Goal: Communication & Community: Answer question/provide support

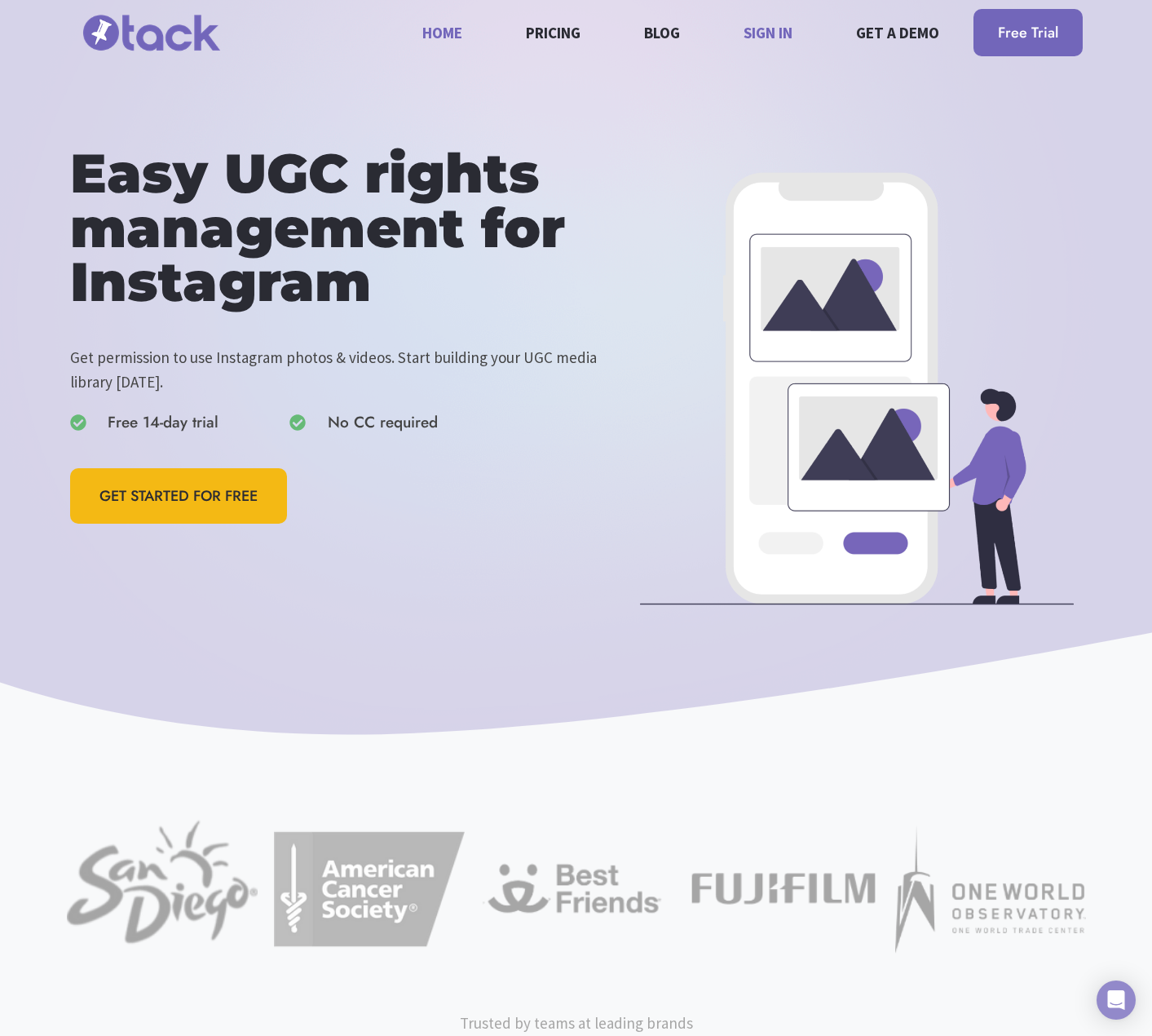
click at [777, 26] on link "Sign in" at bounding box center [768, 32] width 68 height 43
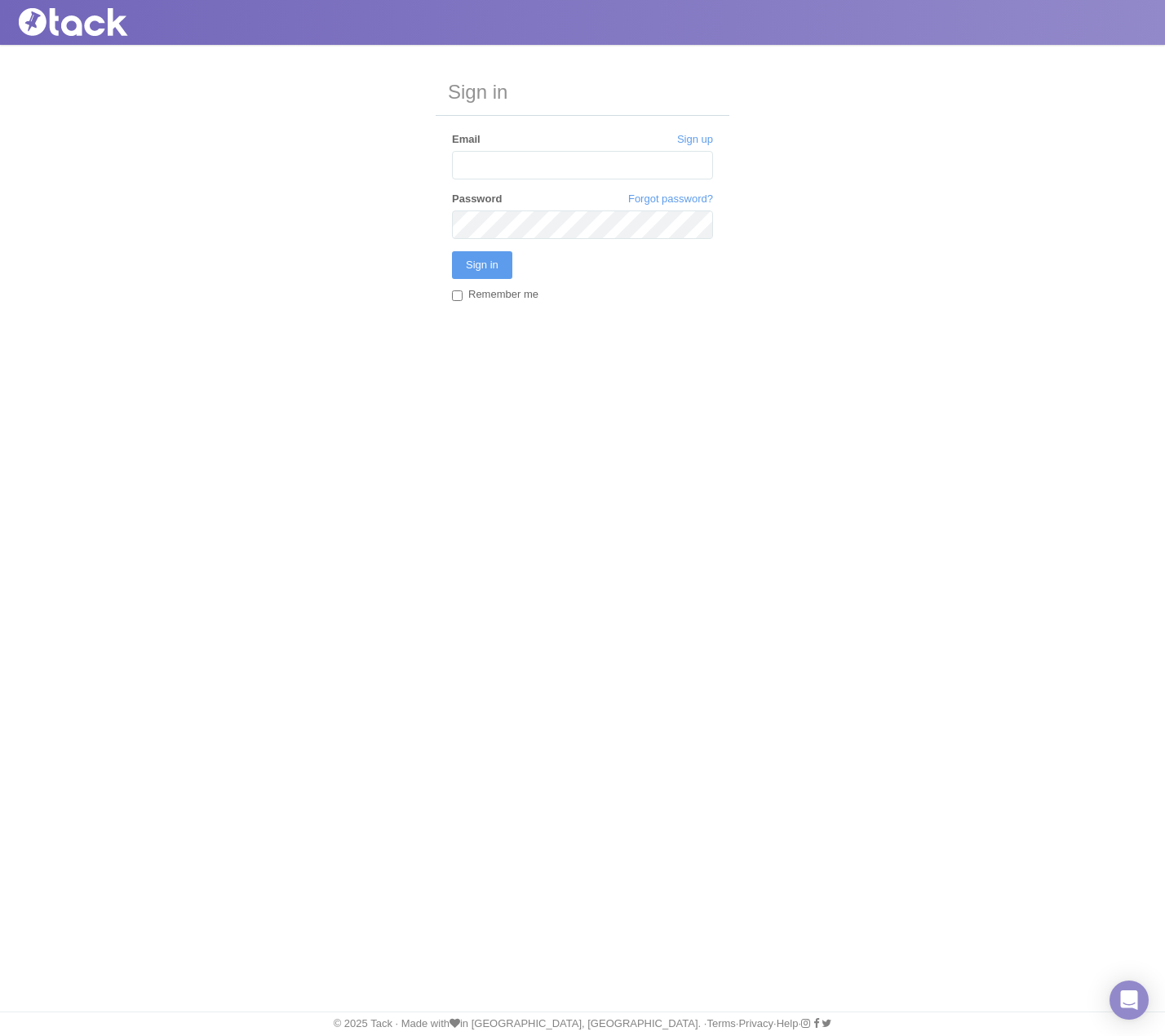
click at [602, 168] on input "Email" at bounding box center [582, 166] width 261 height 29
click at [567, 178] on input "Email" at bounding box center [582, 166] width 261 height 29
type input "[EMAIL_ADDRESS][DOMAIN_NAME]"
click at [456, 297] on input "Remember me" at bounding box center [457, 296] width 11 height 11
checkbox input "true"
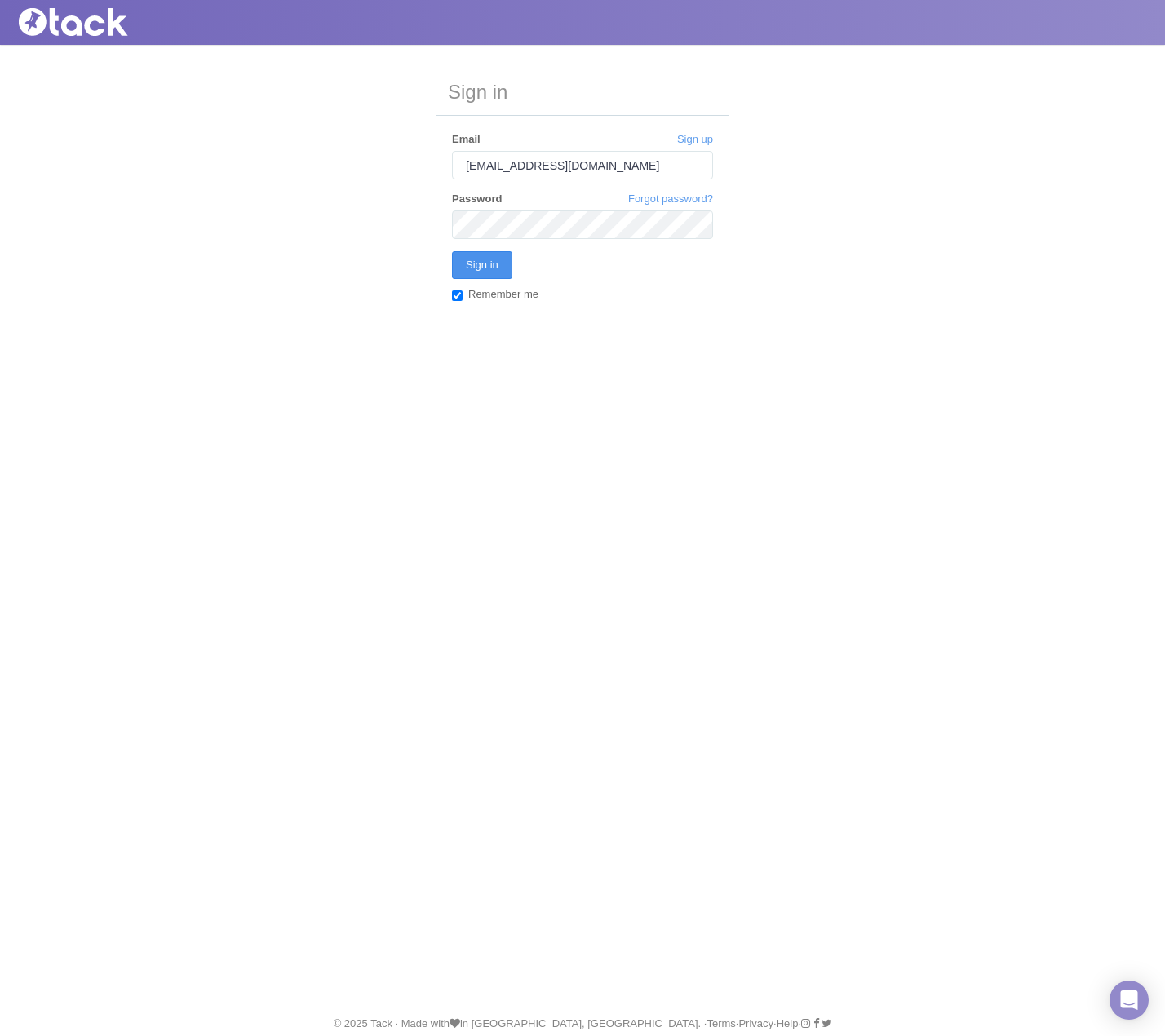
click at [490, 269] on input "Sign in" at bounding box center [482, 265] width 60 height 28
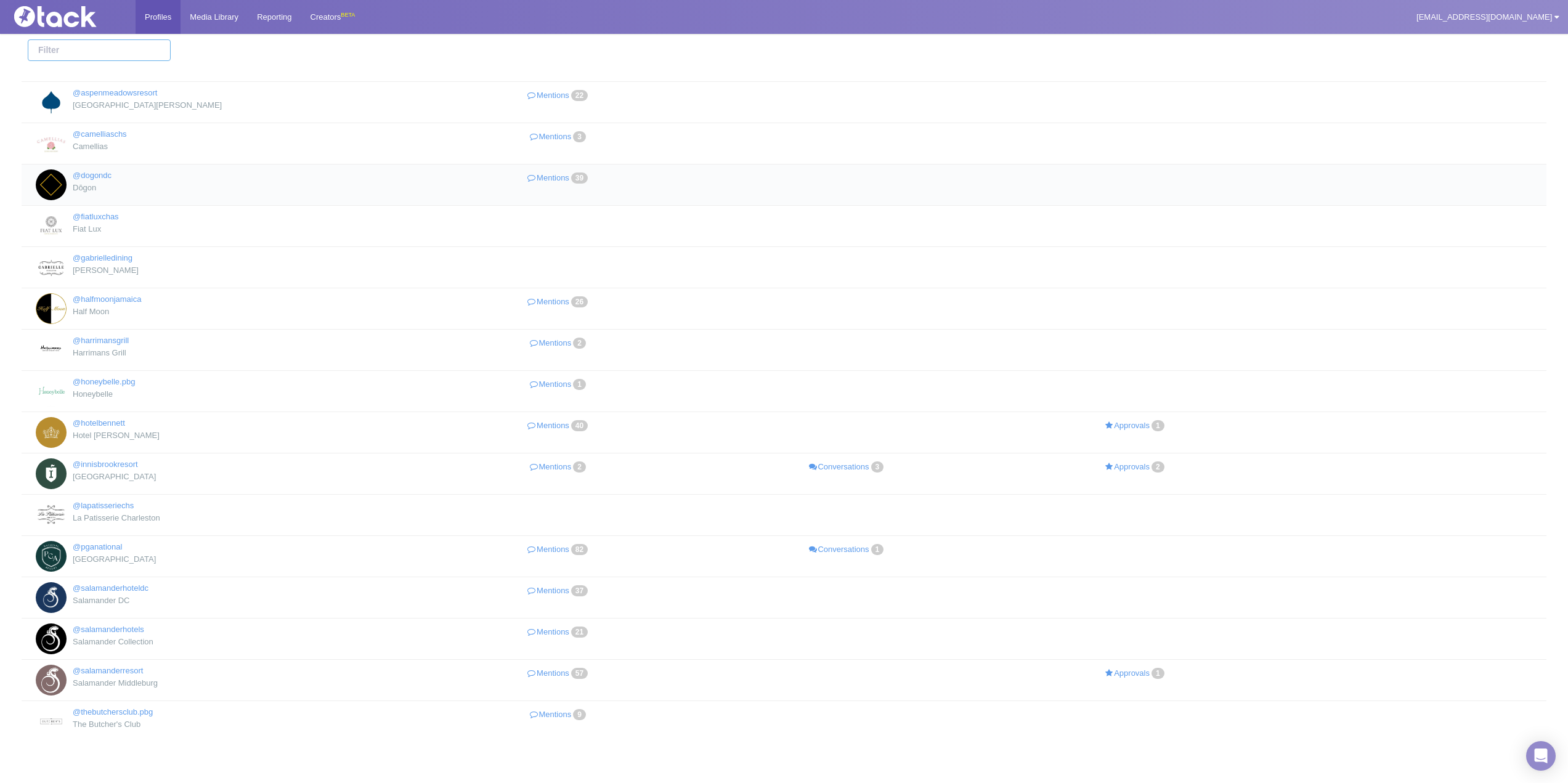
scroll to position [62, 0]
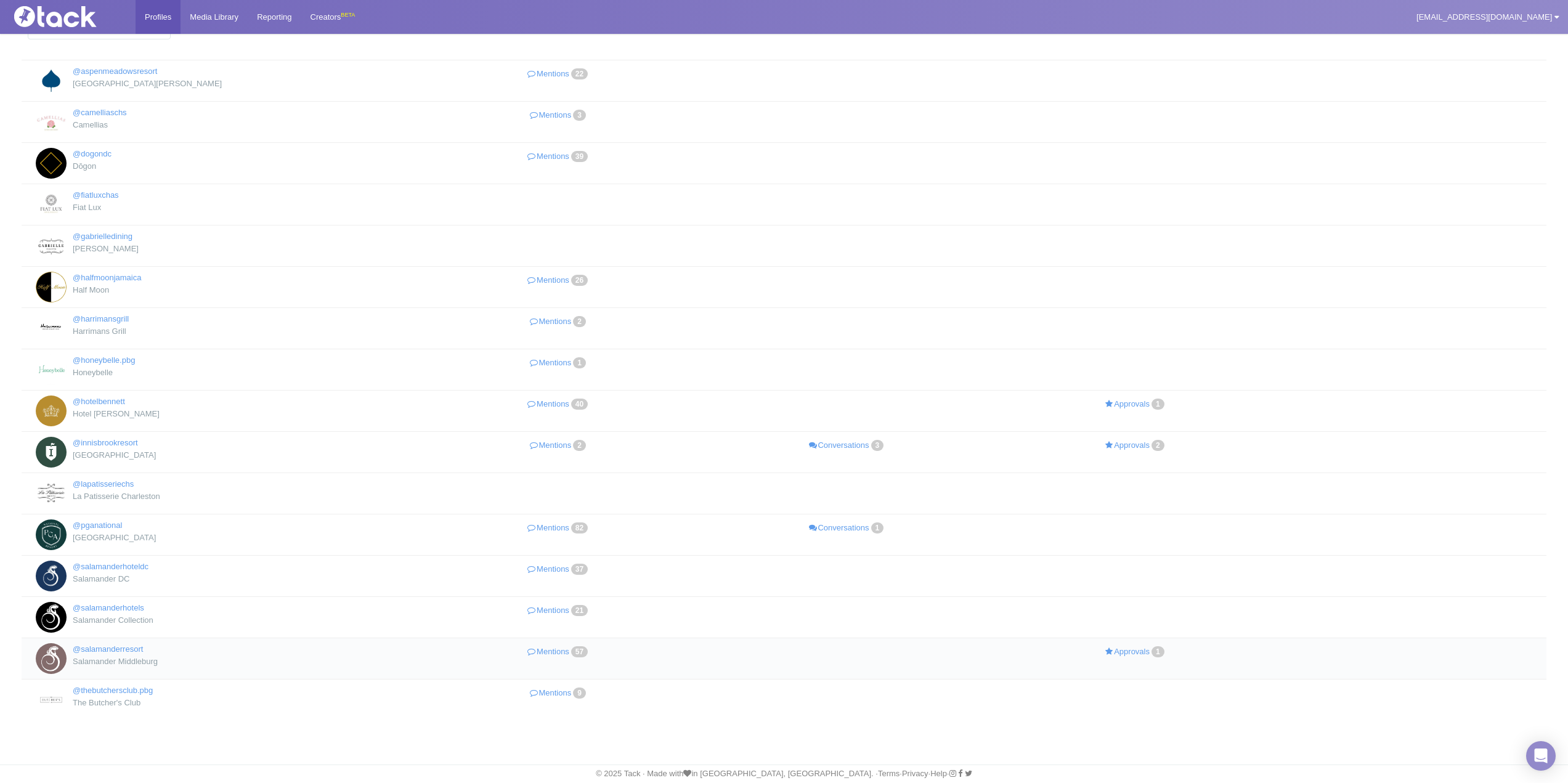
click at [186, 655] on div "Salamander Middleburg" at bounding box center [216, 661] width 360 height 12
click at [562, 657] on link "Mentions 57" at bounding box center [559, 652] width 288 height 18
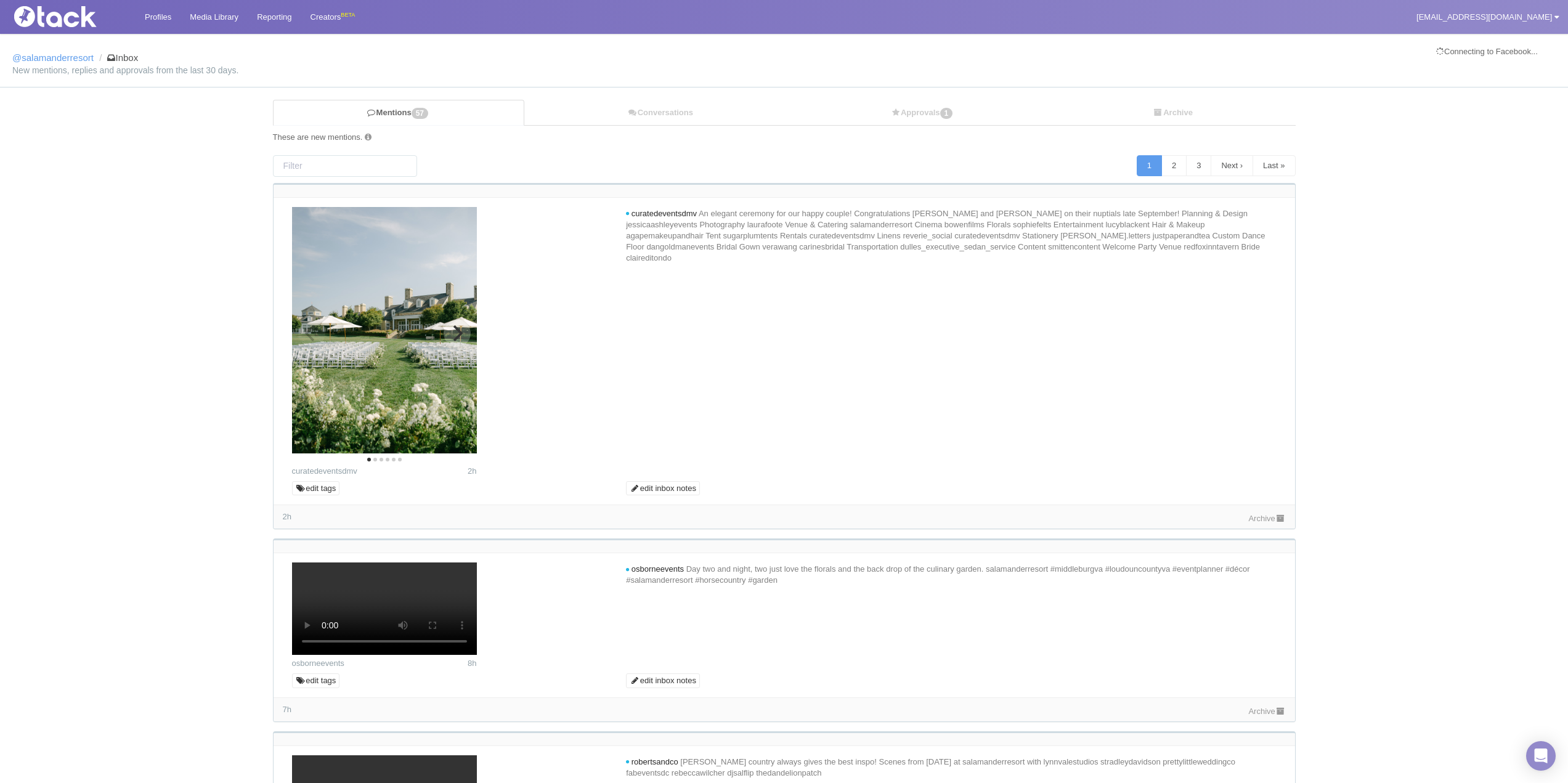
click at [460, 337] on icon "Next" at bounding box center [457, 333] width 16 height 16
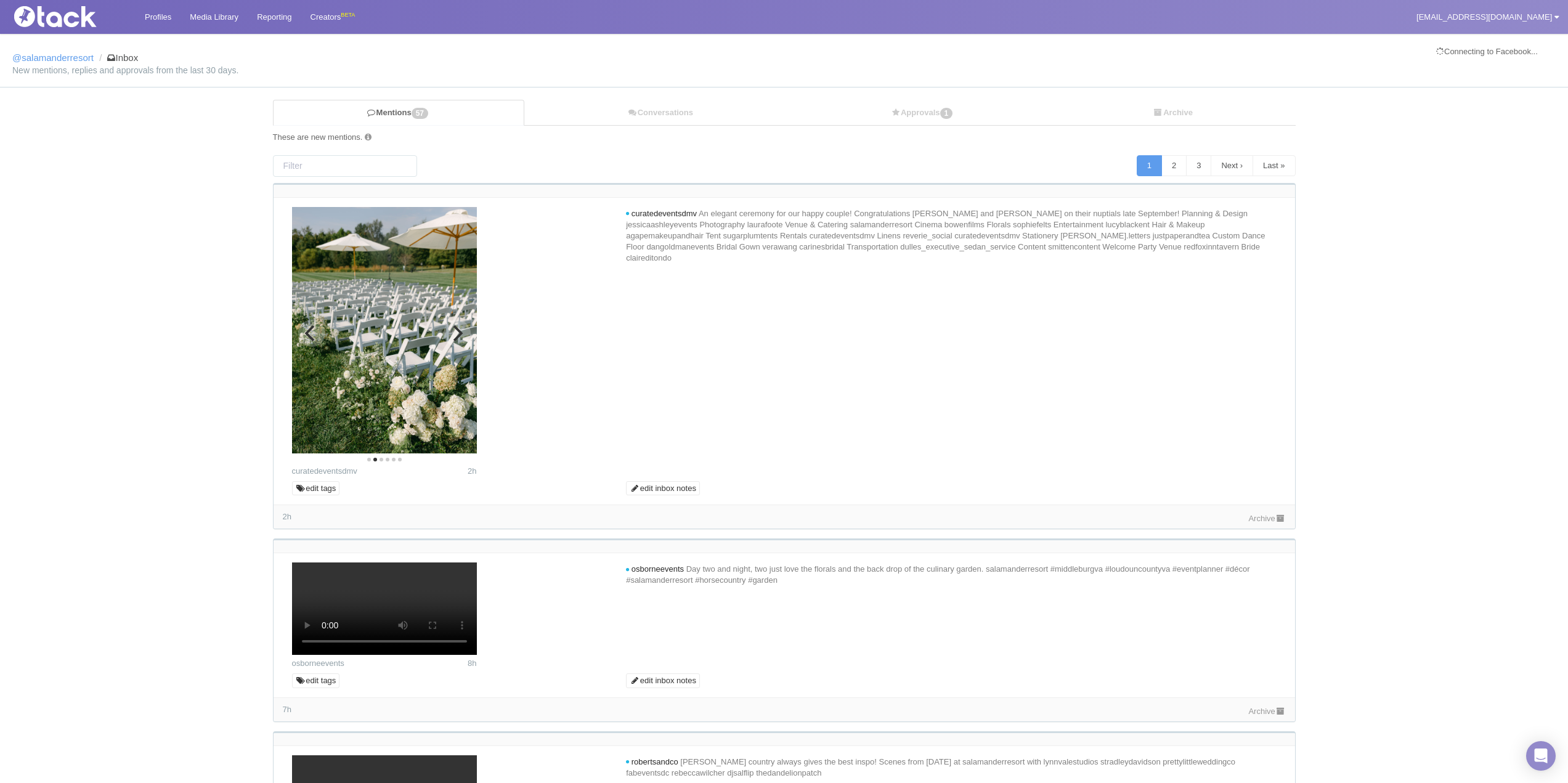
click at [460, 337] on icon "Next" at bounding box center [457, 333] width 16 height 16
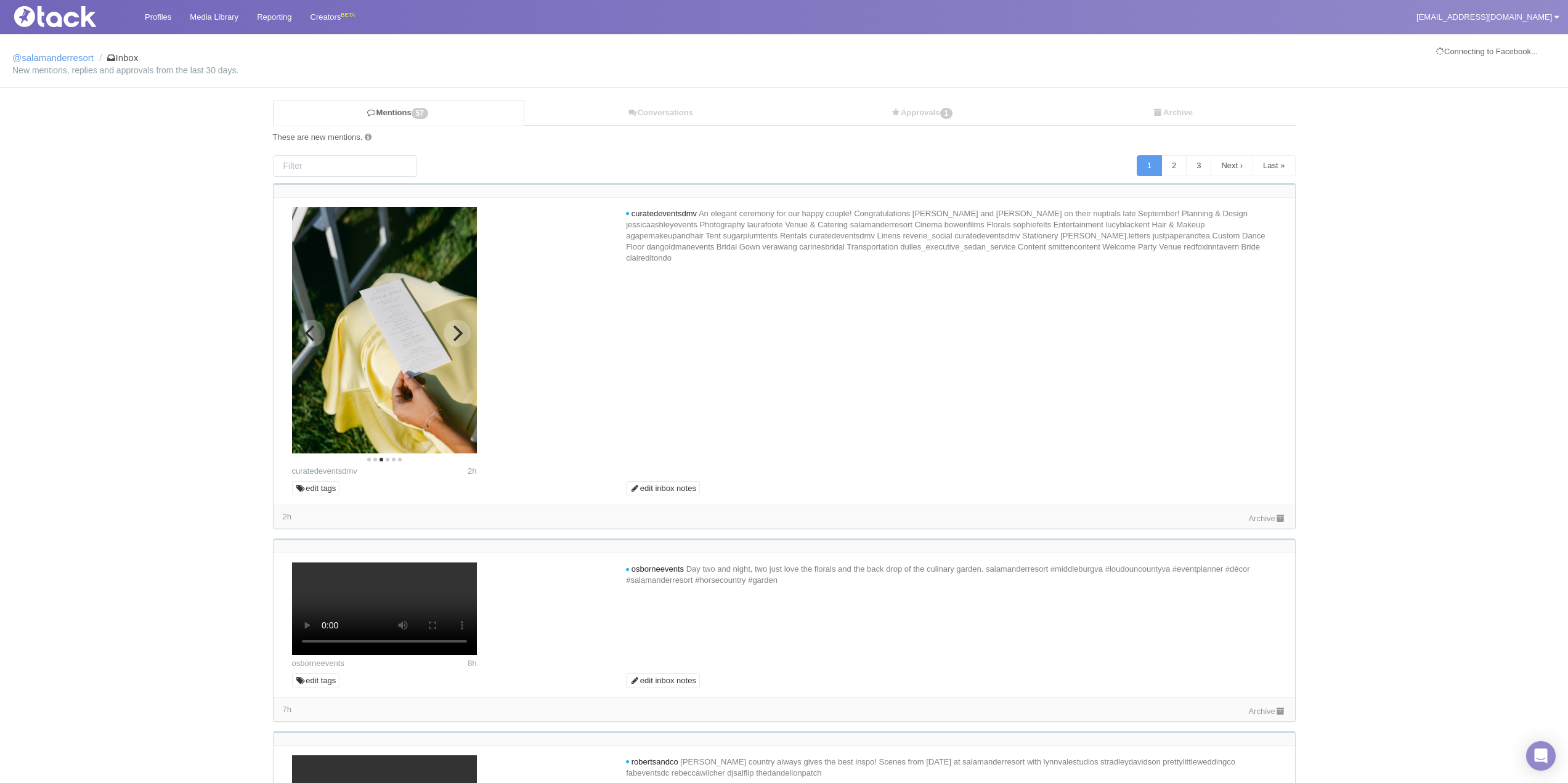
click at [460, 337] on icon "Next" at bounding box center [457, 333] width 16 height 16
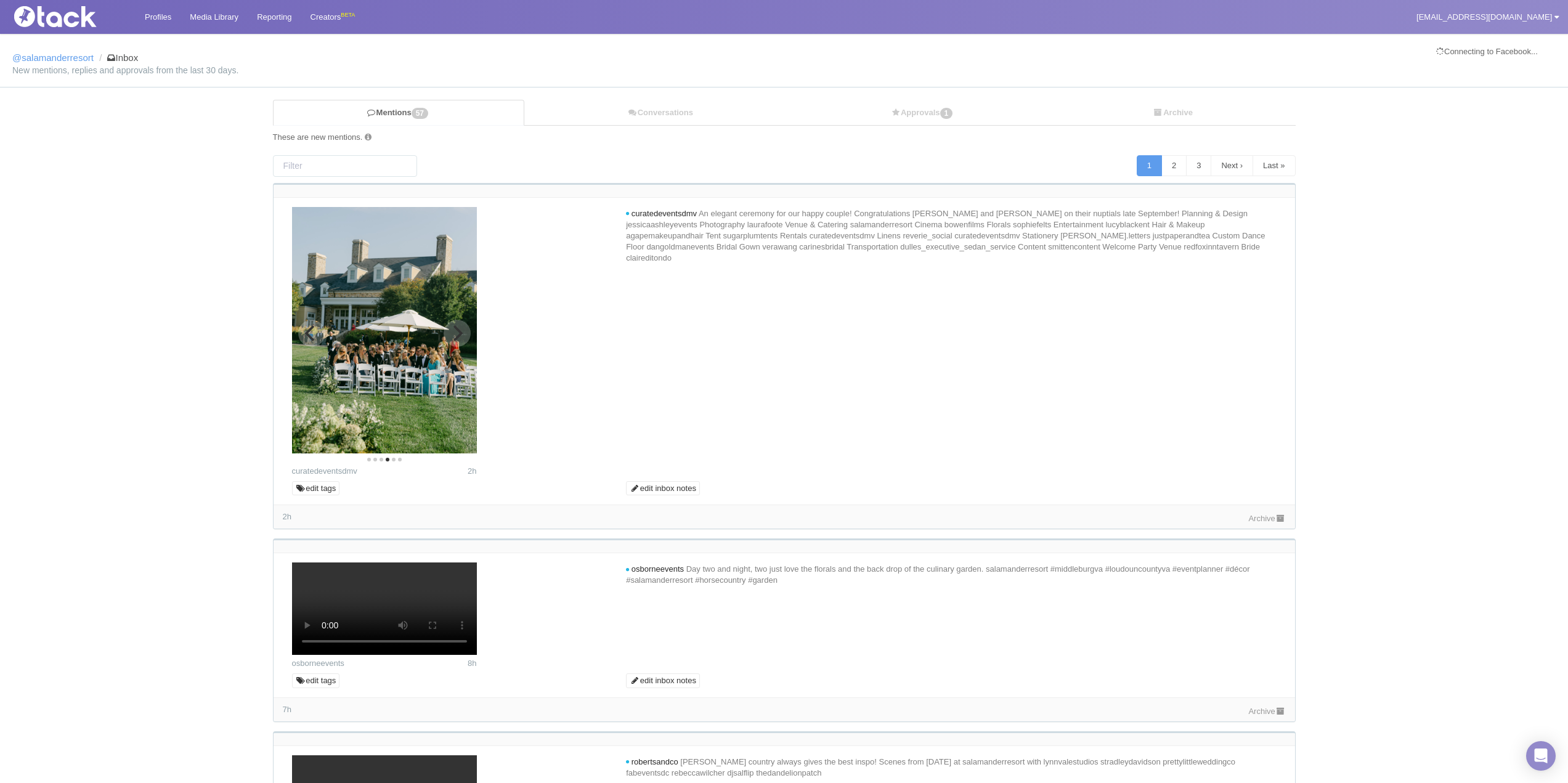
click at [460, 337] on icon "Next" at bounding box center [457, 333] width 16 height 16
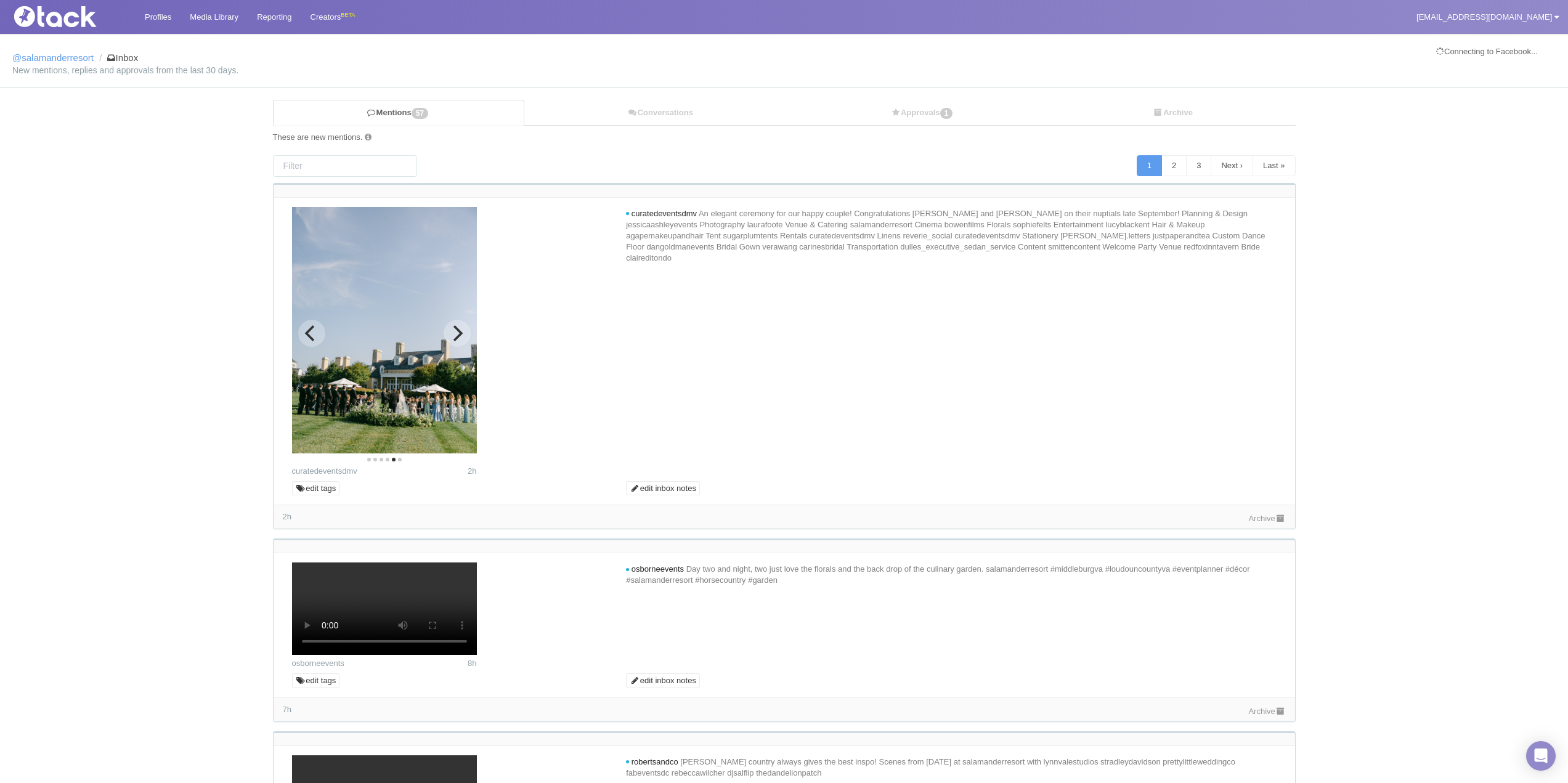
click at [460, 337] on icon "Next" at bounding box center [457, 333] width 16 height 16
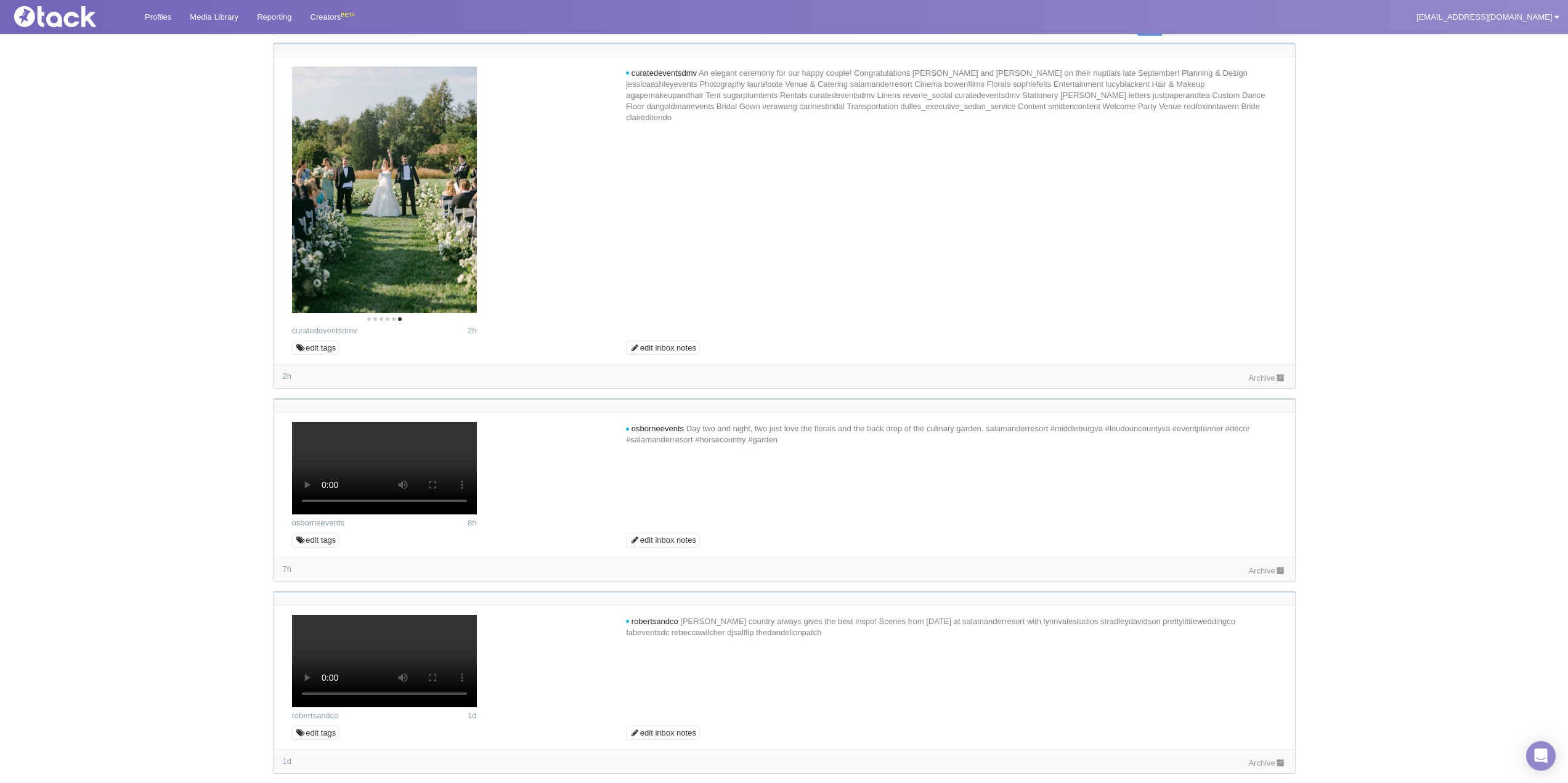
scroll to position [308, 0]
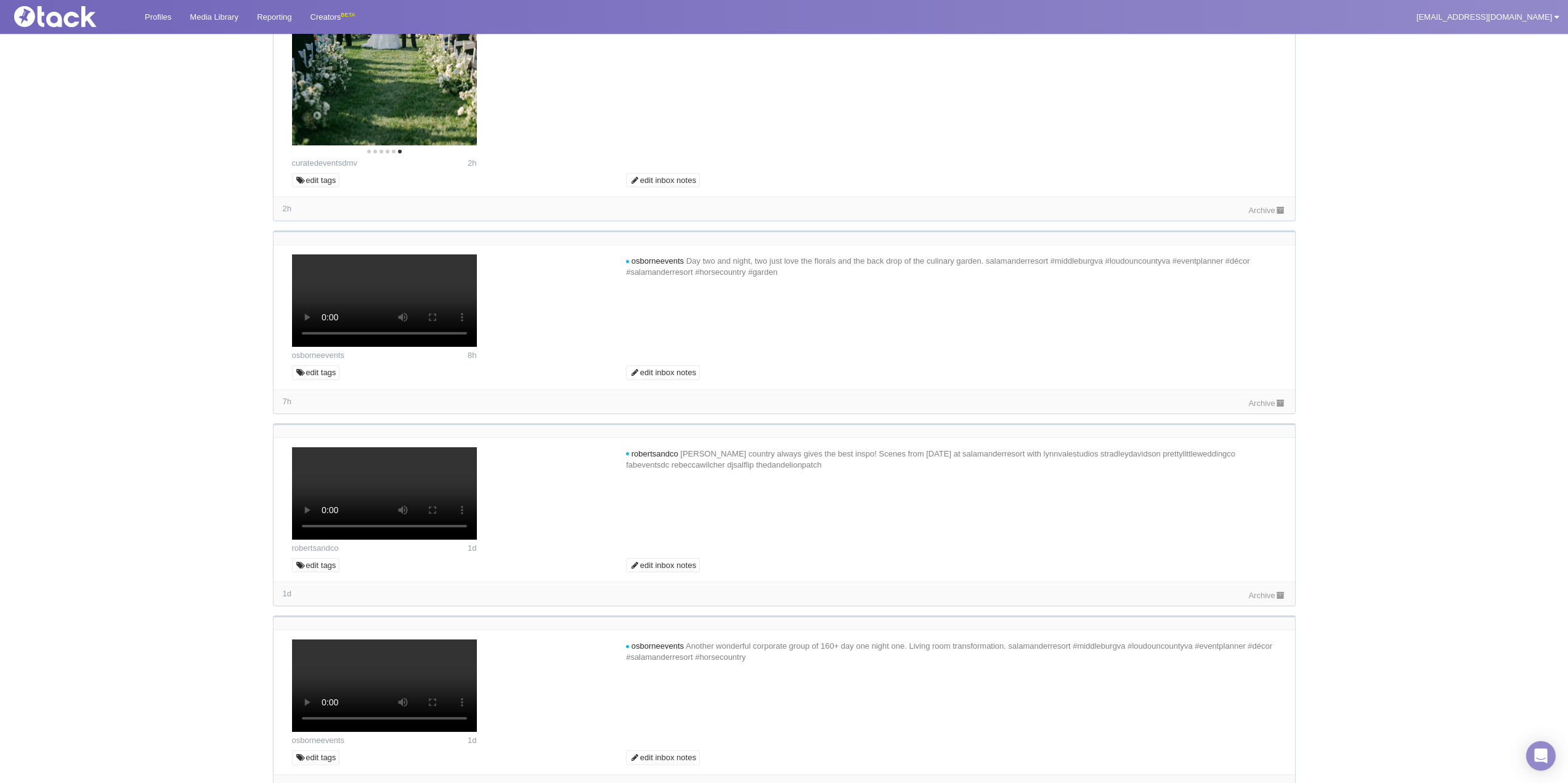
click at [870, 408] on link "Archive" at bounding box center [1267, 403] width 37 height 10
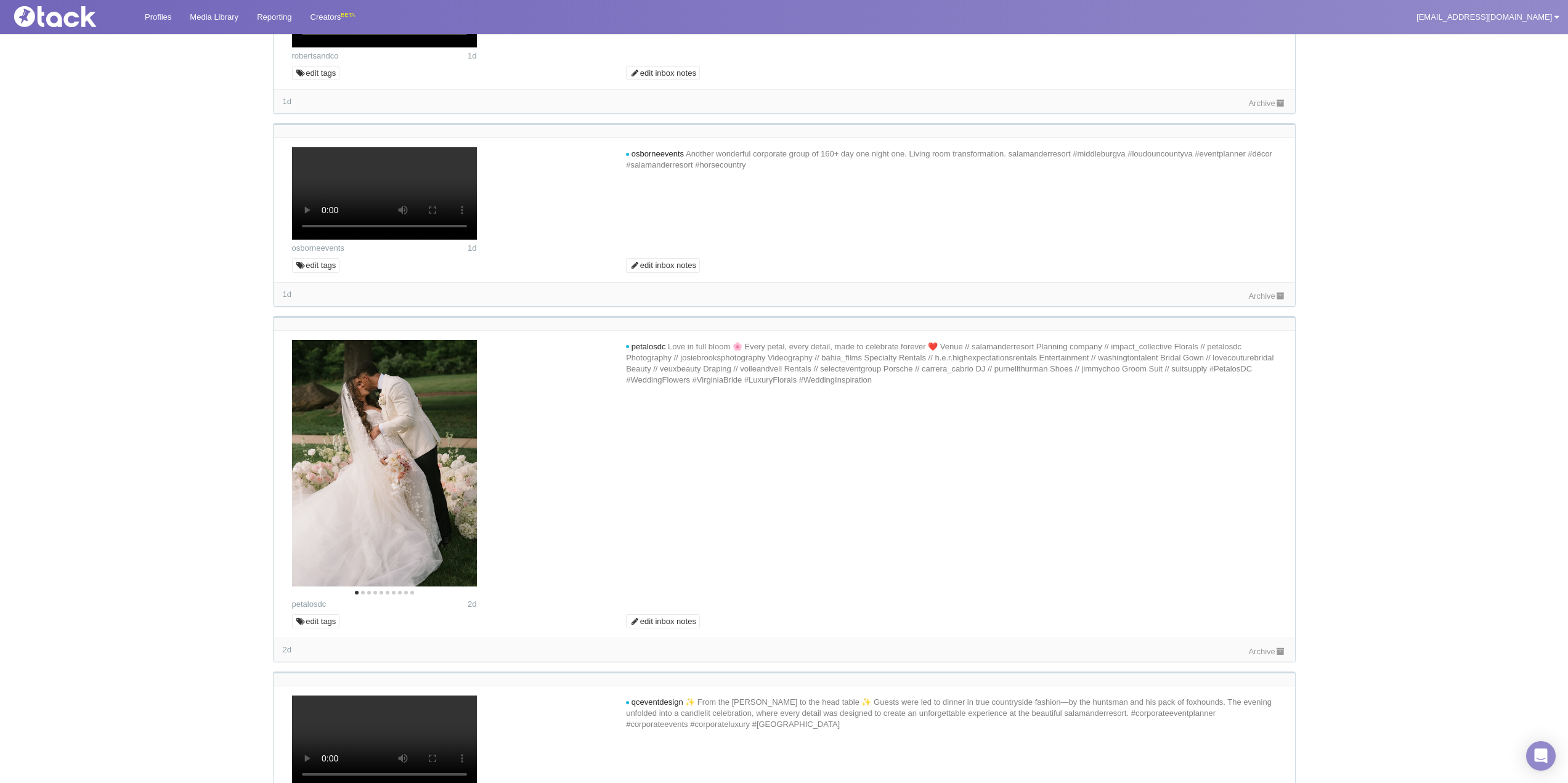
scroll to position [801, 0]
click at [870, 107] on link "Archive" at bounding box center [1267, 103] width 37 height 10
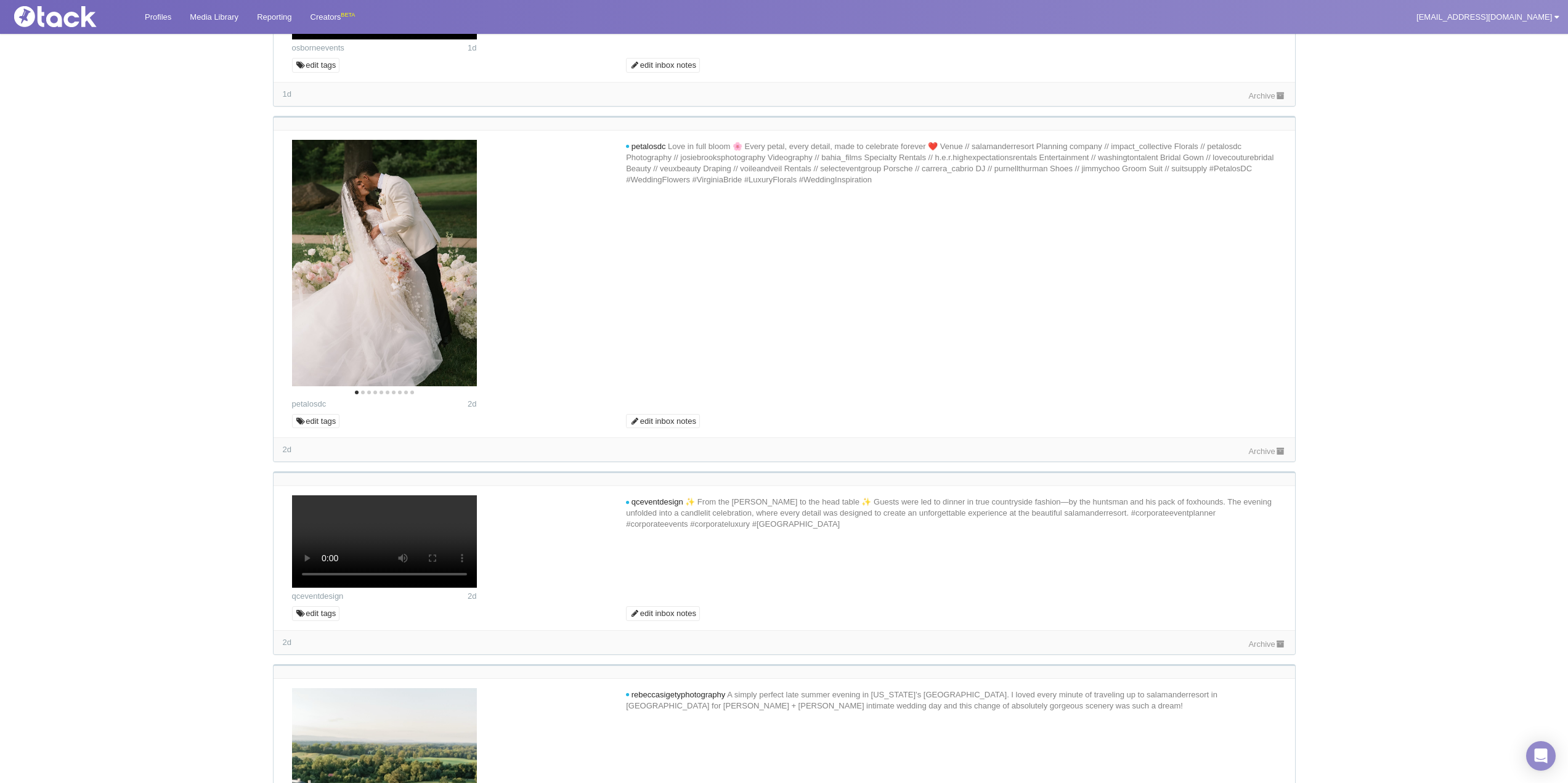
scroll to position [1047, 0]
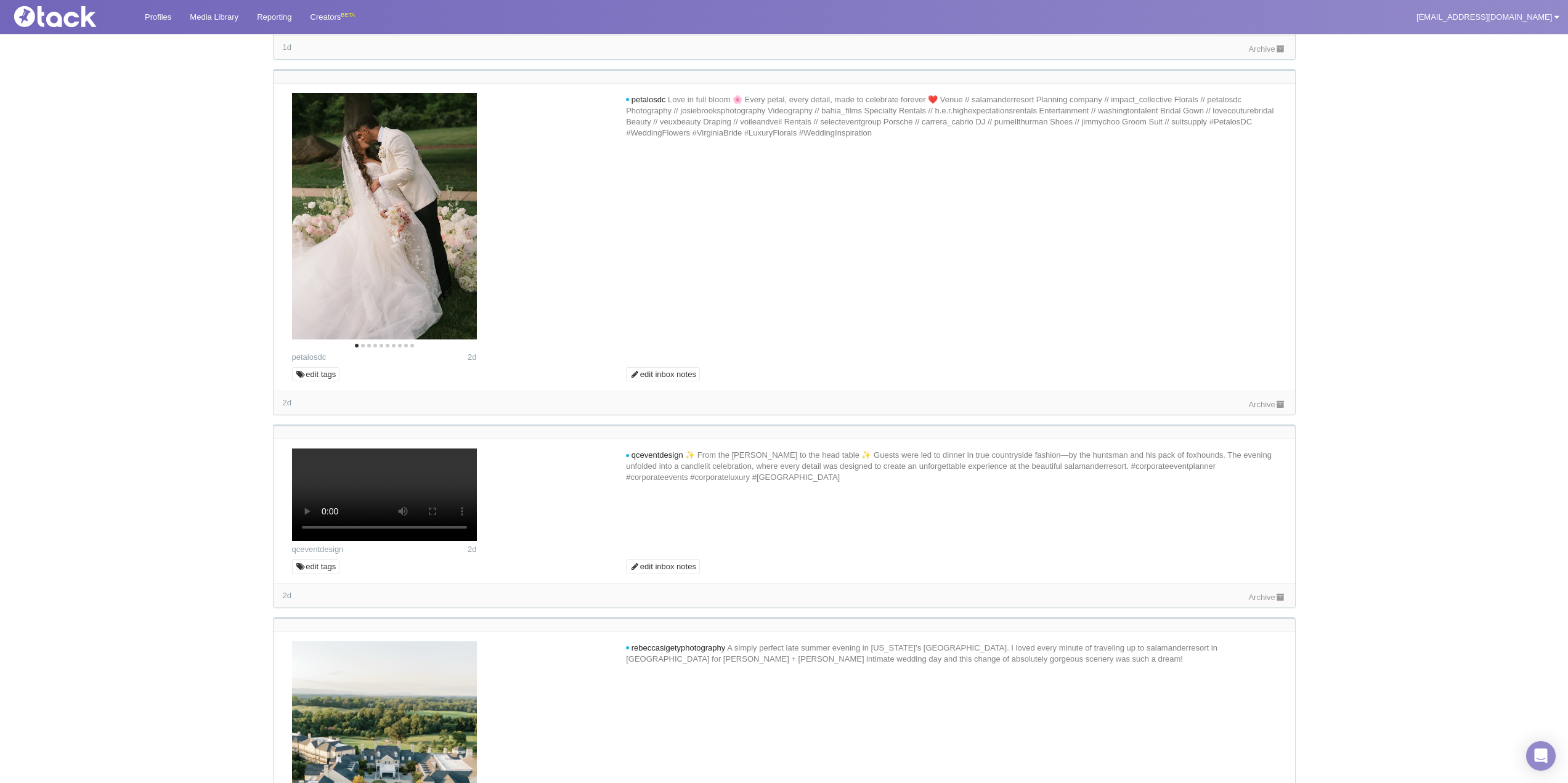
click at [870, 54] on link "Archive" at bounding box center [1267, 49] width 37 height 10
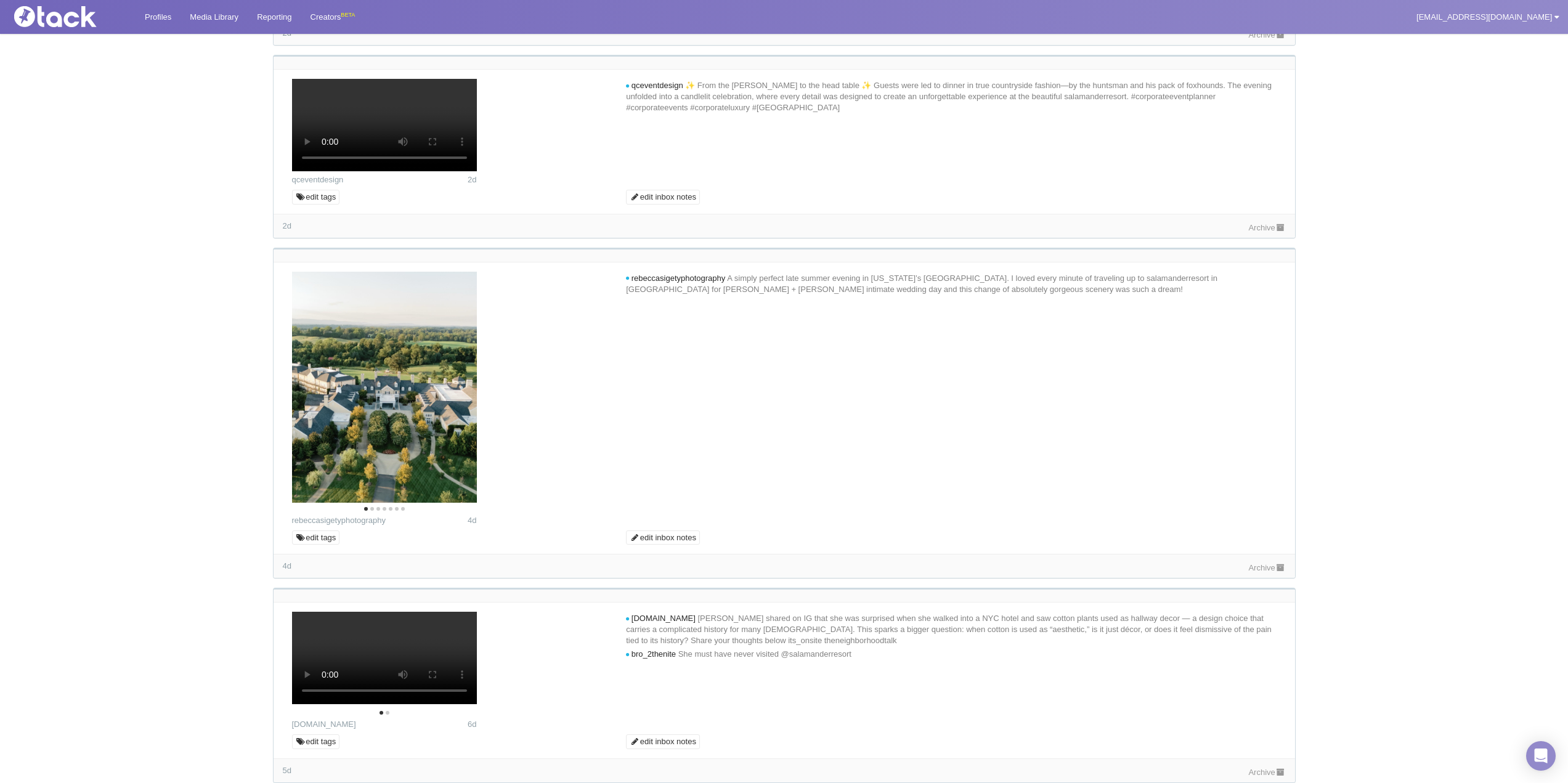
scroll to position [1478, 0]
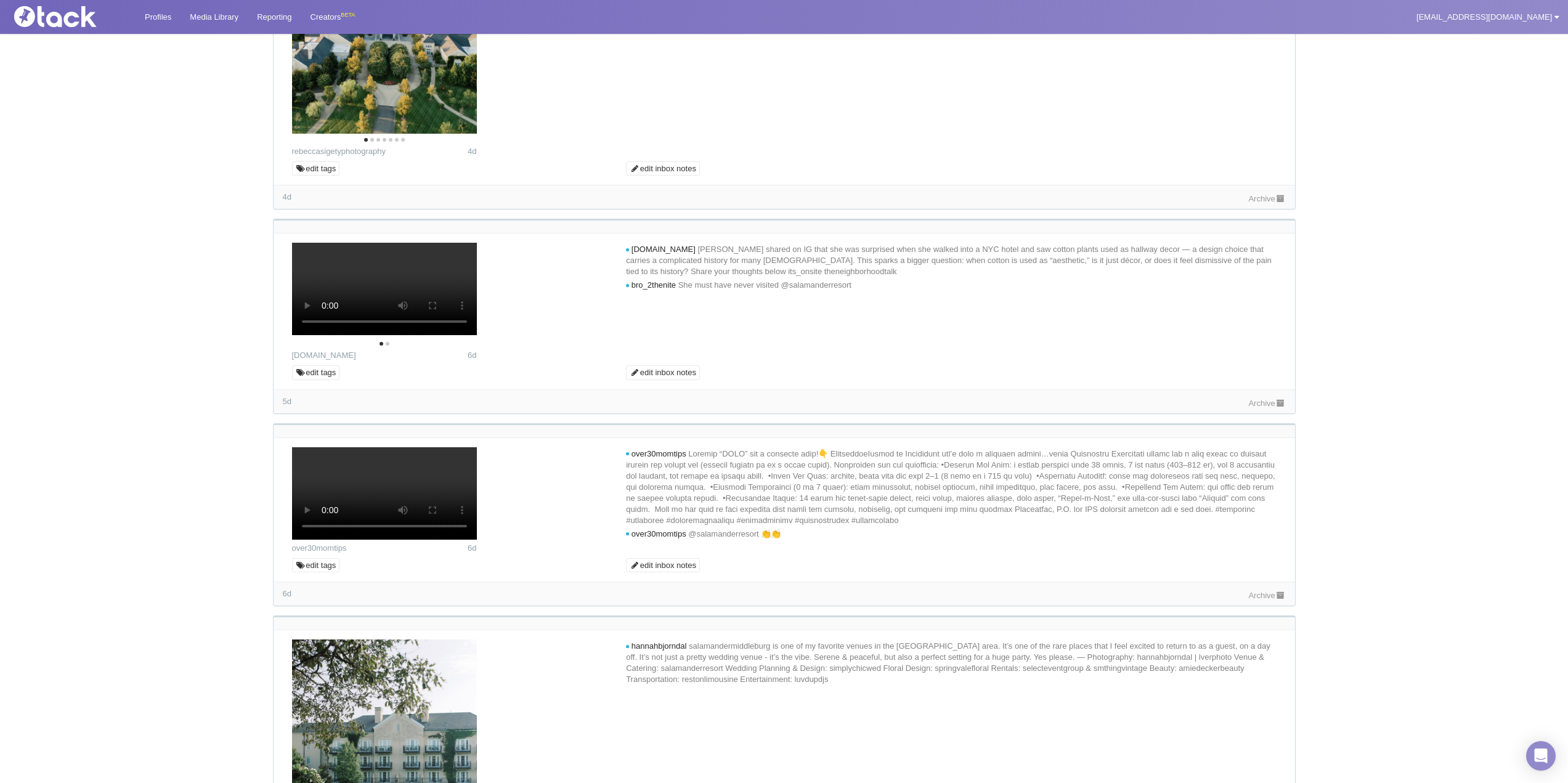
scroll to position [1847, 0]
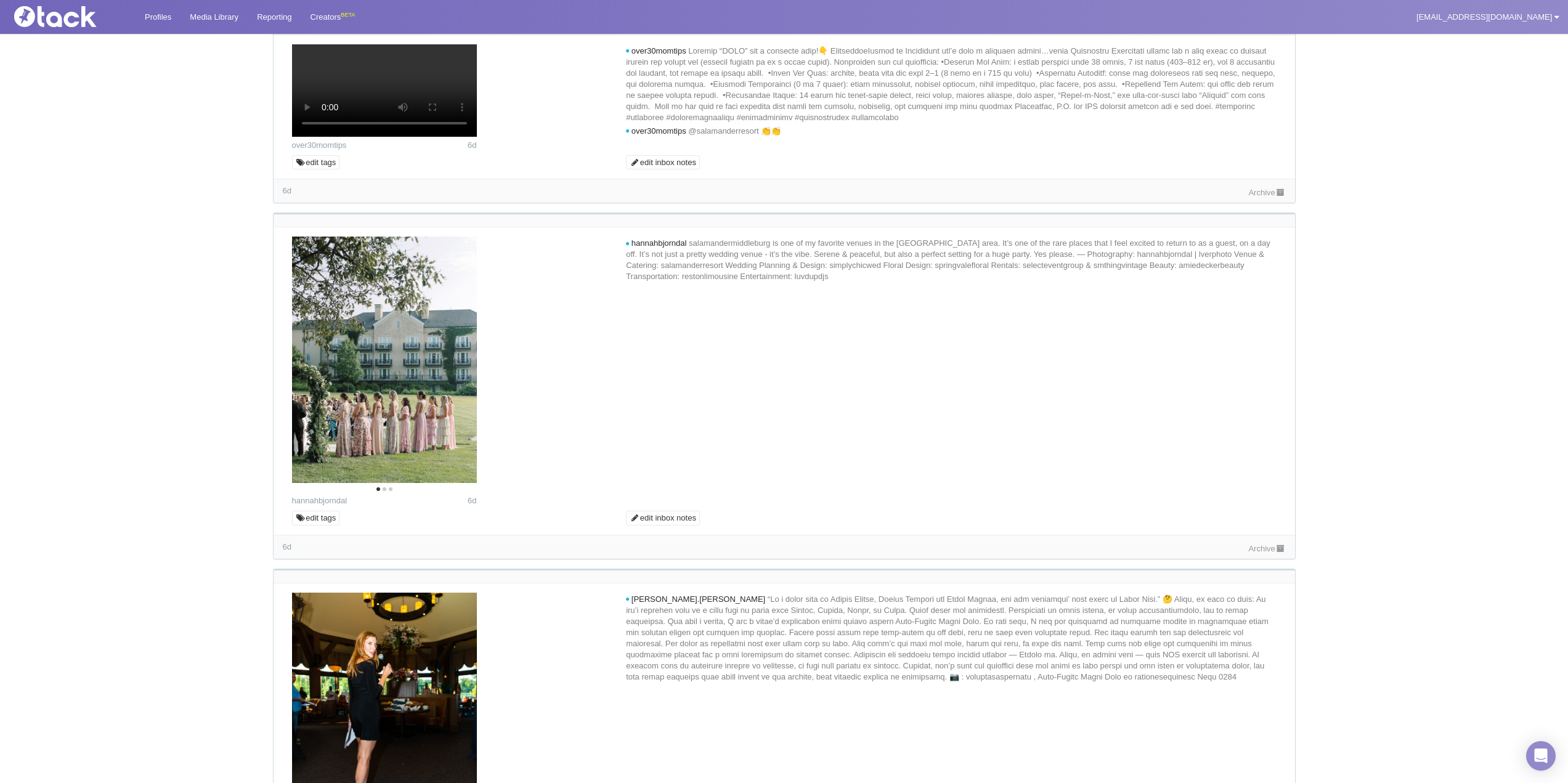
scroll to position [2340, 0]
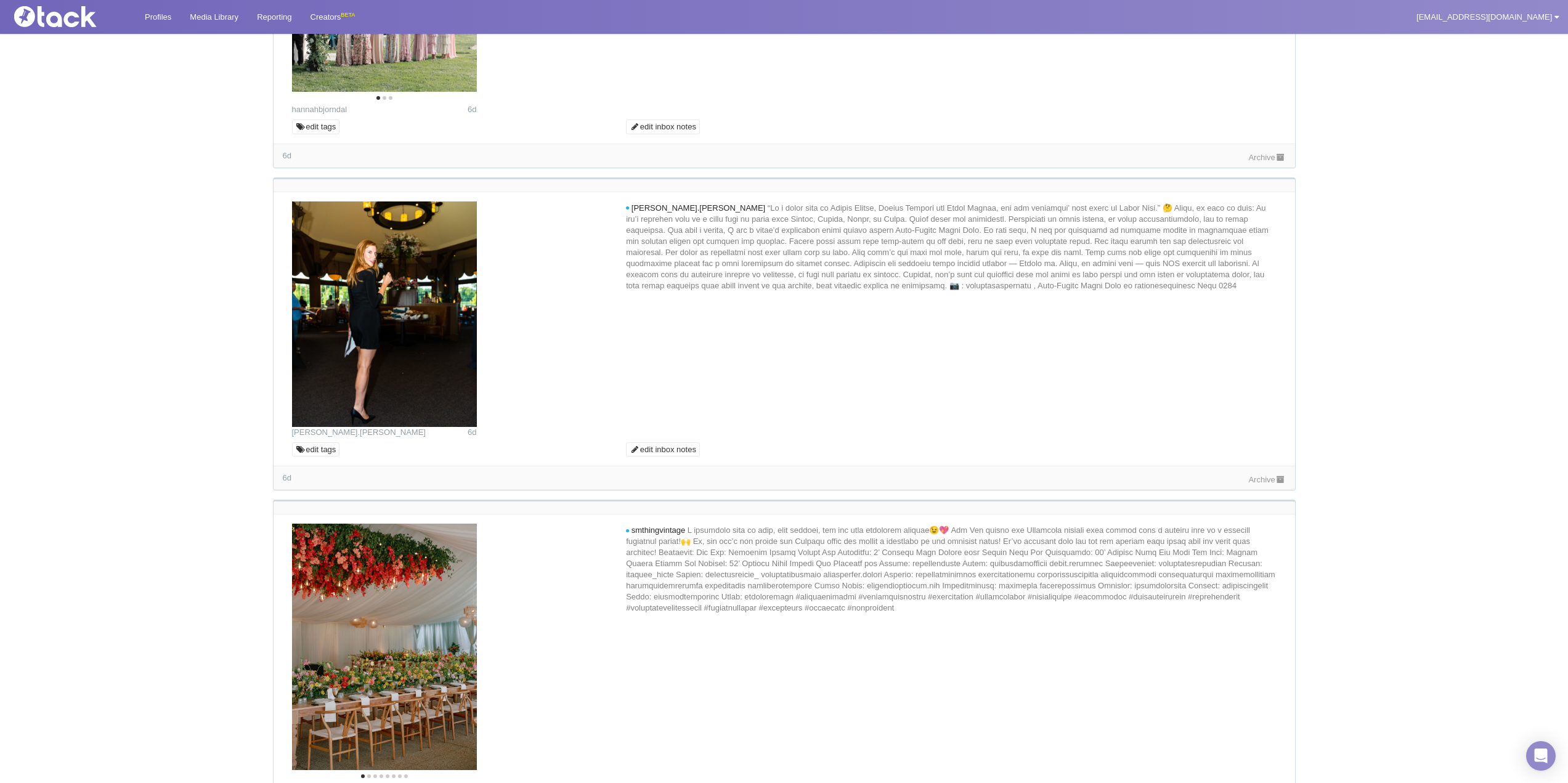
scroll to position [2586, 0]
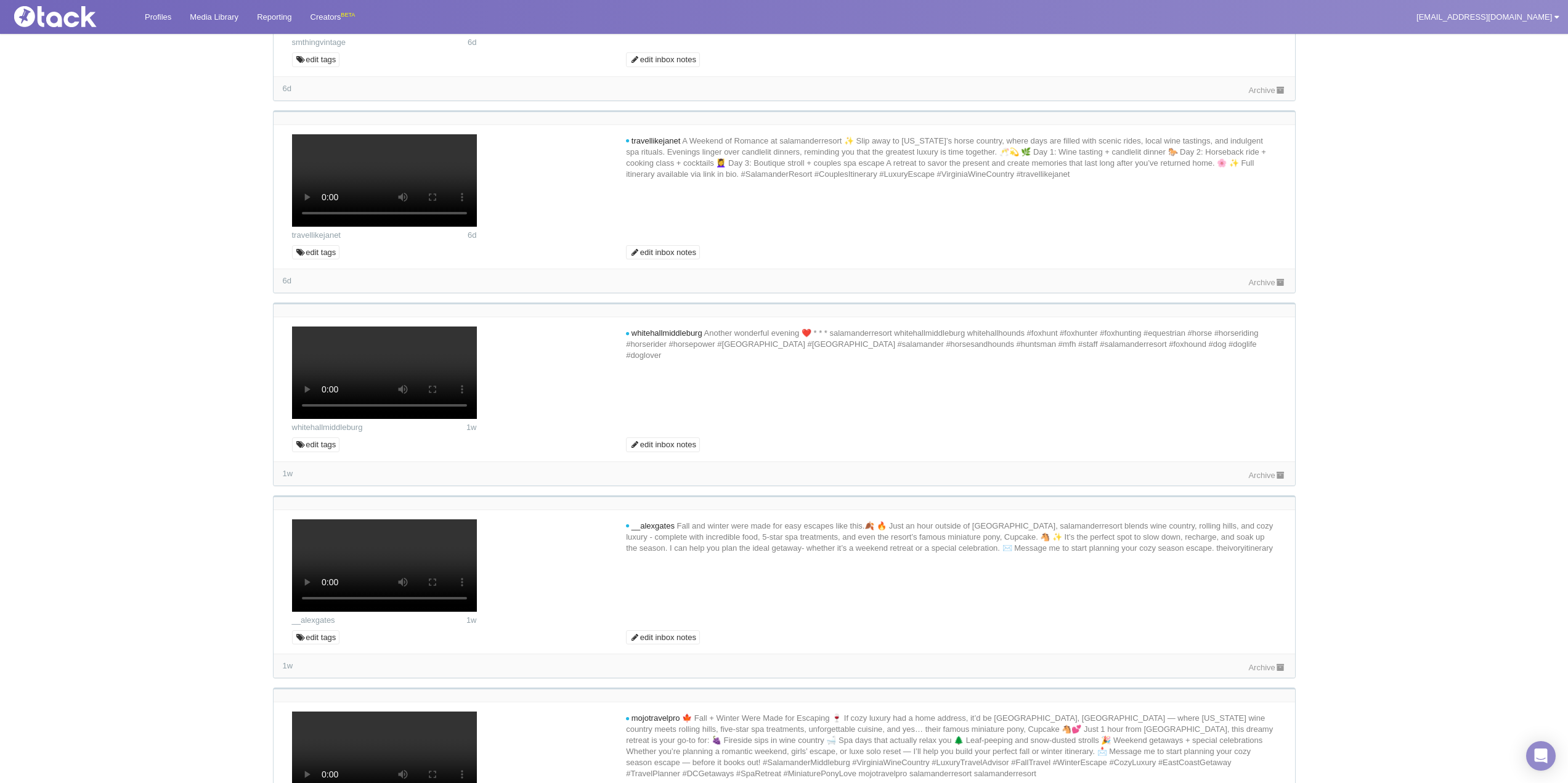
scroll to position [3325, 0]
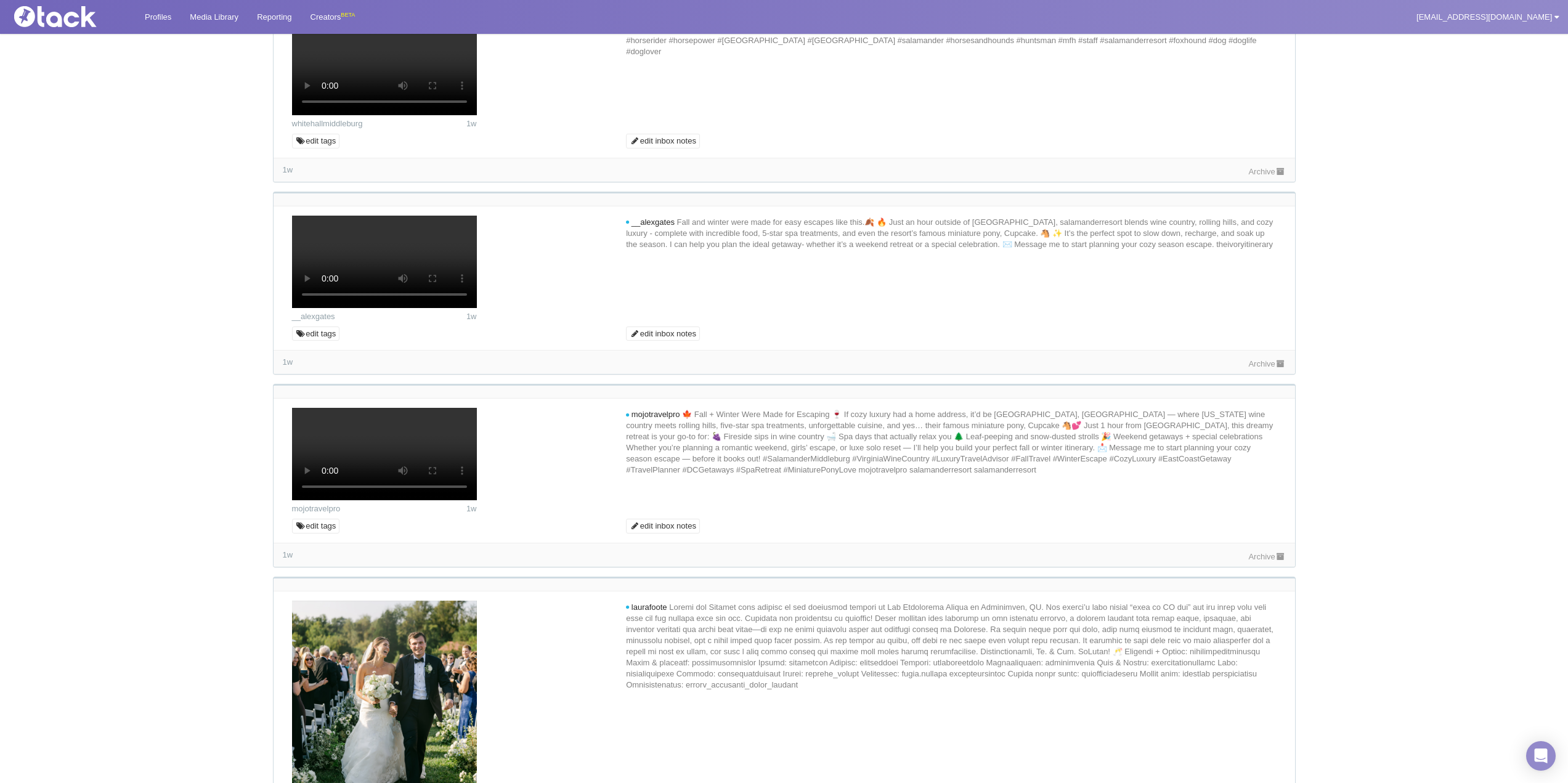
scroll to position [3633, 0]
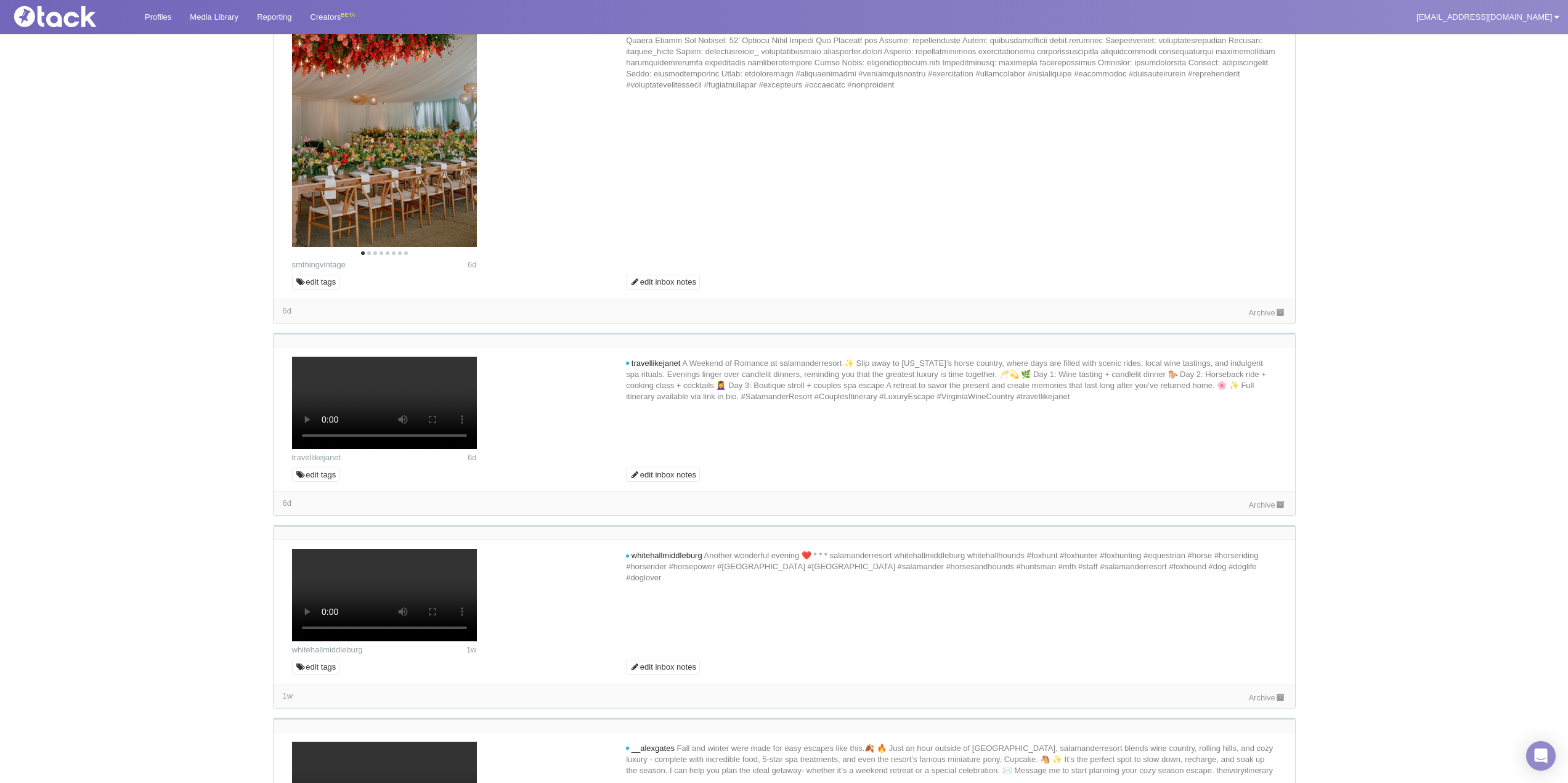
scroll to position [2956, 0]
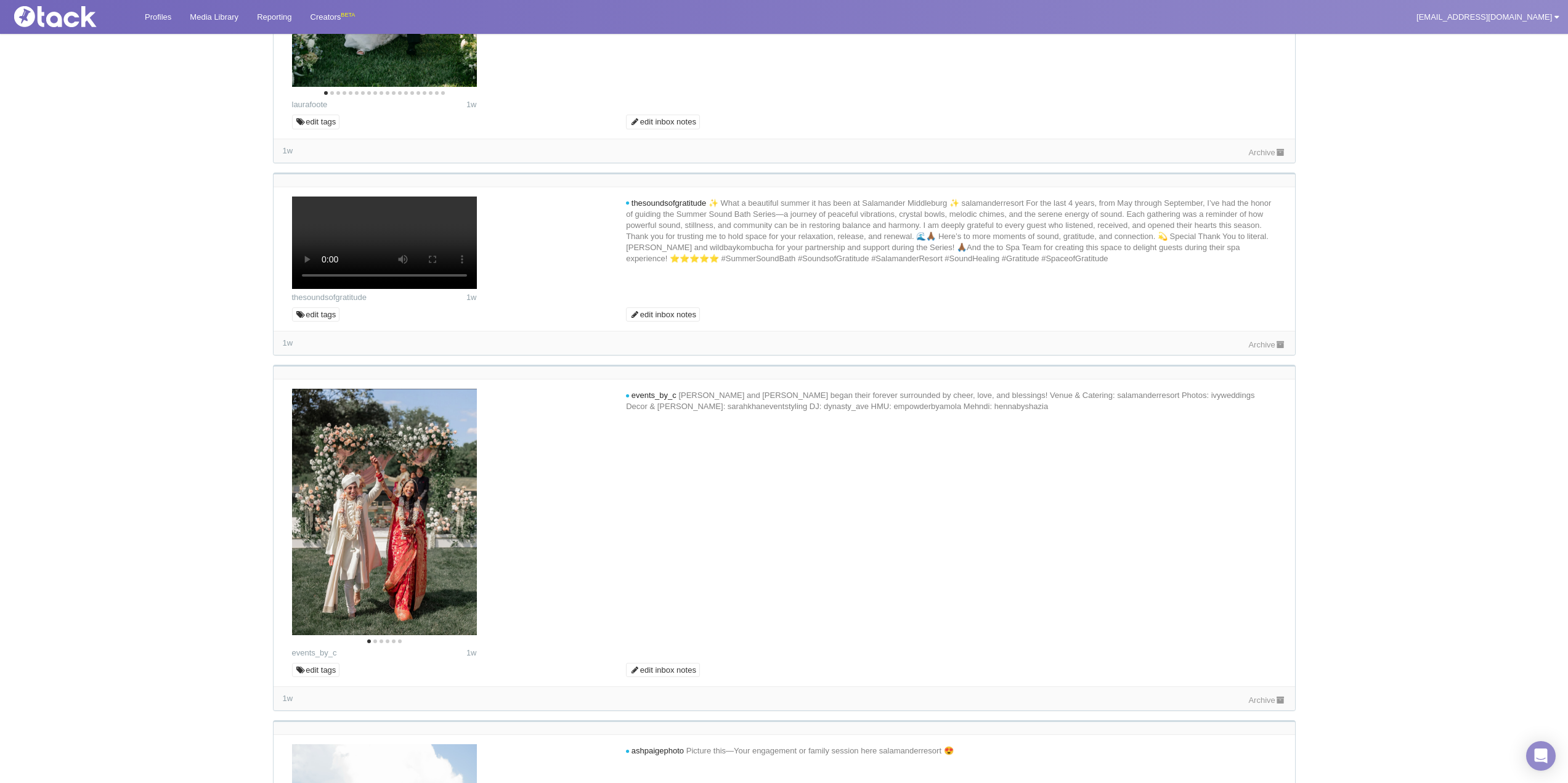
scroll to position [4372, 0]
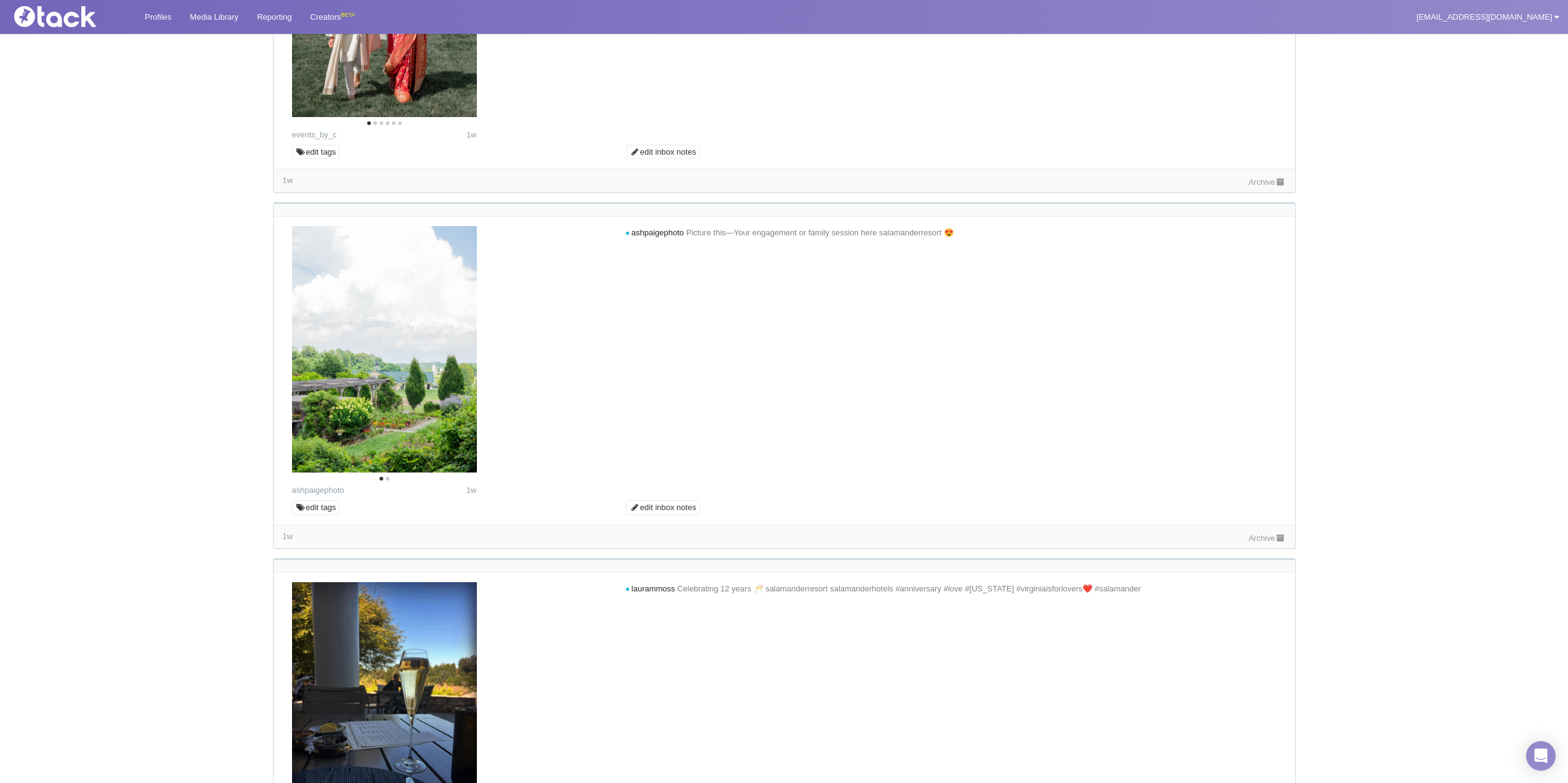
scroll to position [4926, 0]
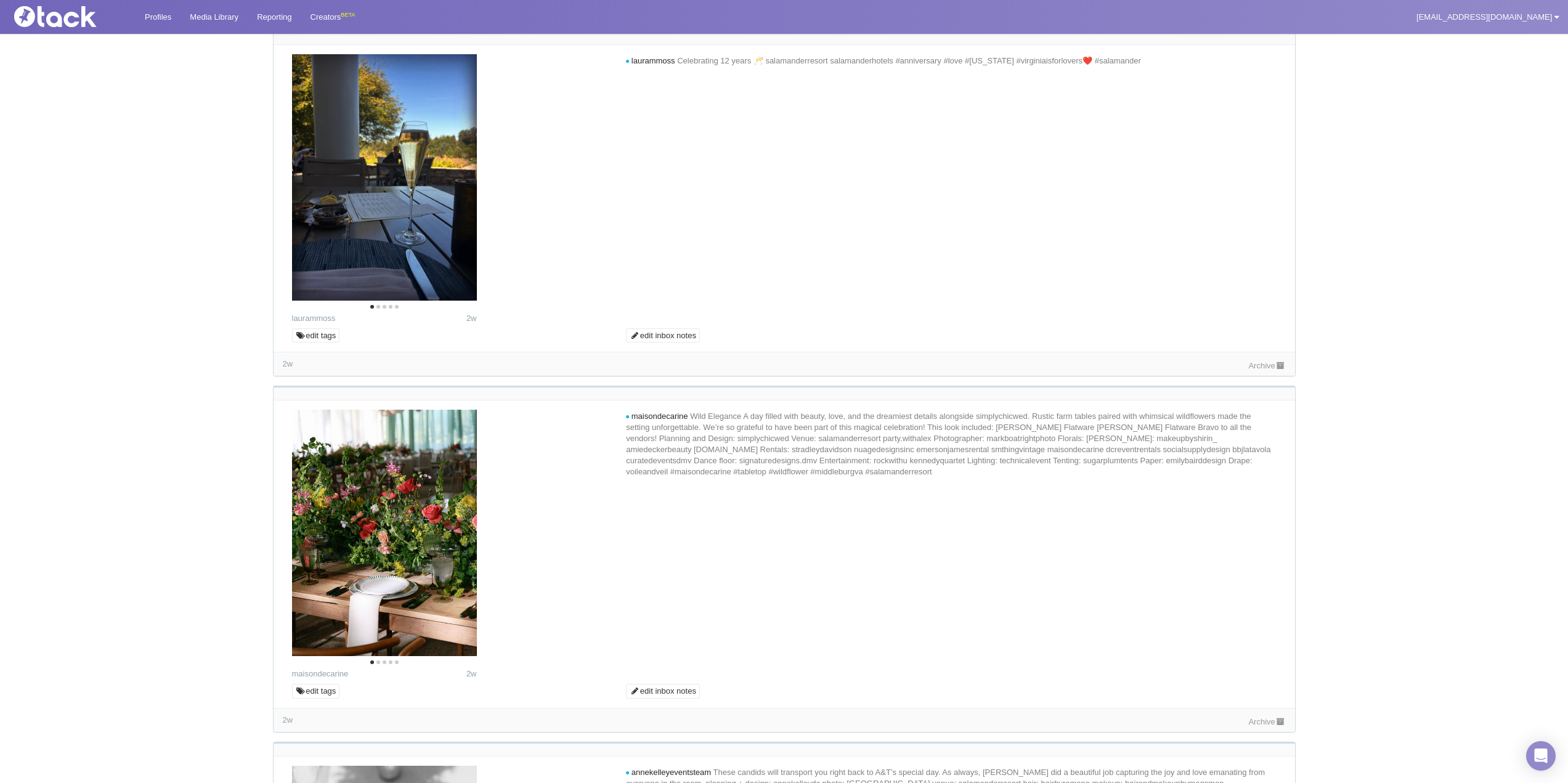
scroll to position [5357, 0]
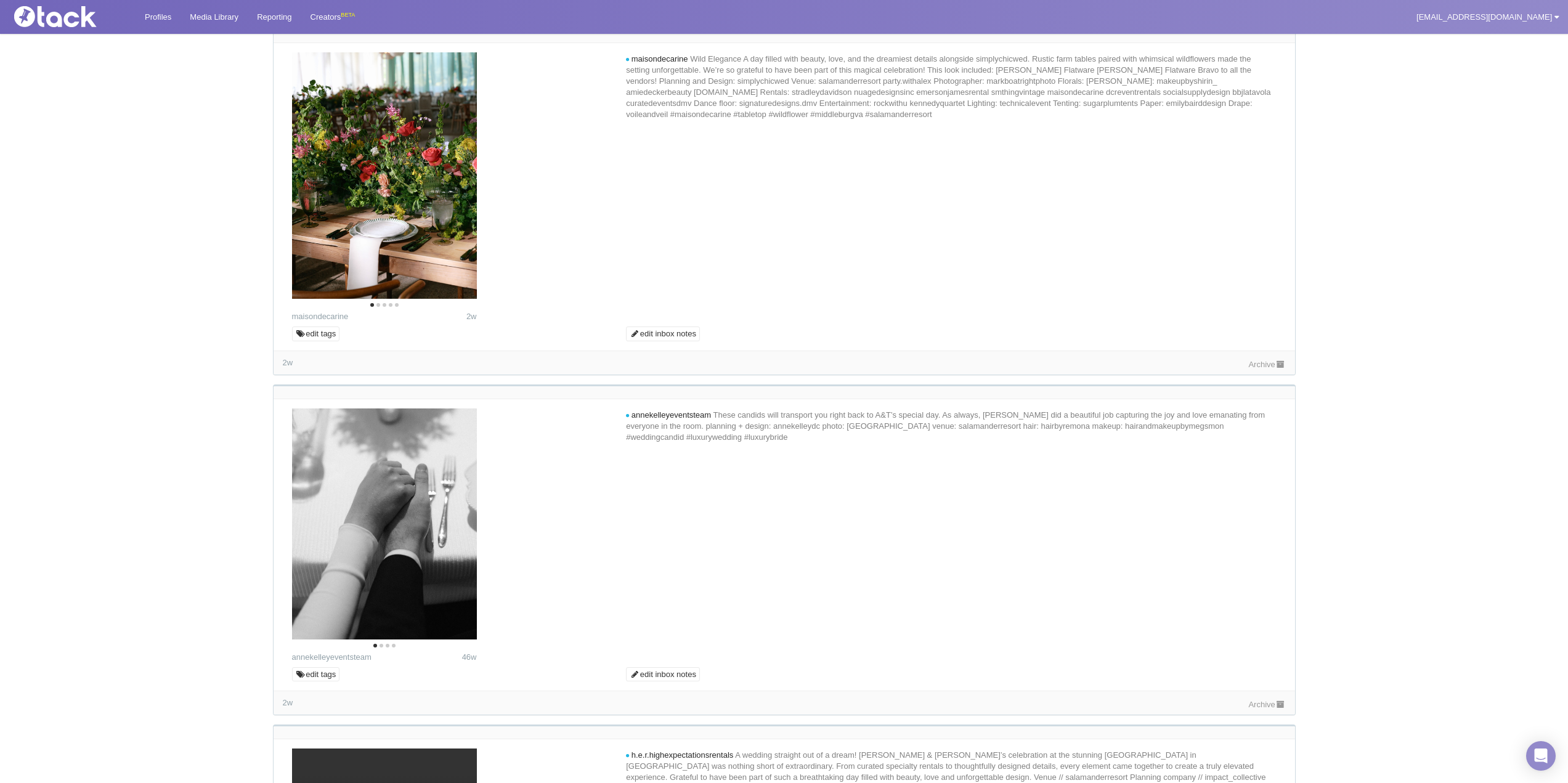
scroll to position [5788, 0]
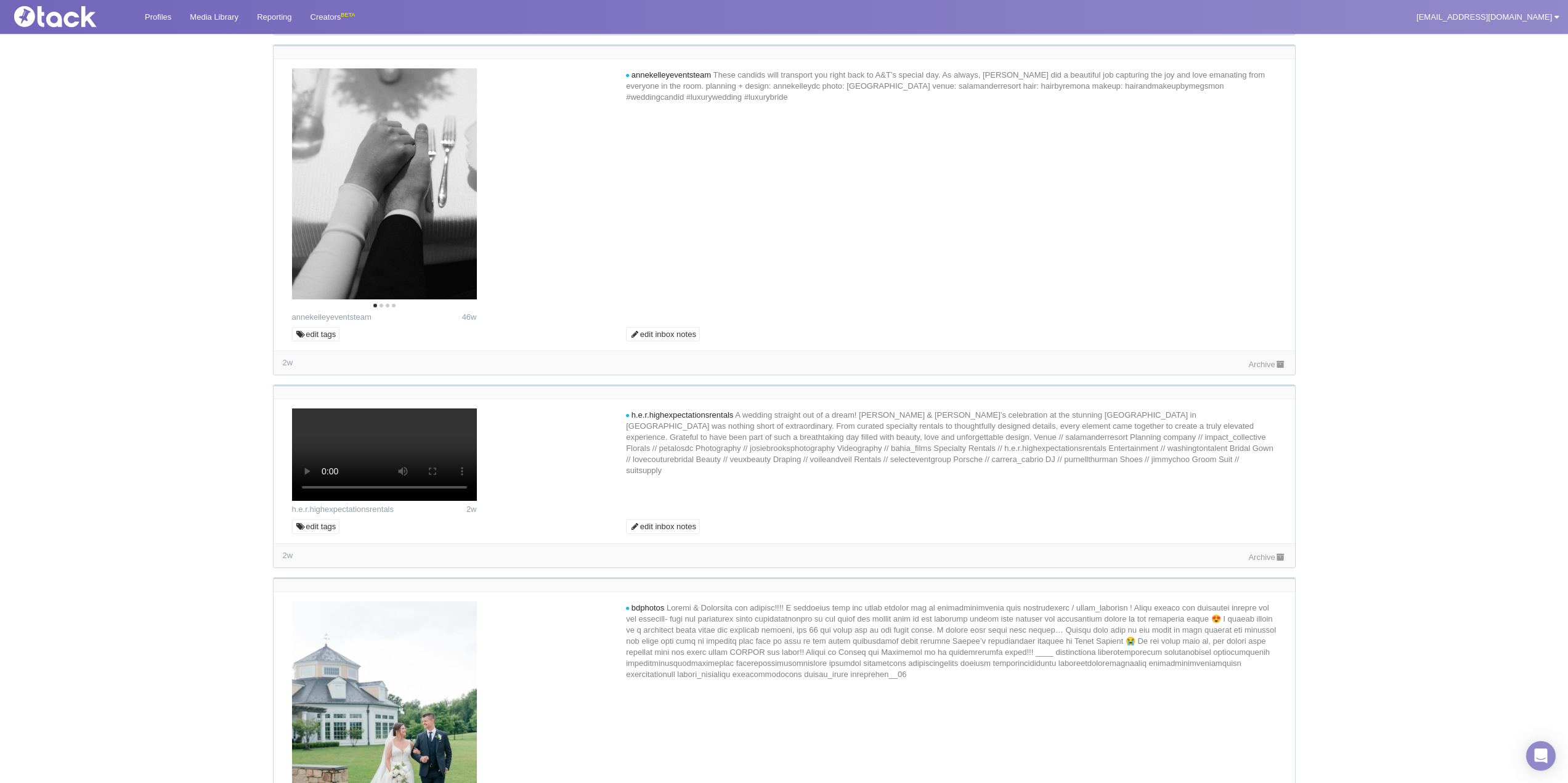
scroll to position [6158, 0]
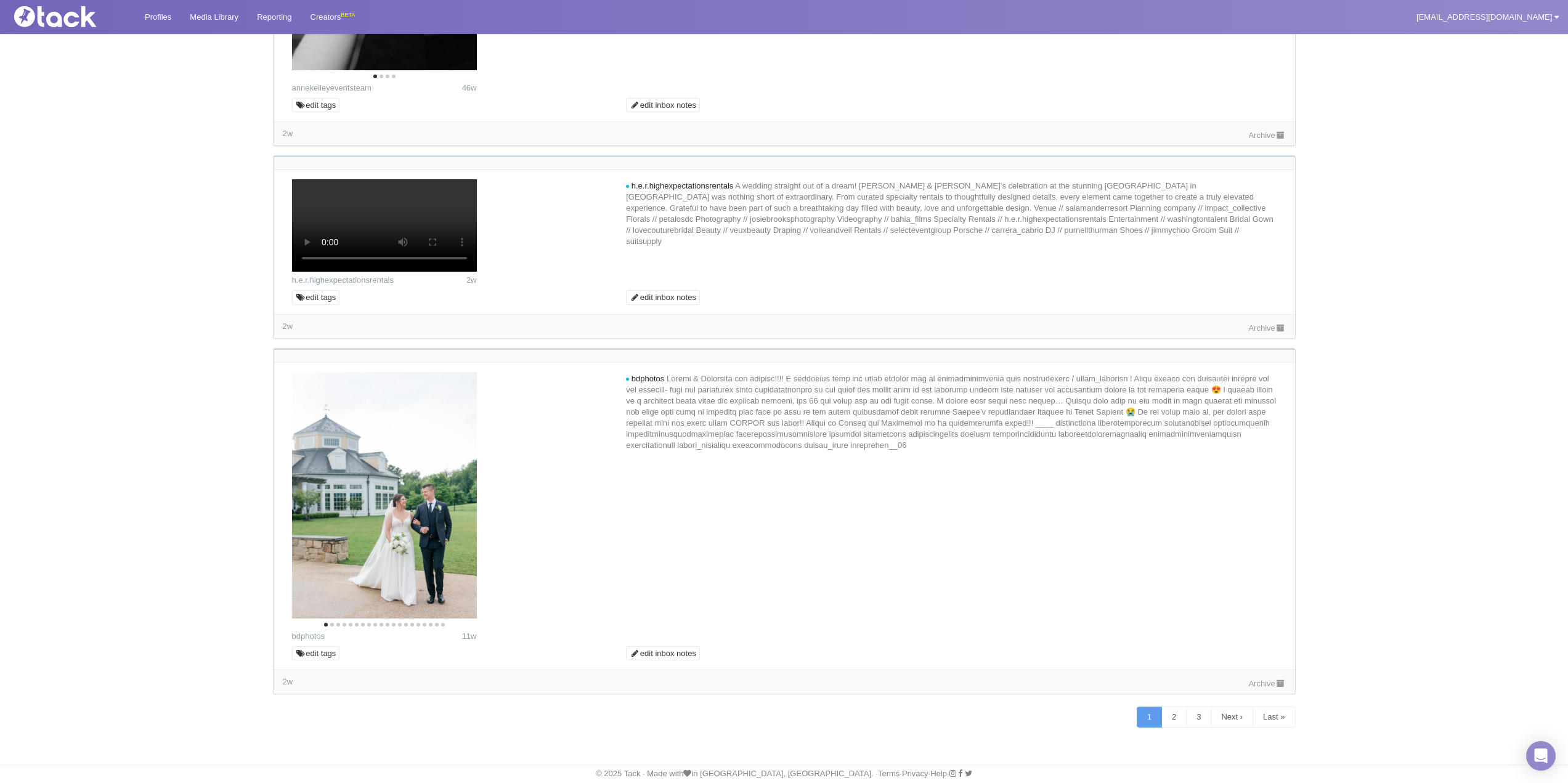
drag, startPoint x: 1267, startPoint y: 566, endPoint x: 1273, endPoint y: 563, distance: 6.7
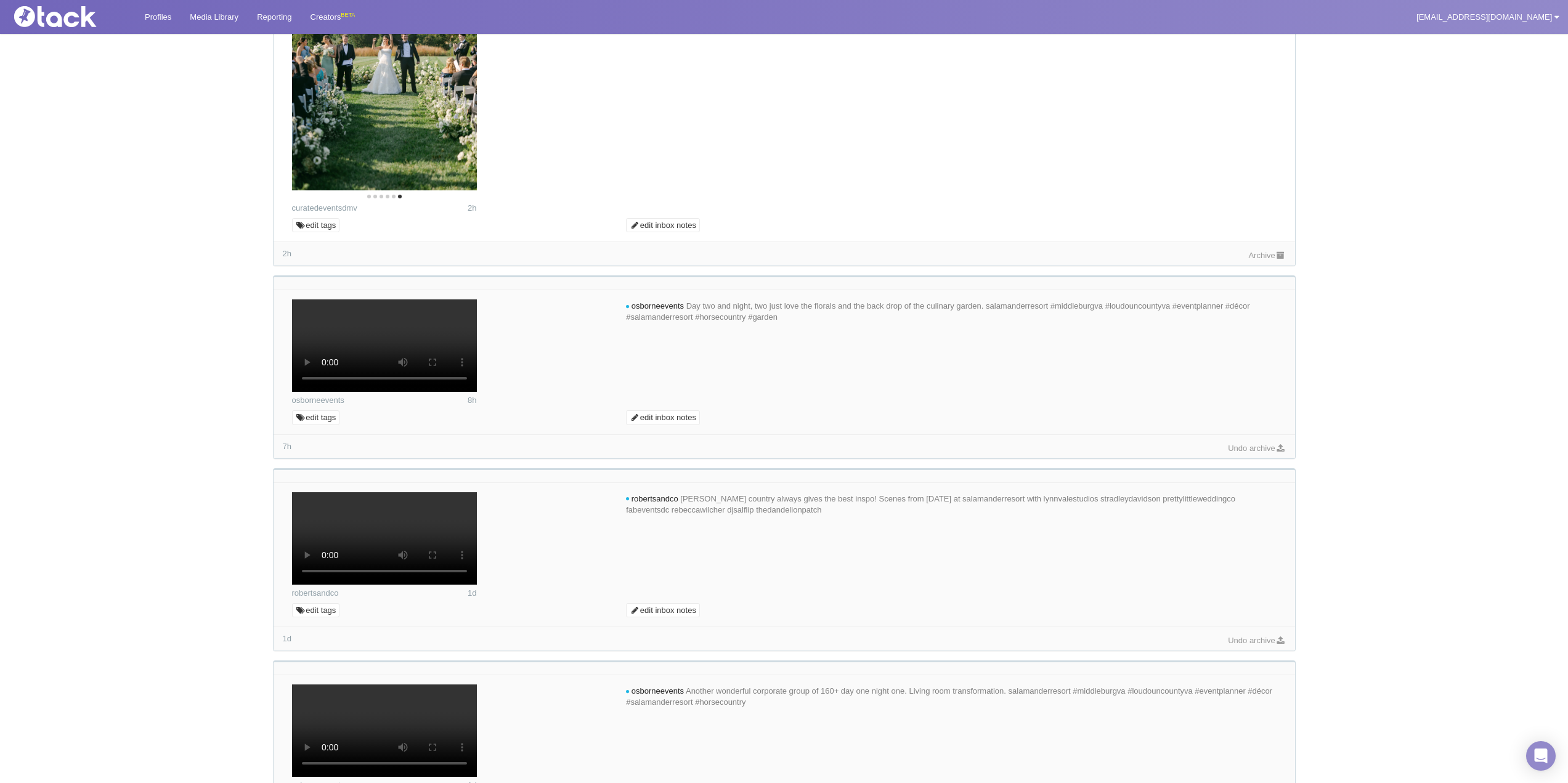
scroll to position [0, 0]
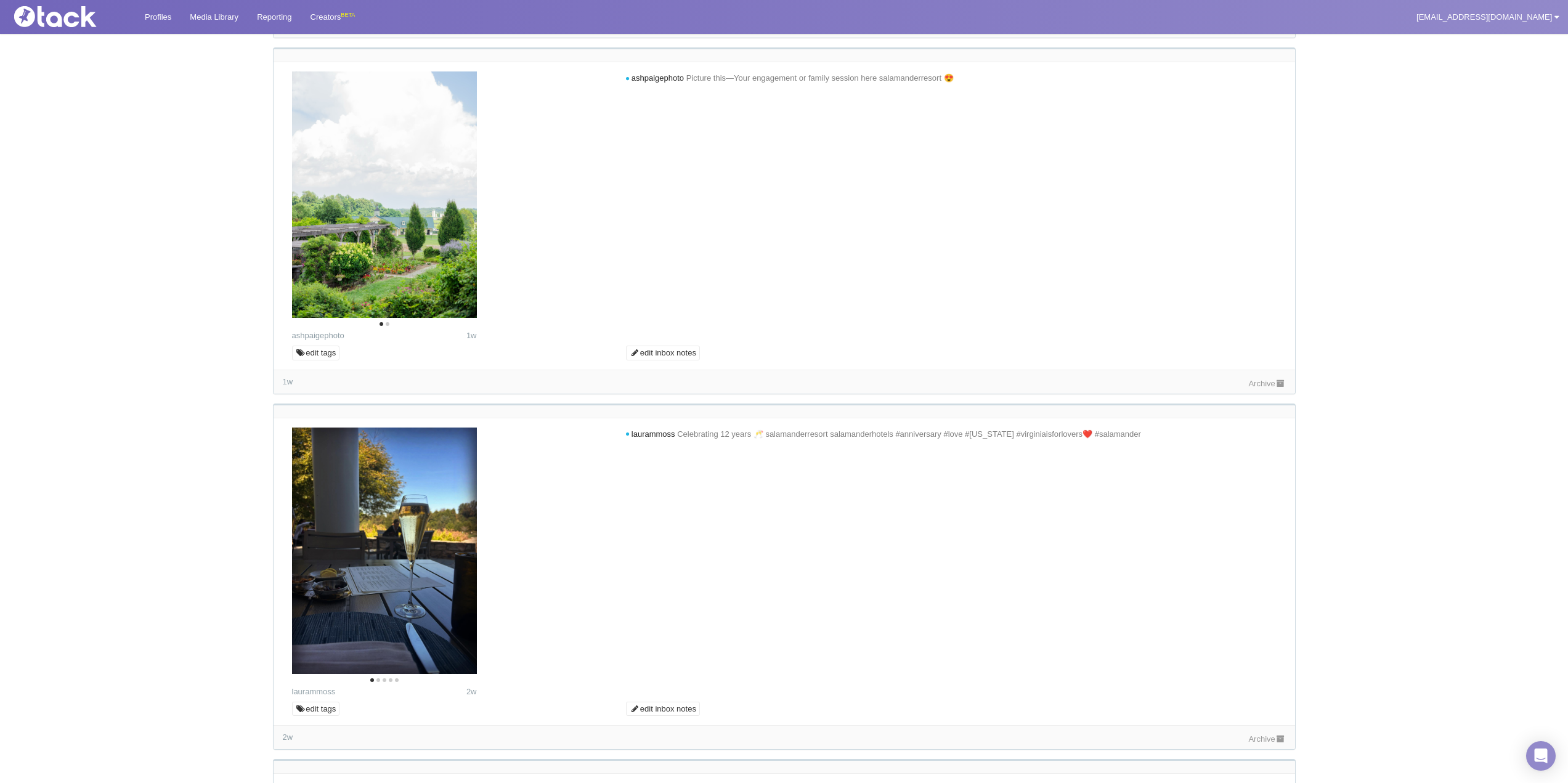
scroll to position [1786, 0]
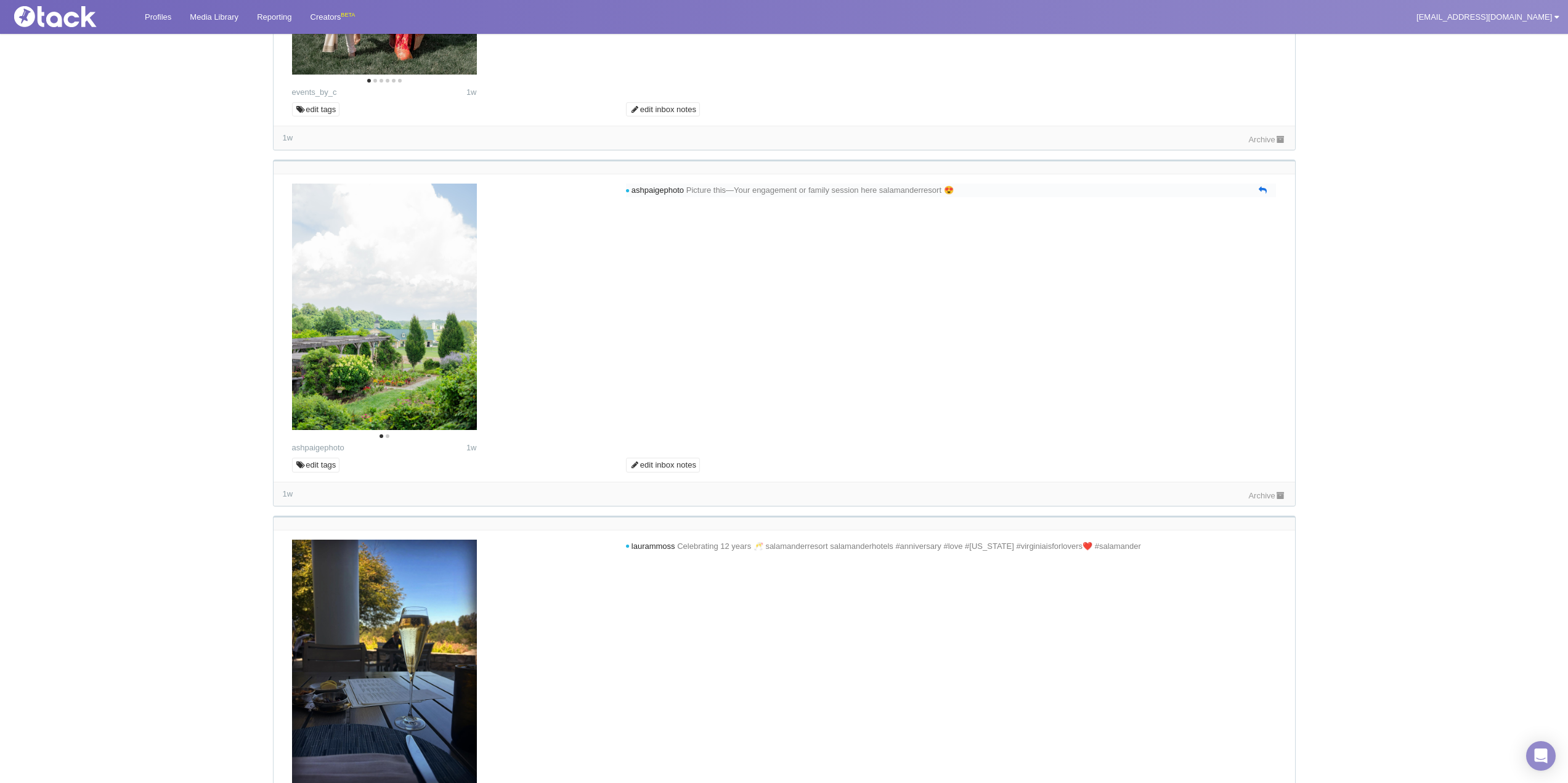
click at [1265, 187] on icon at bounding box center [1263, 190] width 8 height 8
click at [1002, 217] on textarea at bounding box center [951, 218] width 644 height 37
click at [922, 205] on textarea "Lovely photos! We'd love to share these with our audience. Reply #yestosalamand…" at bounding box center [951, 218] width 644 height 37
click at [926, 208] on textarea "Lovely photos! We'd love to share these with our audience. Reply #yestosalamand…" at bounding box center [951, 218] width 644 height 37
click at [968, 203] on textarea "Lovely photos! We'd love to share these with our audience. Reply #yes2salamander" at bounding box center [951, 218] width 644 height 37
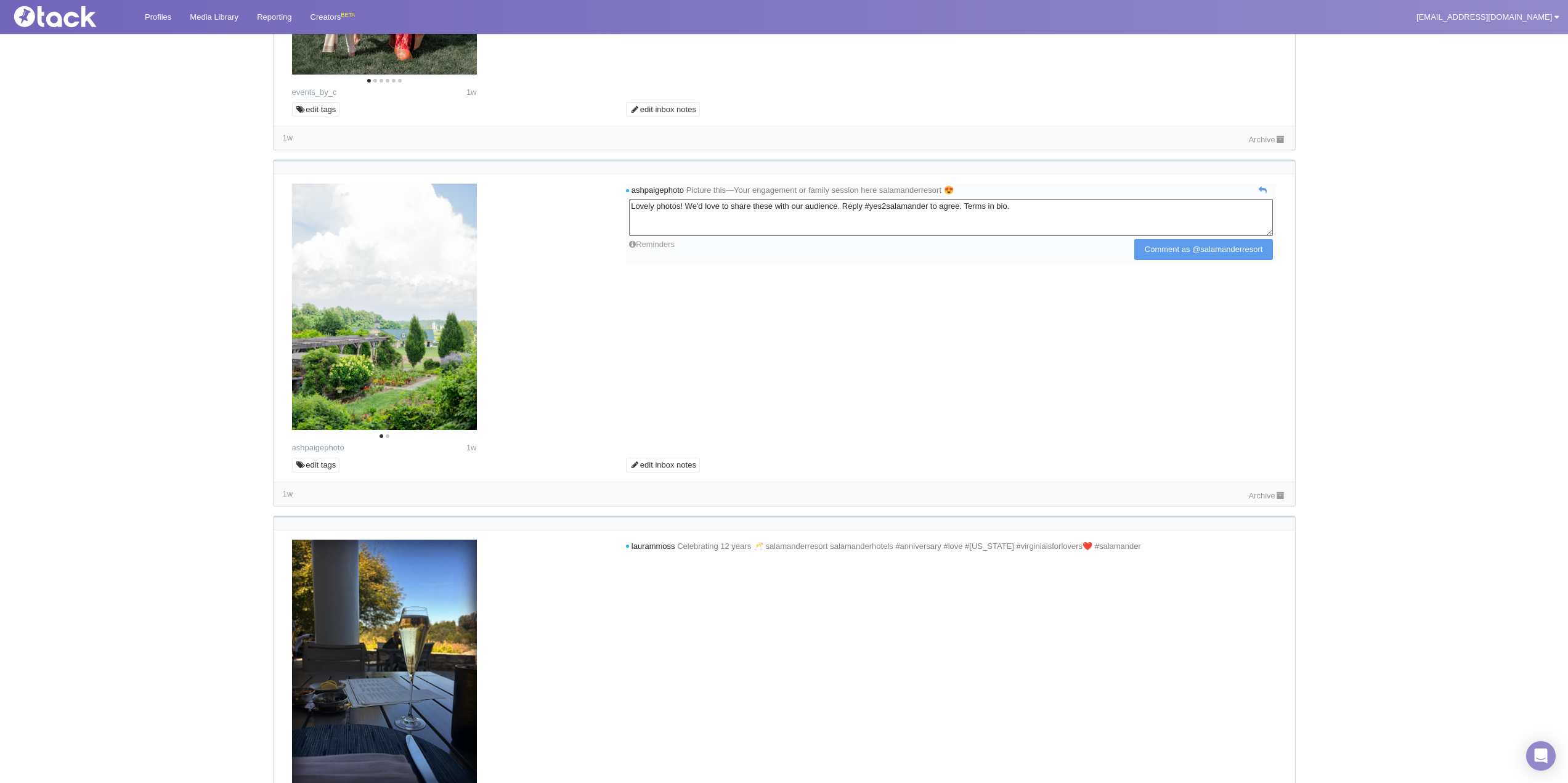
click at [692, 206] on textarea "Lovely photos! We'd love to share these with our audience. Reply #yes2salamande…" at bounding box center [951, 218] width 644 height 37
drag, startPoint x: 693, startPoint y: 205, endPoint x: 698, endPoint y: 213, distance: 9.4
click at [693, 206] on textarea "Lovely photos! 🍃We'd love to share these with our audience. Reply #yes2salamand…" at bounding box center [951, 218] width 644 height 37
click at [704, 207] on textarea "Lovely photos!🍃We'd love to share these with our audience. Reply #yes2salamande…" at bounding box center [951, 218] width 644 height 37
click at [757, 204] on textarea "Lovely photos!🍃 We'd love to share these with our audience. Reply #yes2salamand…" at bounding box center [951, 218] width 644 height 37
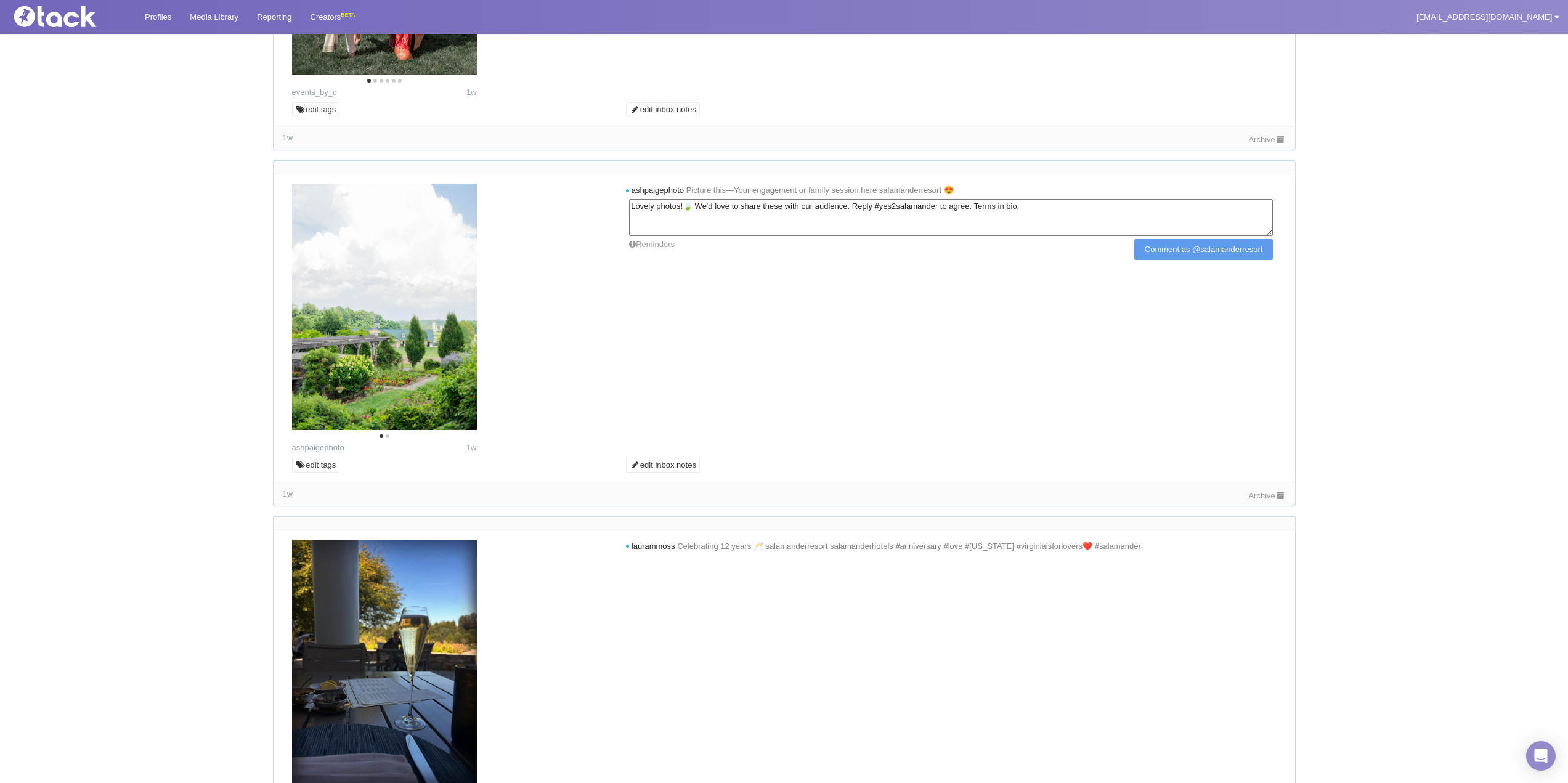
type textarea "Lovely photos!🍃 We'd love to share these with our audience. Reply #yes2salamand…"
click at [1176, 254] on input "Comment as @salamanderresort" at bounding box center [1204, 249] width 139 height 21
type input "Commenting..."
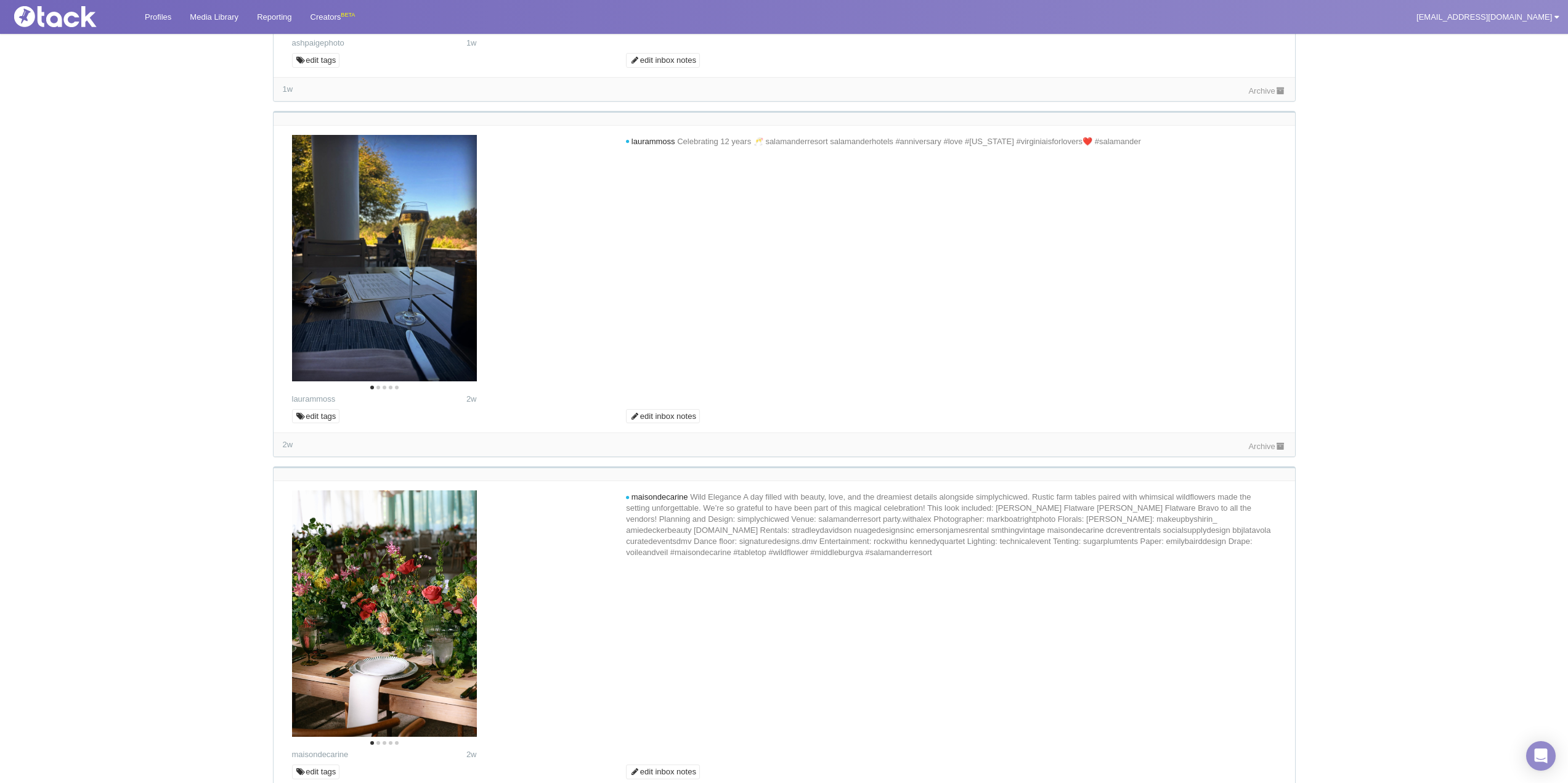
scroll to position [2217, 0]
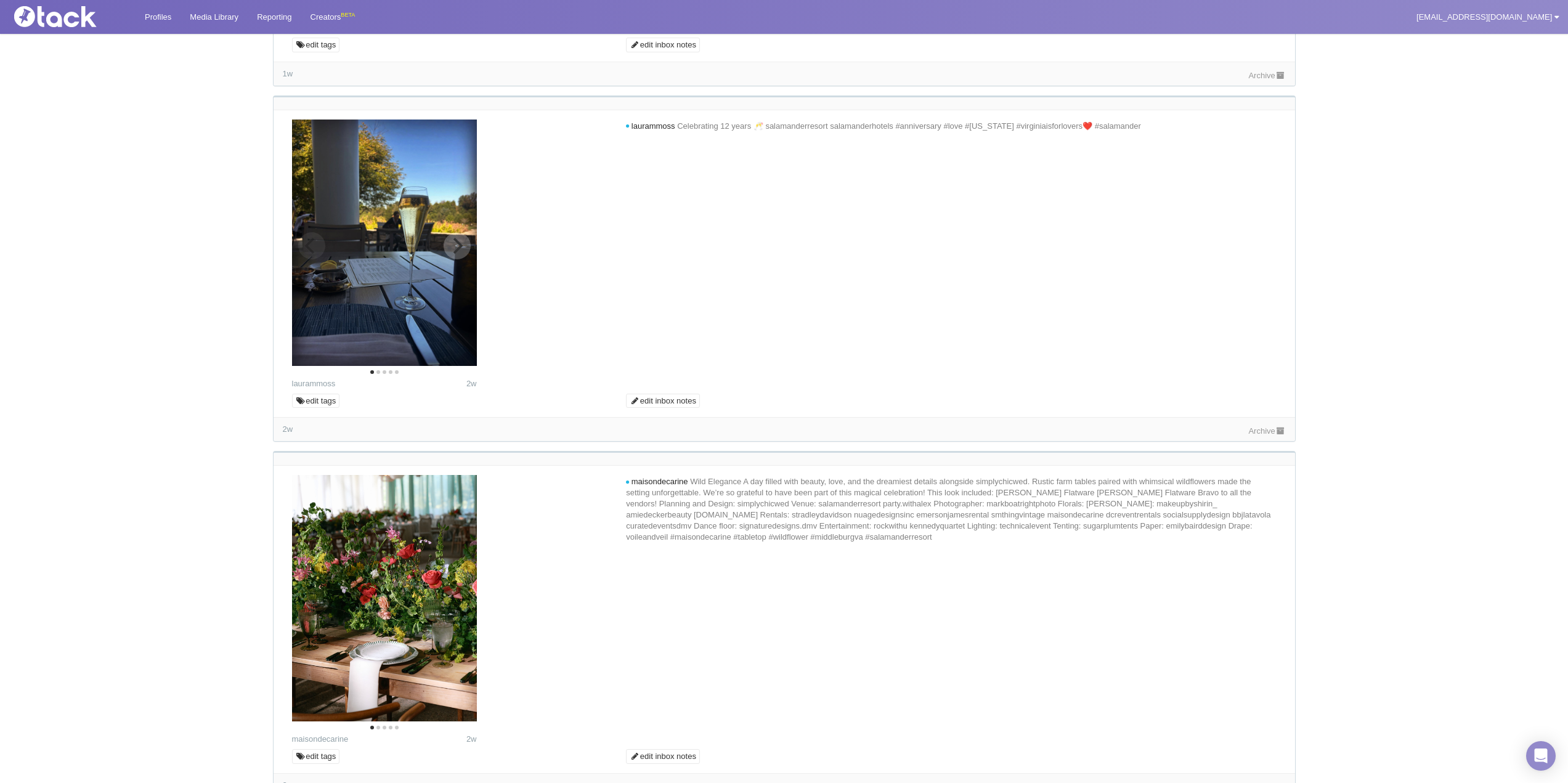
click at [460, 245] on icon "Next" at bounding box center [458, 246] width 10 height 16
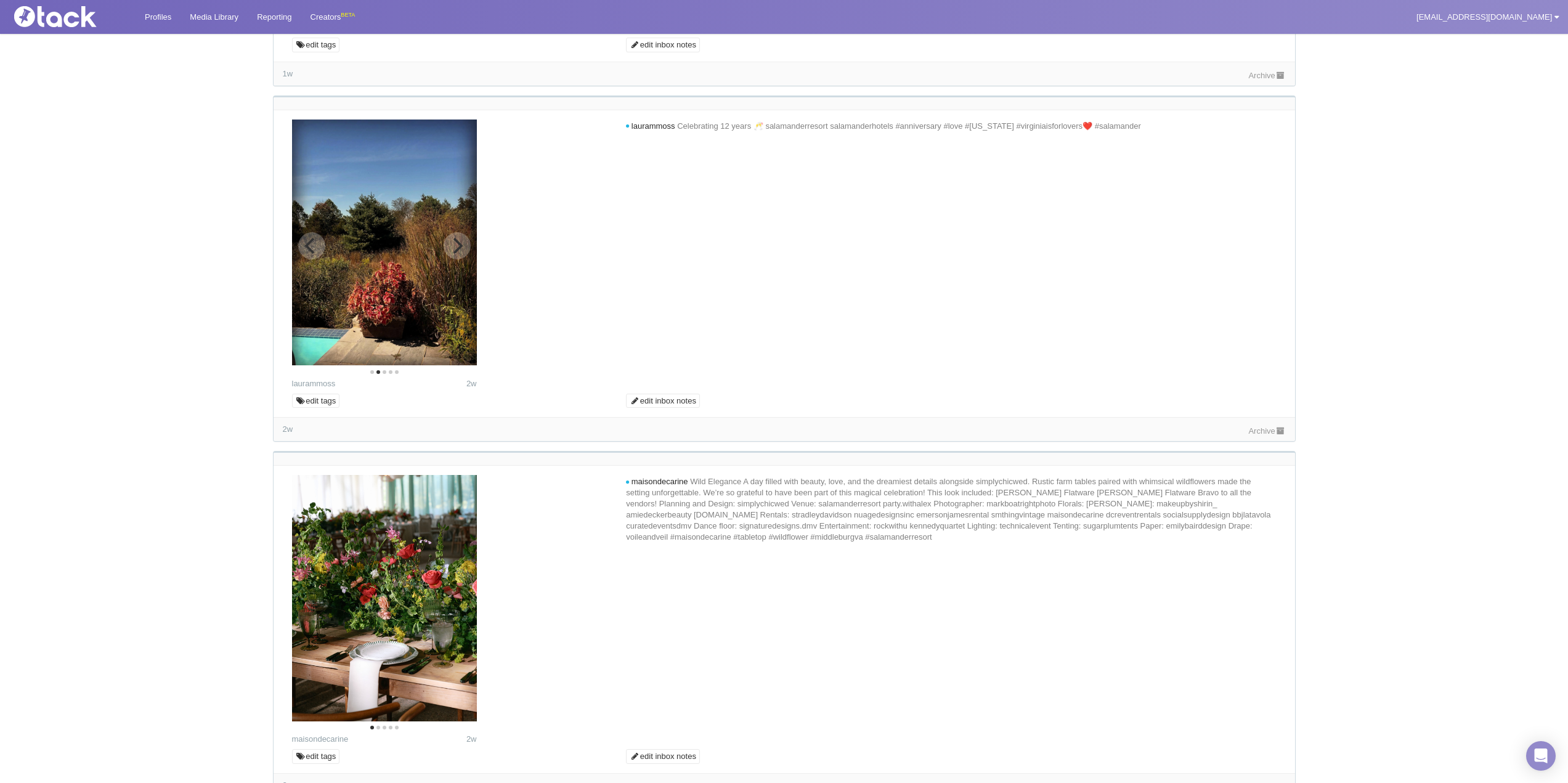
click at [458, 243] on icon "Next" at bounding box center [458, 246] width 10 height 16
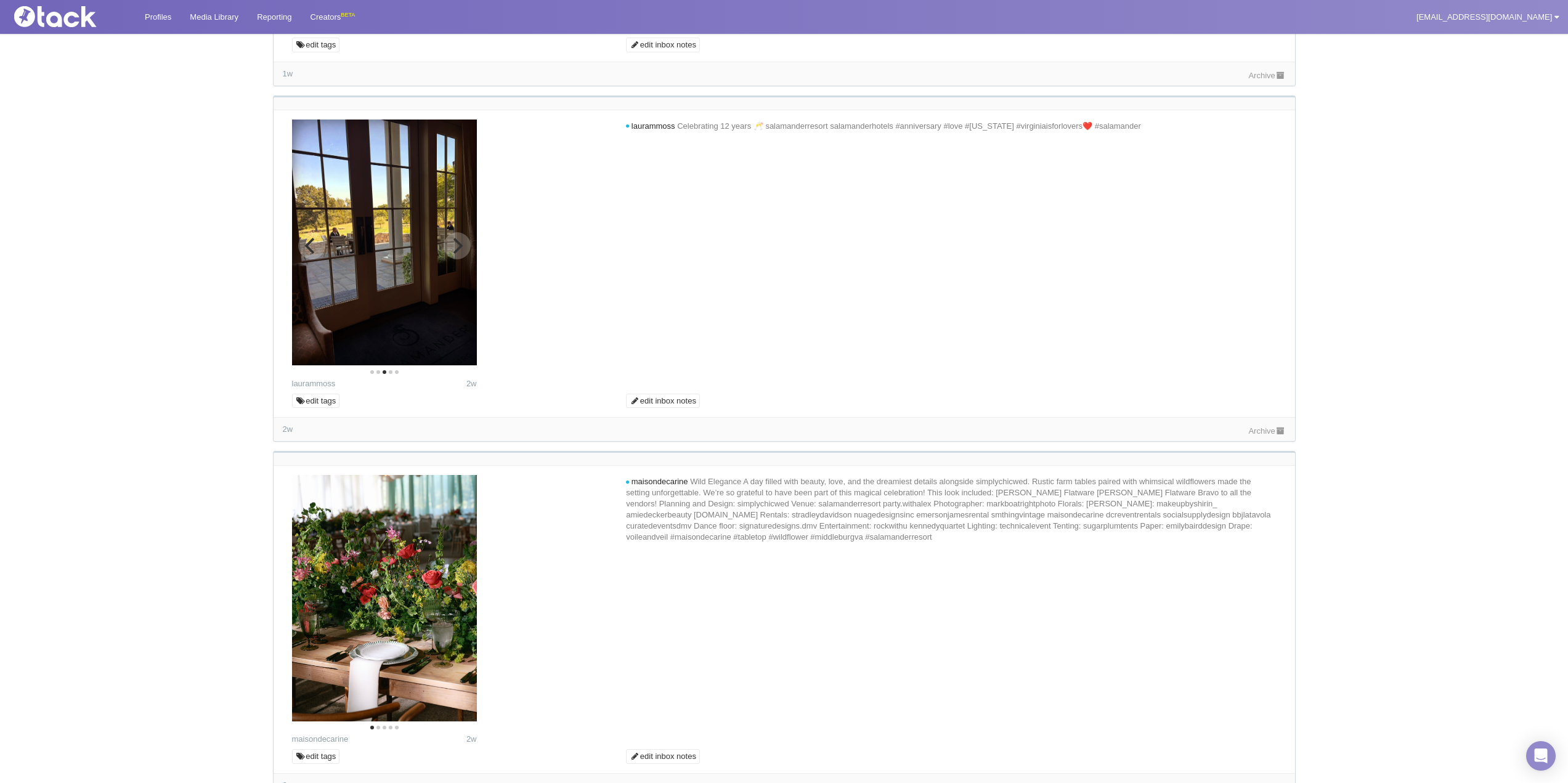
click at [458, 243] on icon "Next" at bounding box center [458, 246] width 10 height 16
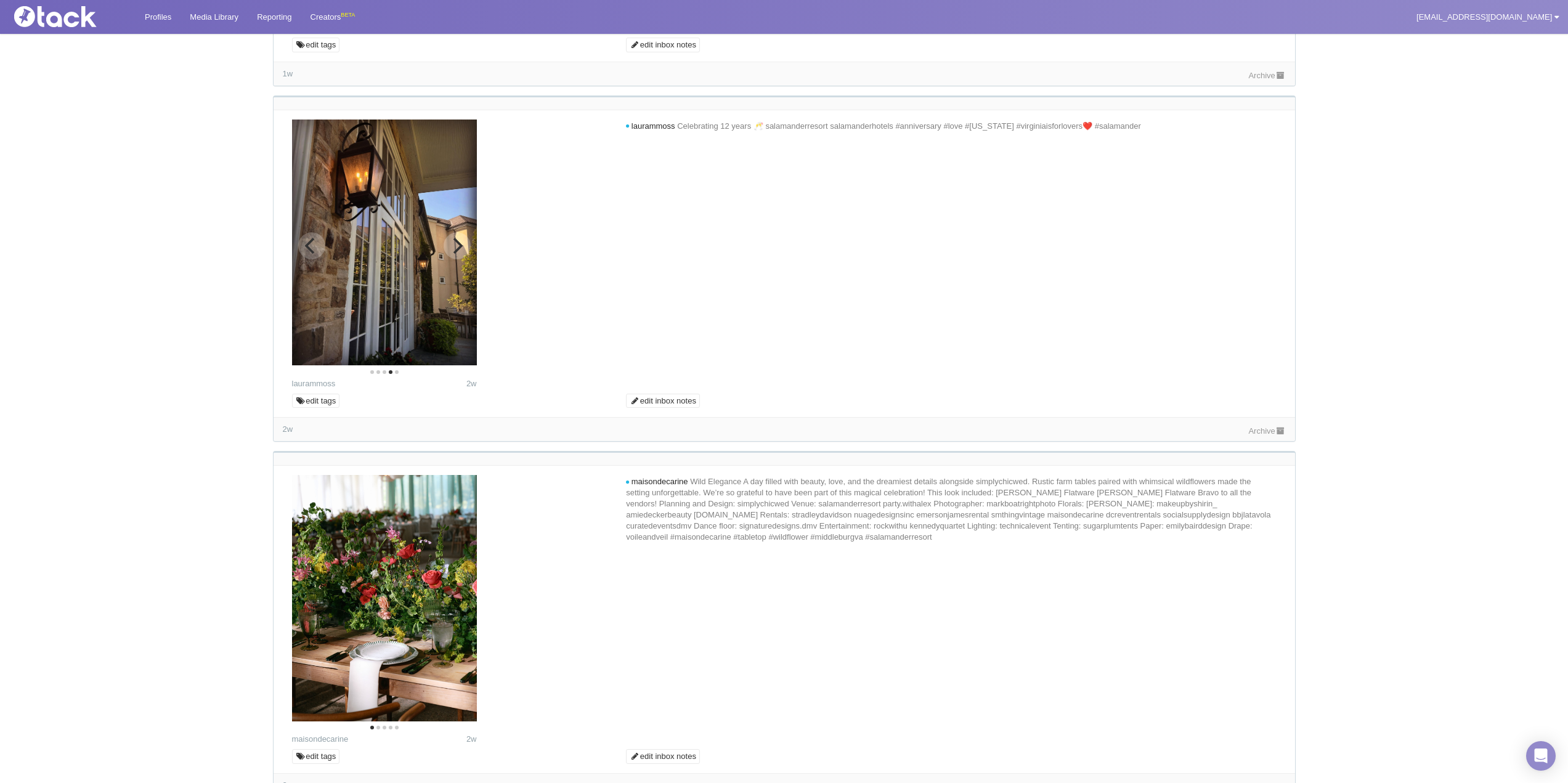
click at [458, 243] on icon "Next" at bounding box center [458, 246] width 10 height 16
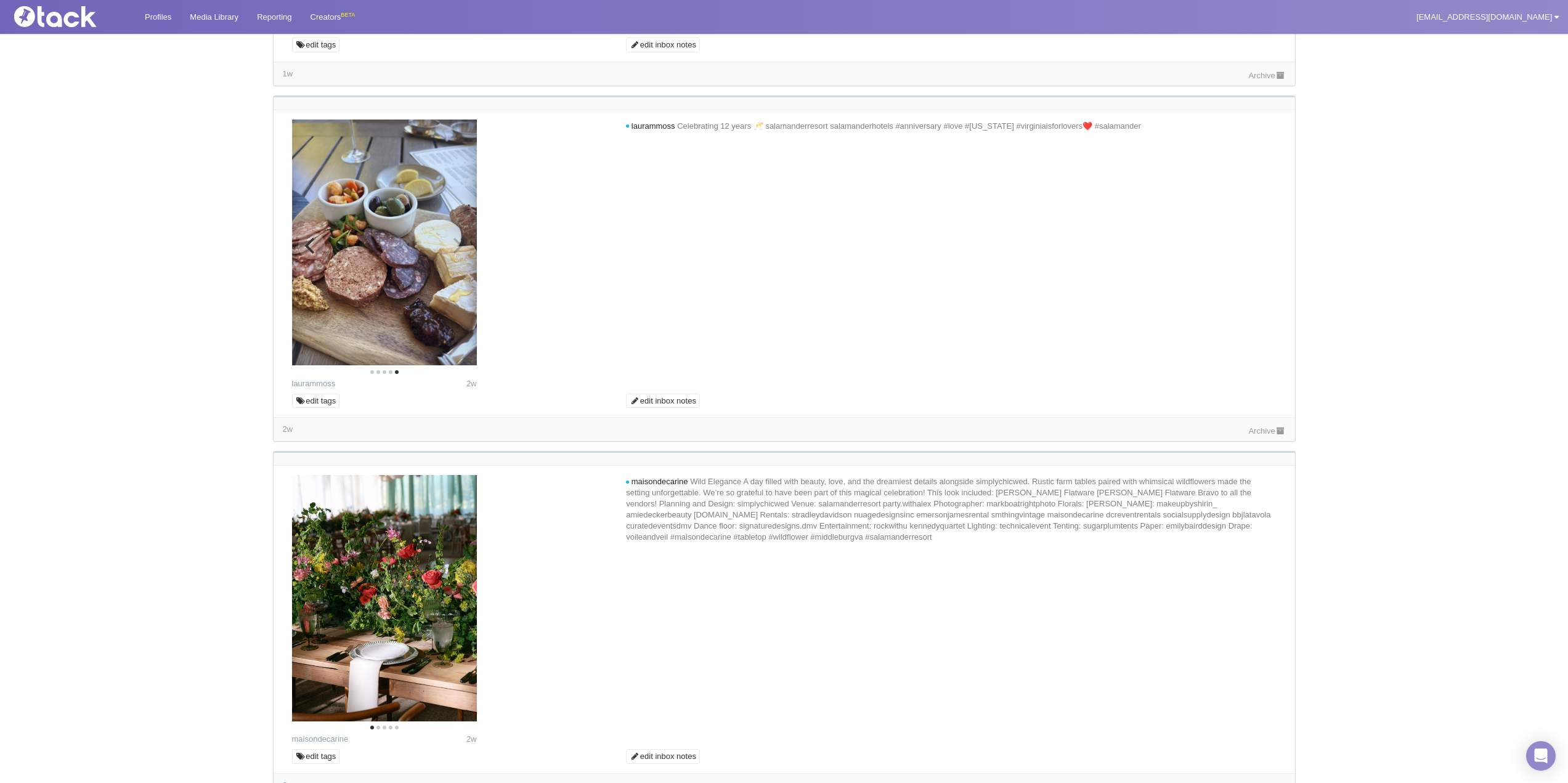
click at [458, 243] on img at bounding box center [384, 242] width 185 height 245
click at [1253, 432] on link "Archive" at bounding box center [1267, 431] width 37 height 10
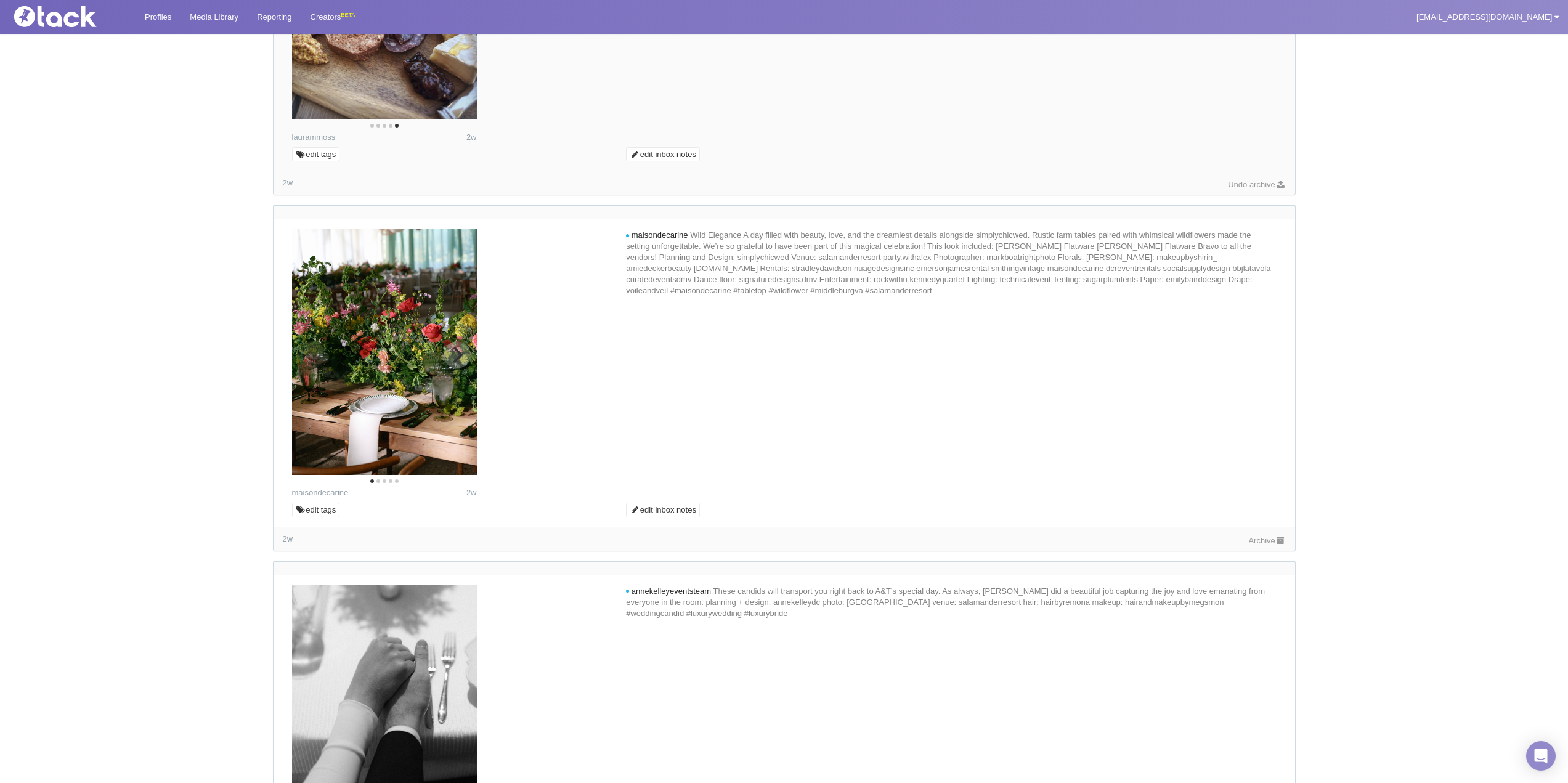
click at [454, 352] on icon "Next" at bounding box center [457, 355] width 16 height 16
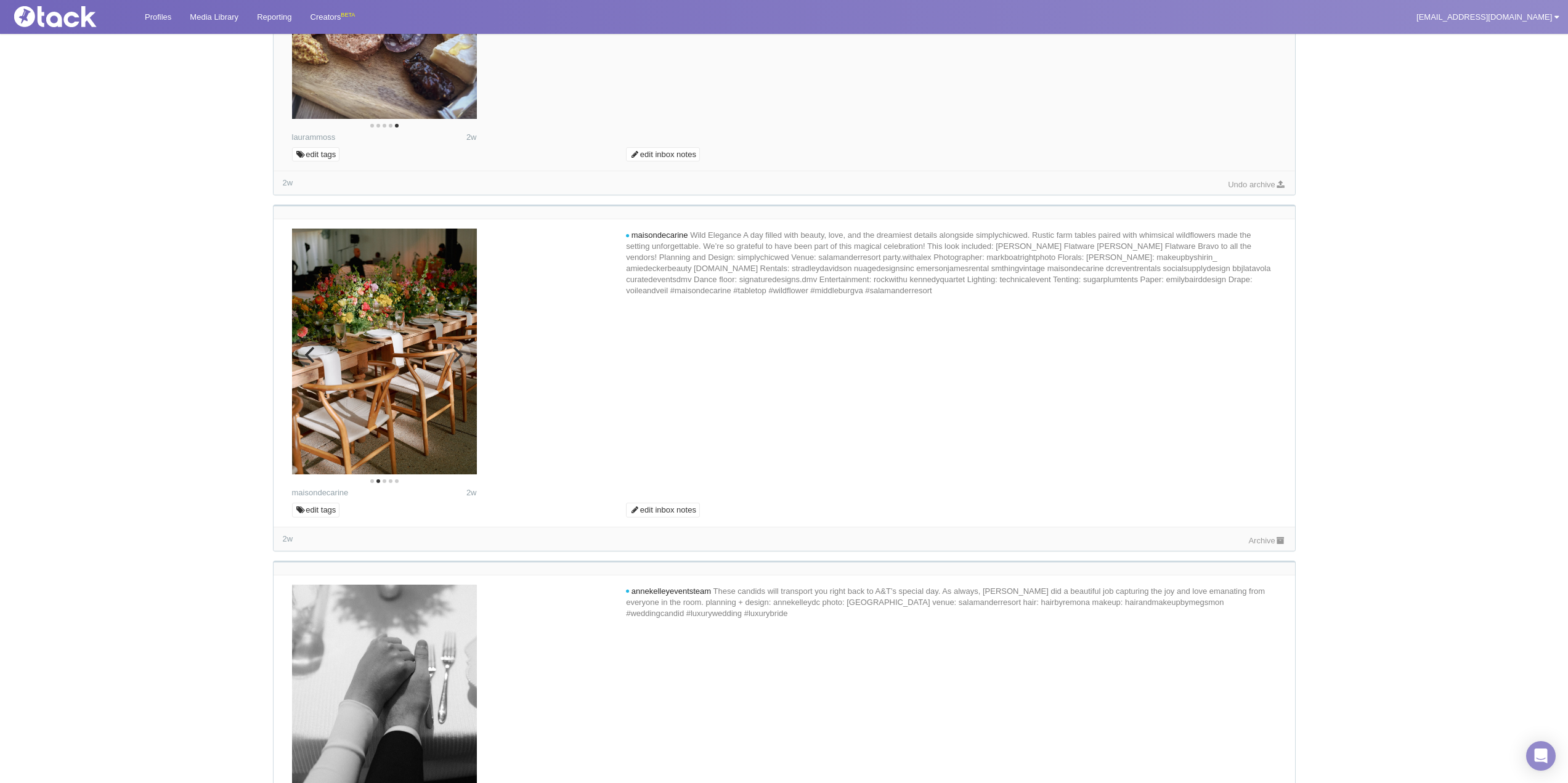
click at [455, 352] on icon "Next" at bounding box center [457, 355] width 16 height 16
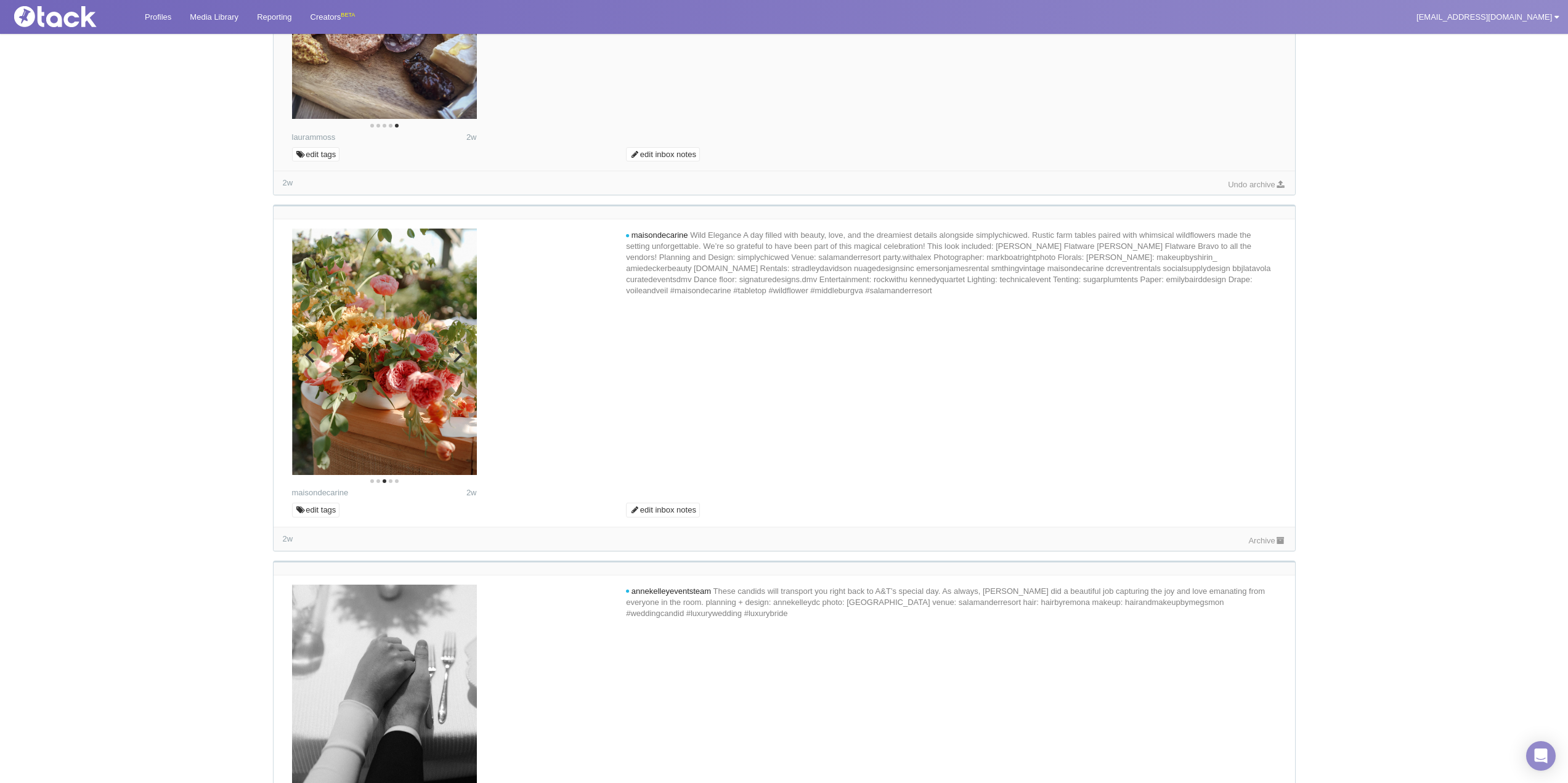
click at [455, 352] on icon "Next" at bounding box center [457, 355] width 16 height 16
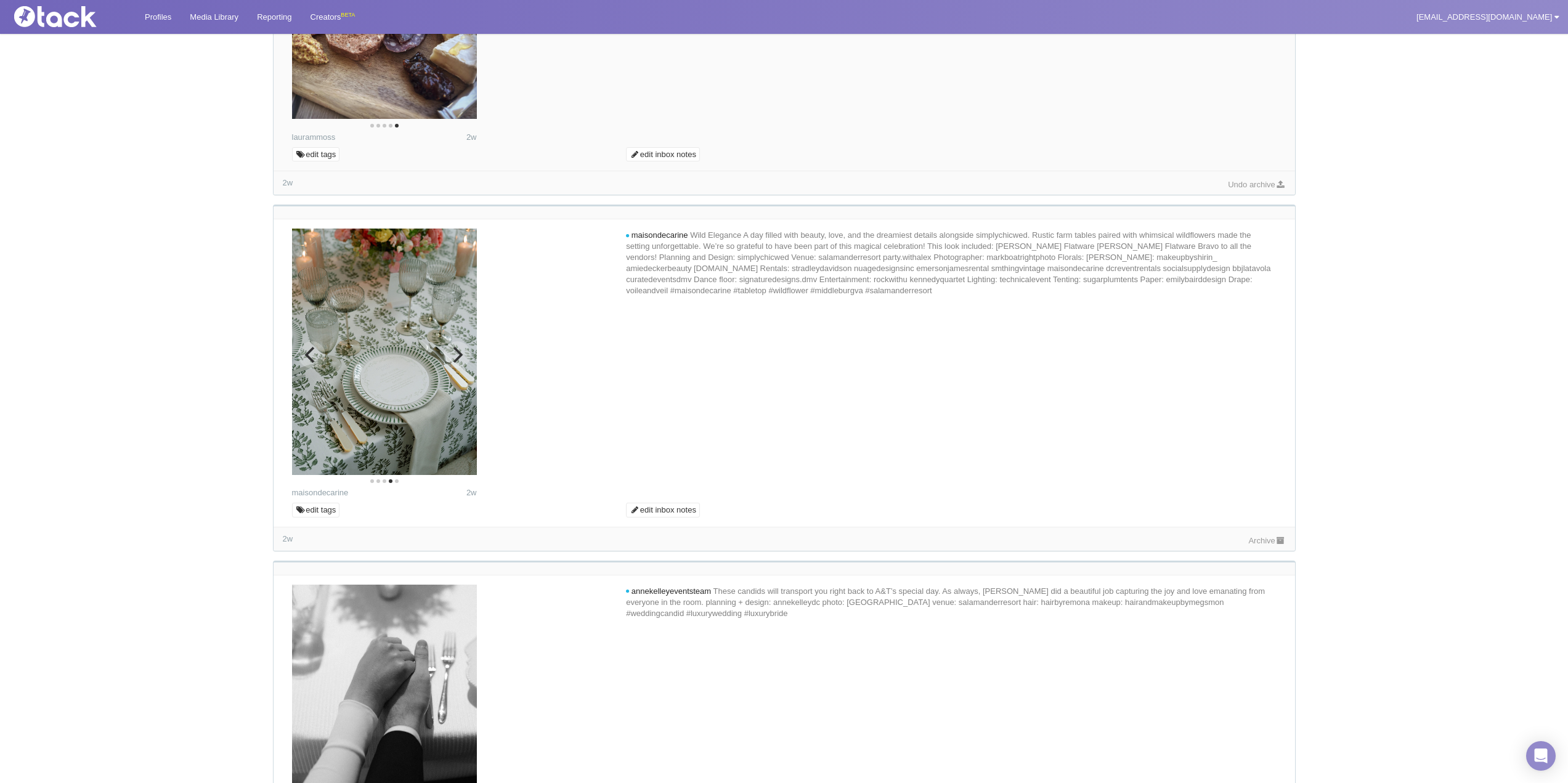
click at [465, 357] on button "Next" at bounding box center [457, 355] width 27 height 27
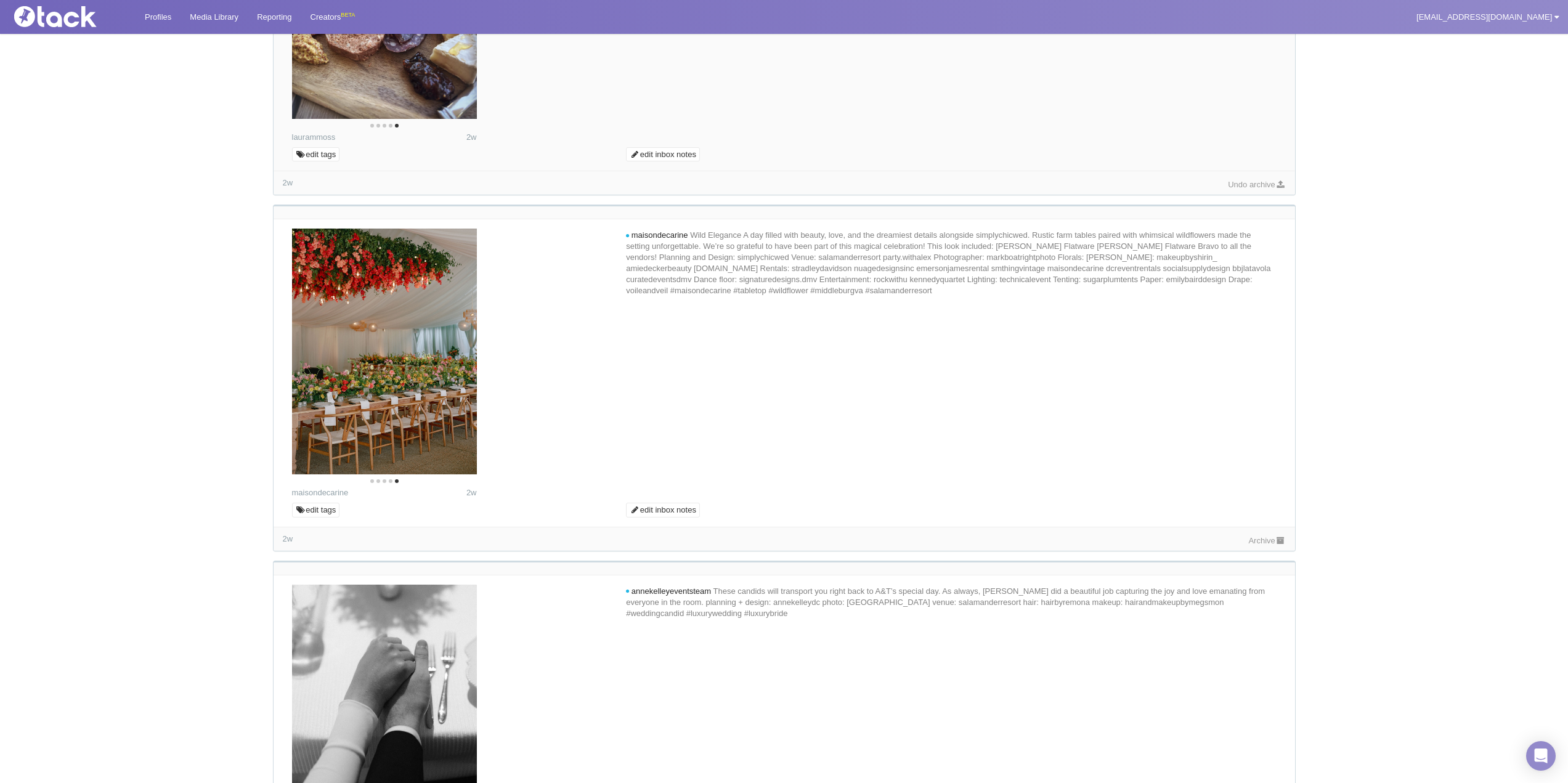
click at [1252, 544] on link "Archive" at bounding box center [1267, 540] width 37 height 10
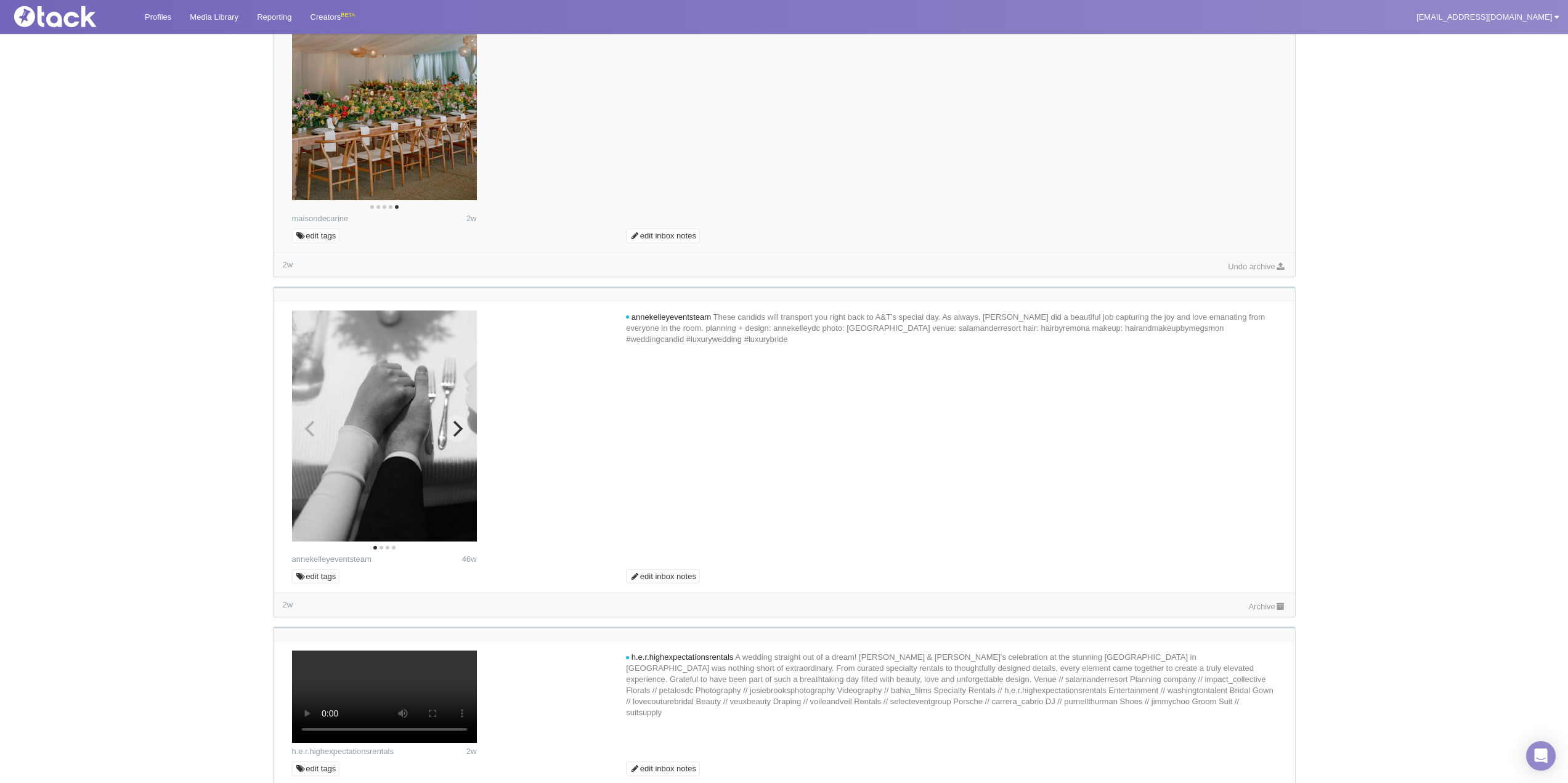
scroll to position [2771, 0]
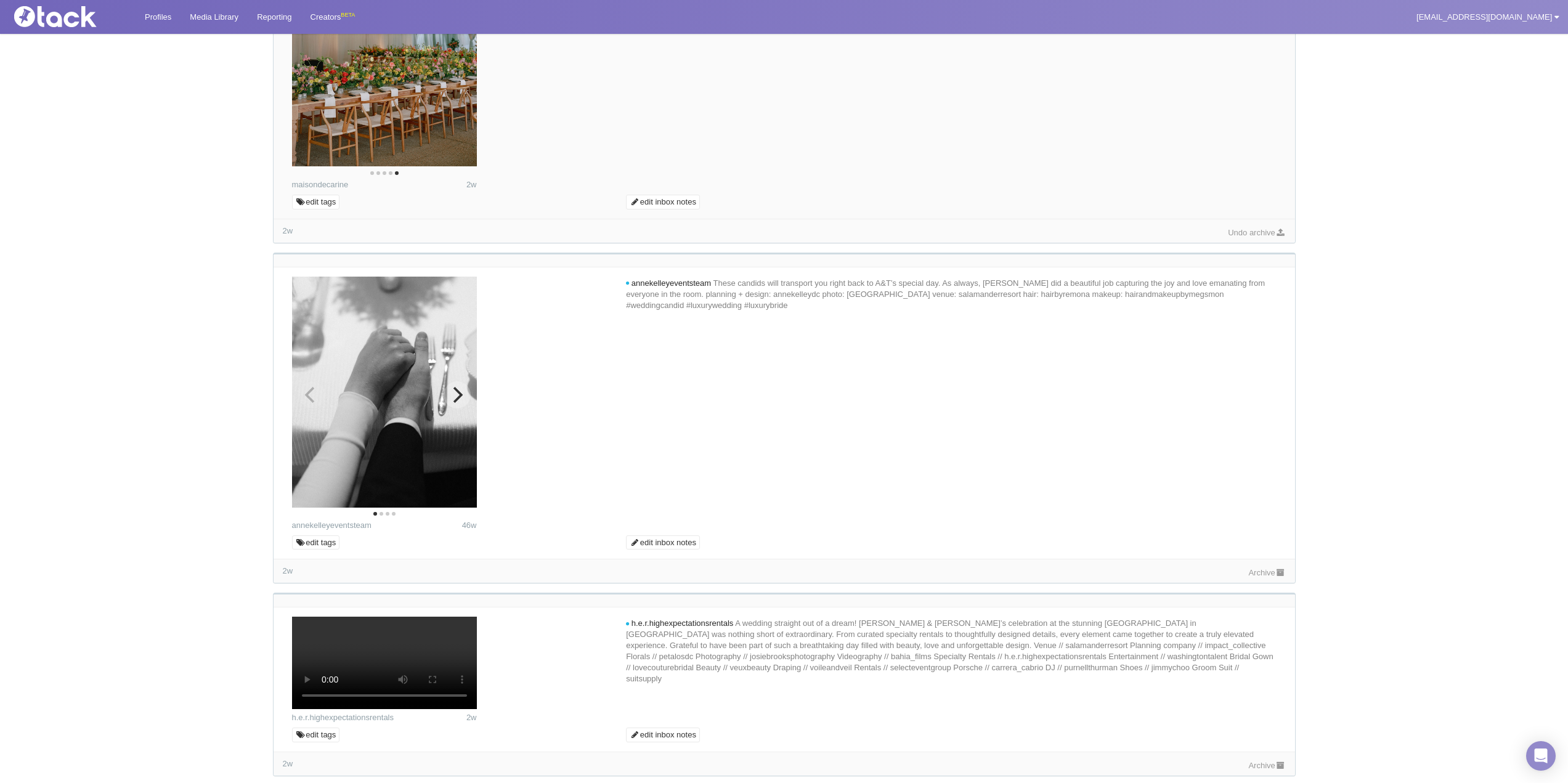
click at [462, 397] on icon "Next" at bounding box center [457, 395] width 16 height 16
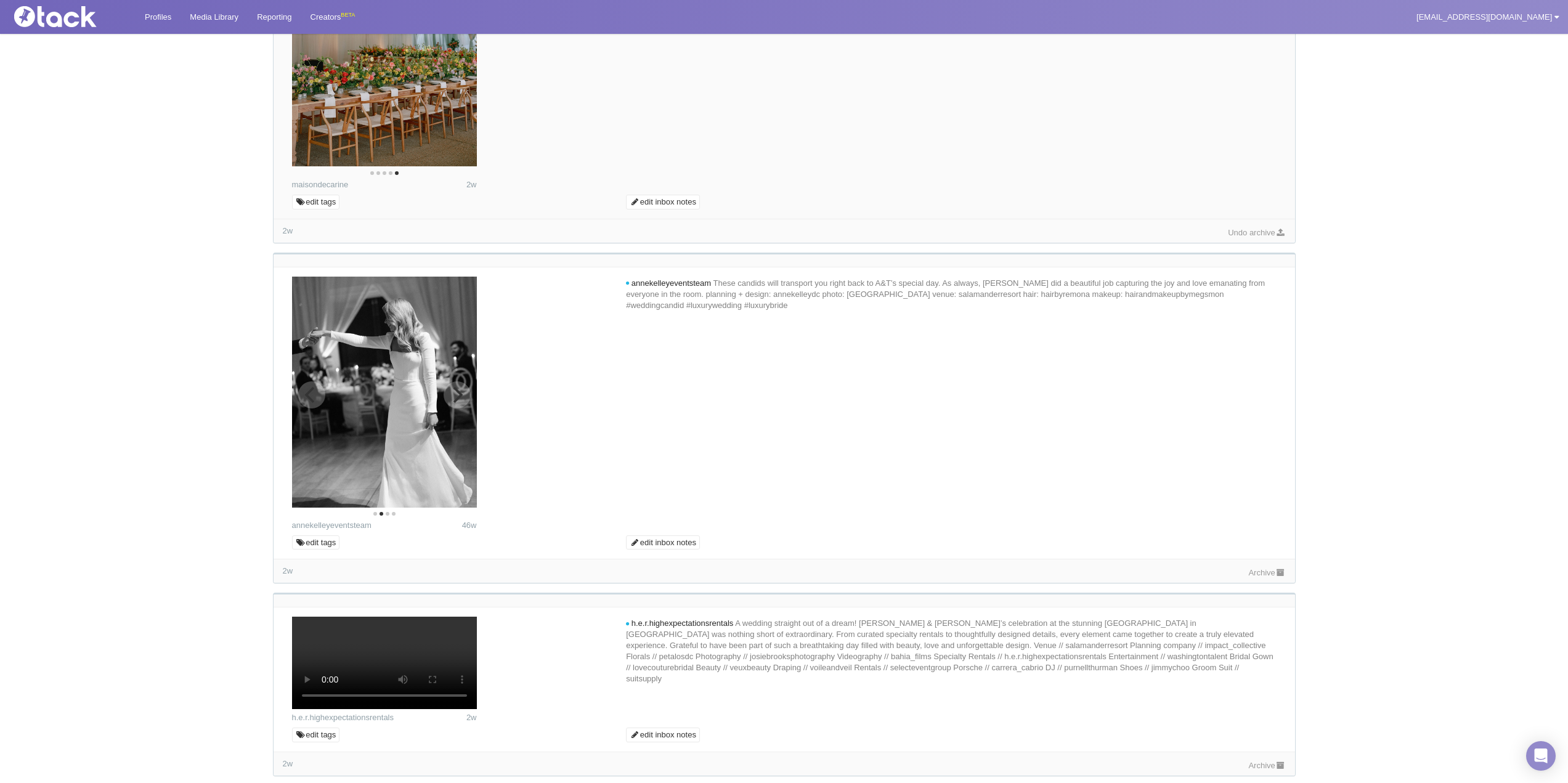
click at [462, 397] on icon "Next" at bounding box center [457, 395] width 16 height 16
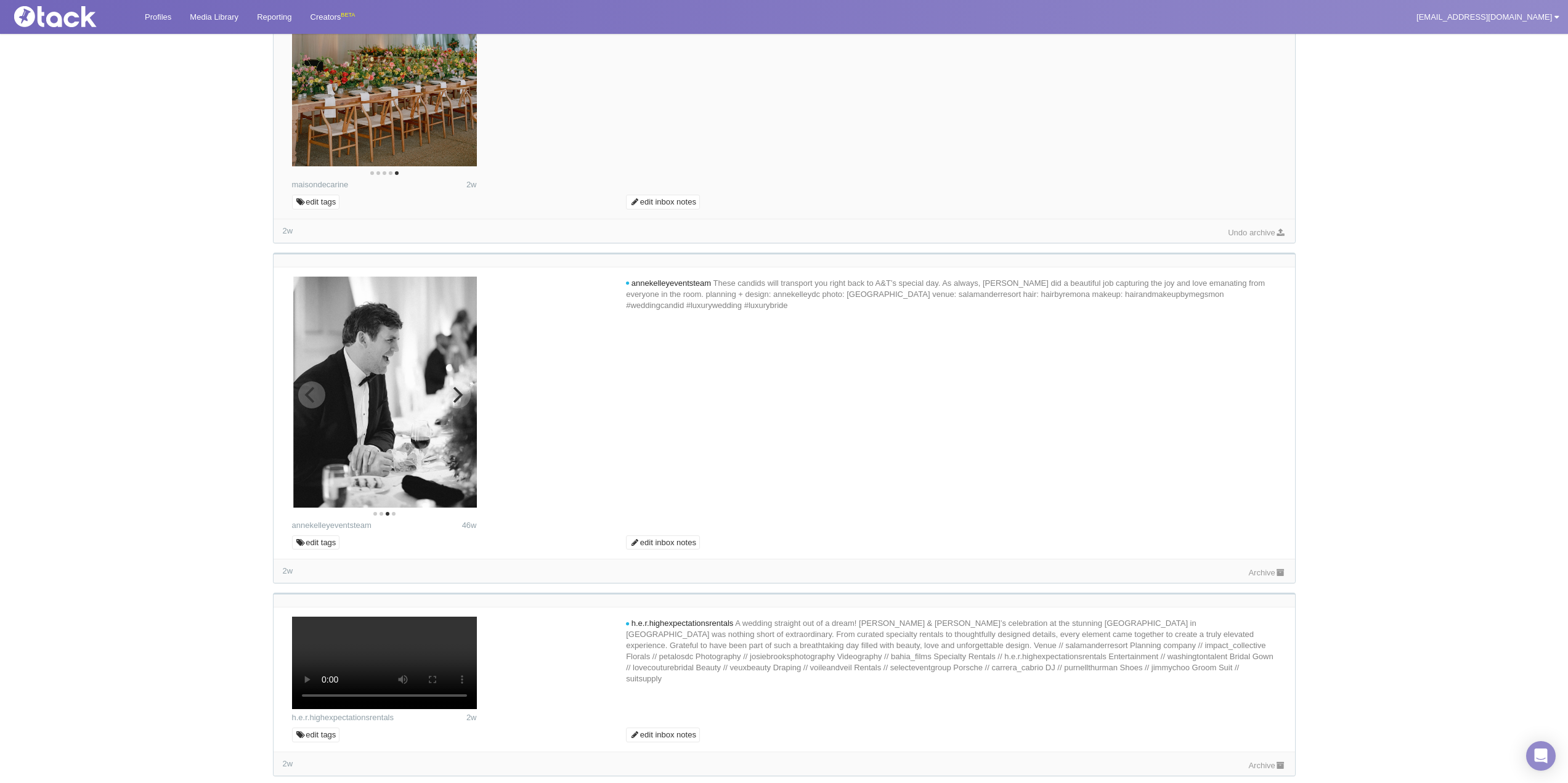
click at [462, 397] on icon "Next" at bounding box center [457, 395] width 16 height 16
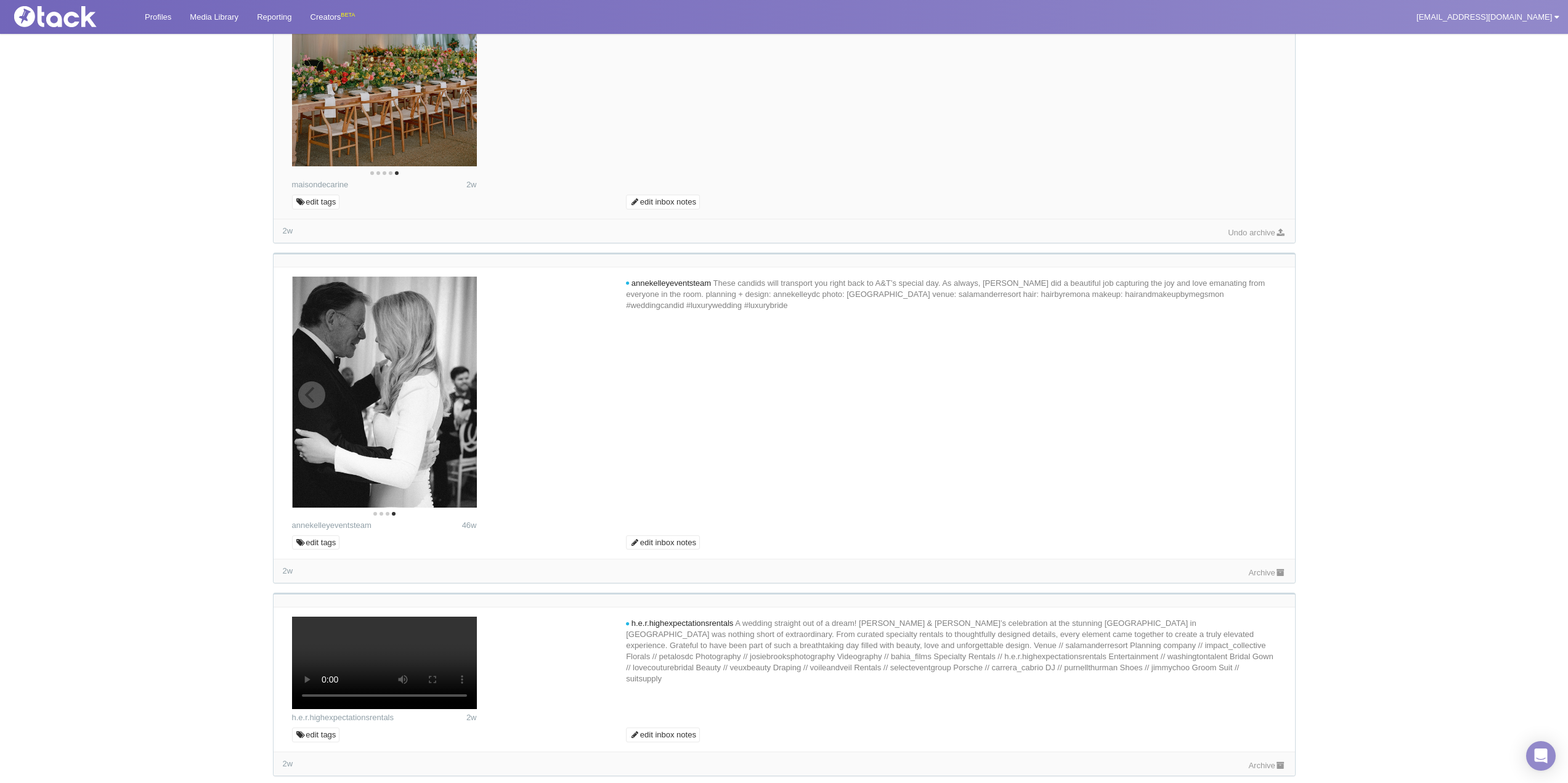
click at [462, 397] on img at bounding box center [384, 392] width 185 height 231
click at [1259, 575] on link "Archive" at bounding box center [1267, 572] width 37 height 10
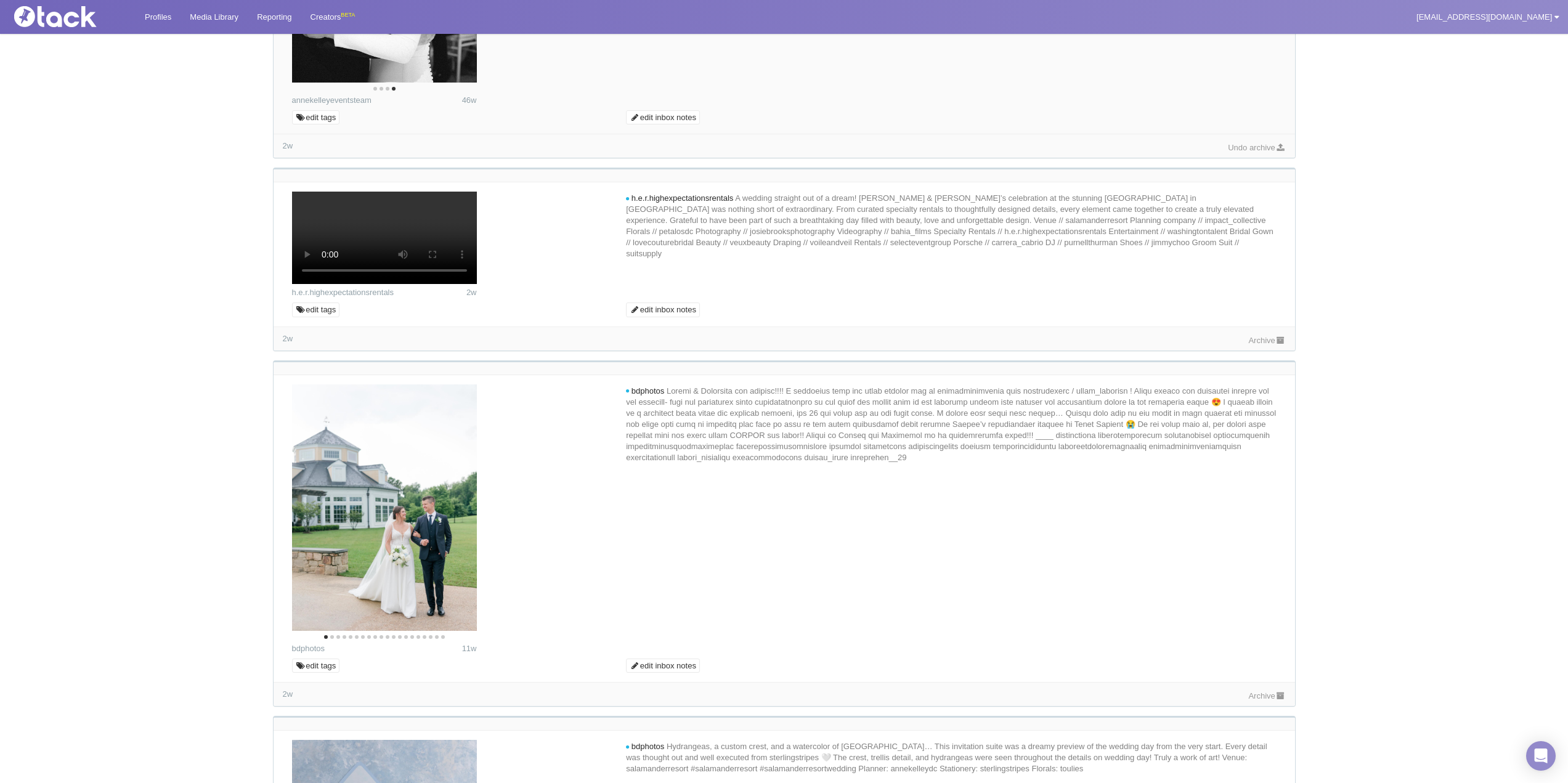
scroll to position [3264, 0]
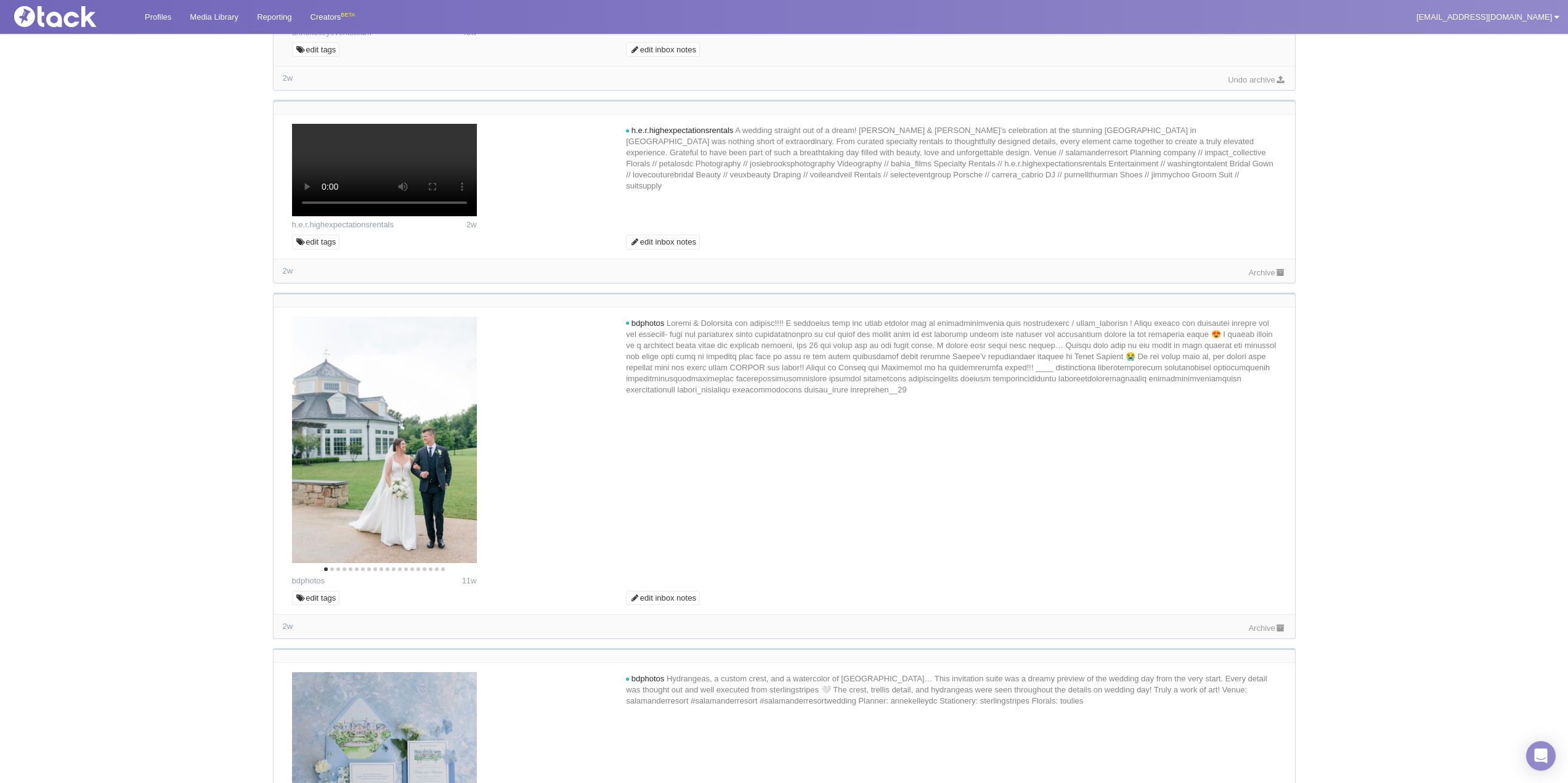
click at [1257, 277] on link "Archive" at bounding box center [1267, 273] width 37 height 10
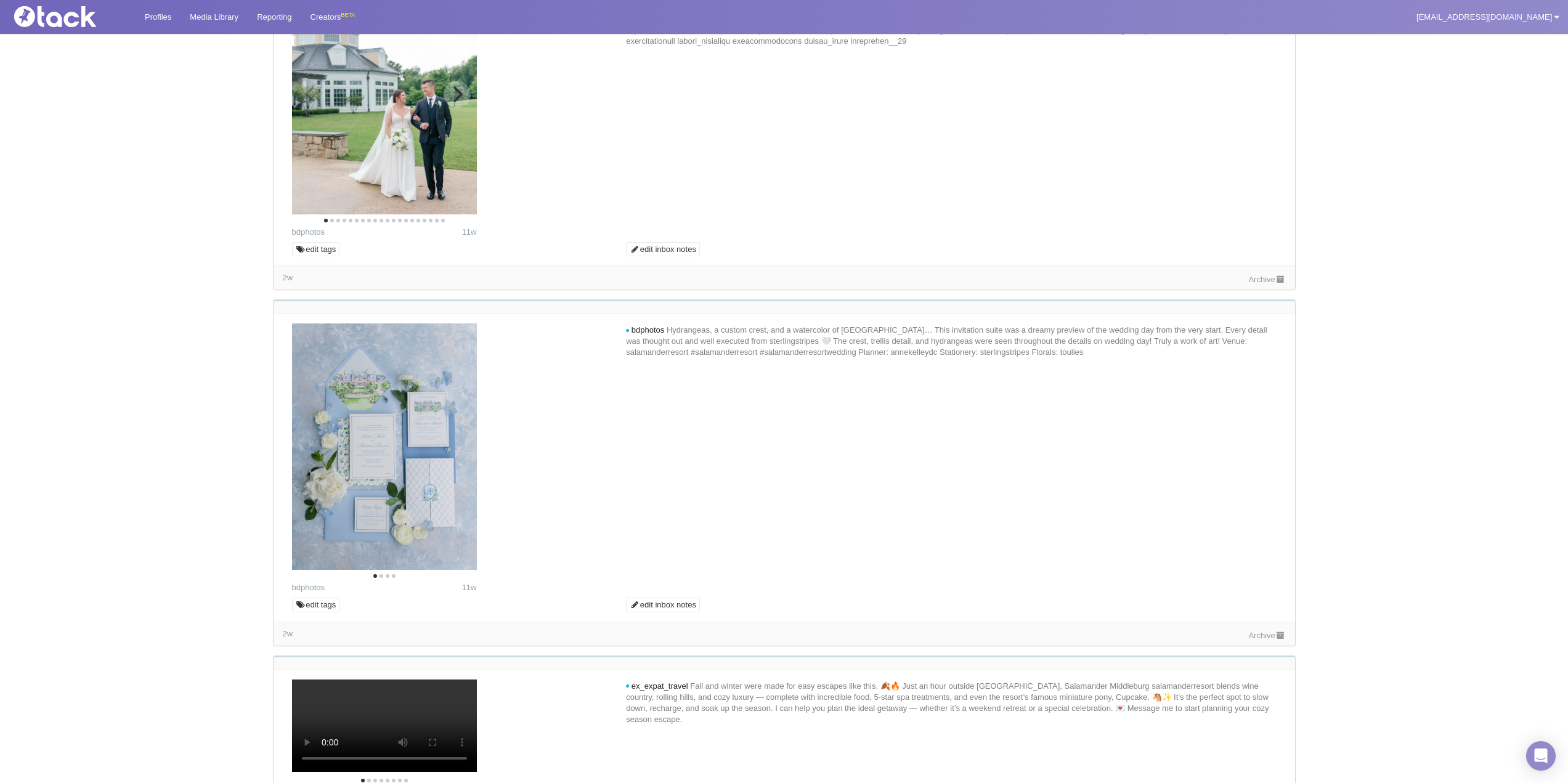
scroll to position [3633, 0]
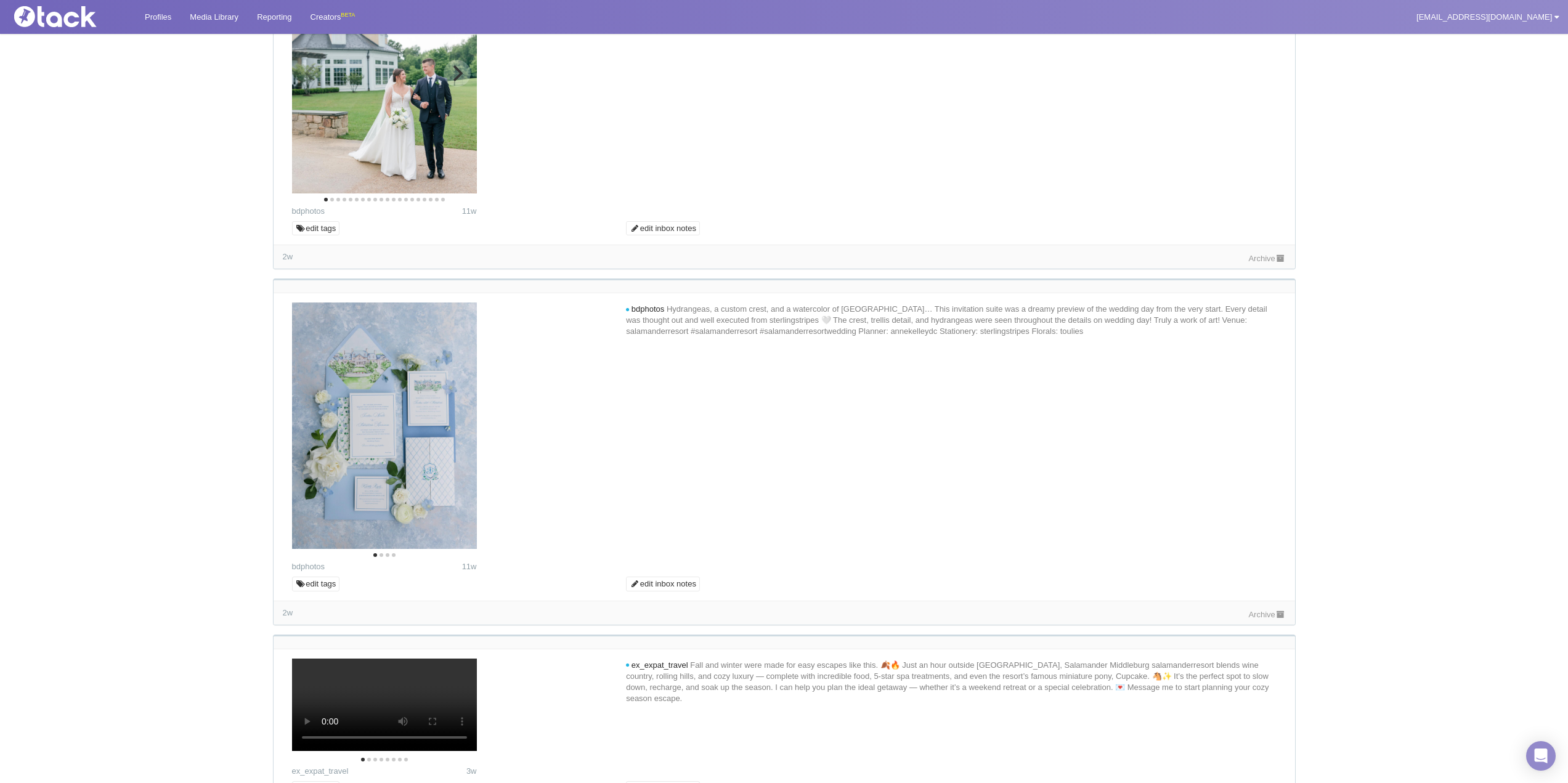
click at [462, 82] on icon "Next" at bounding box center [457, 73] width 16 height 16
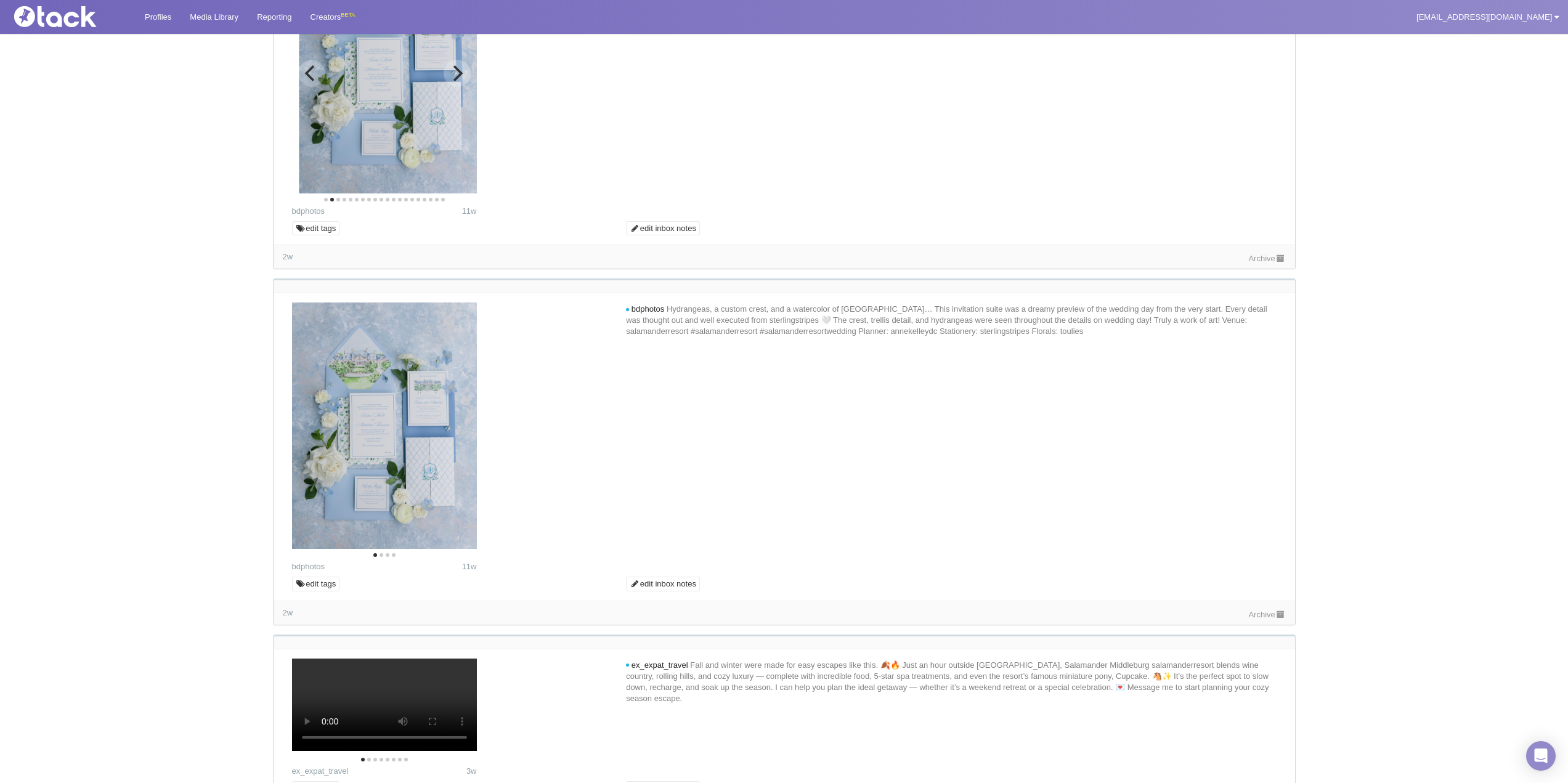
click at [462, 82] on icon "Next" at bounding box center [457, 73] width 16 height 16
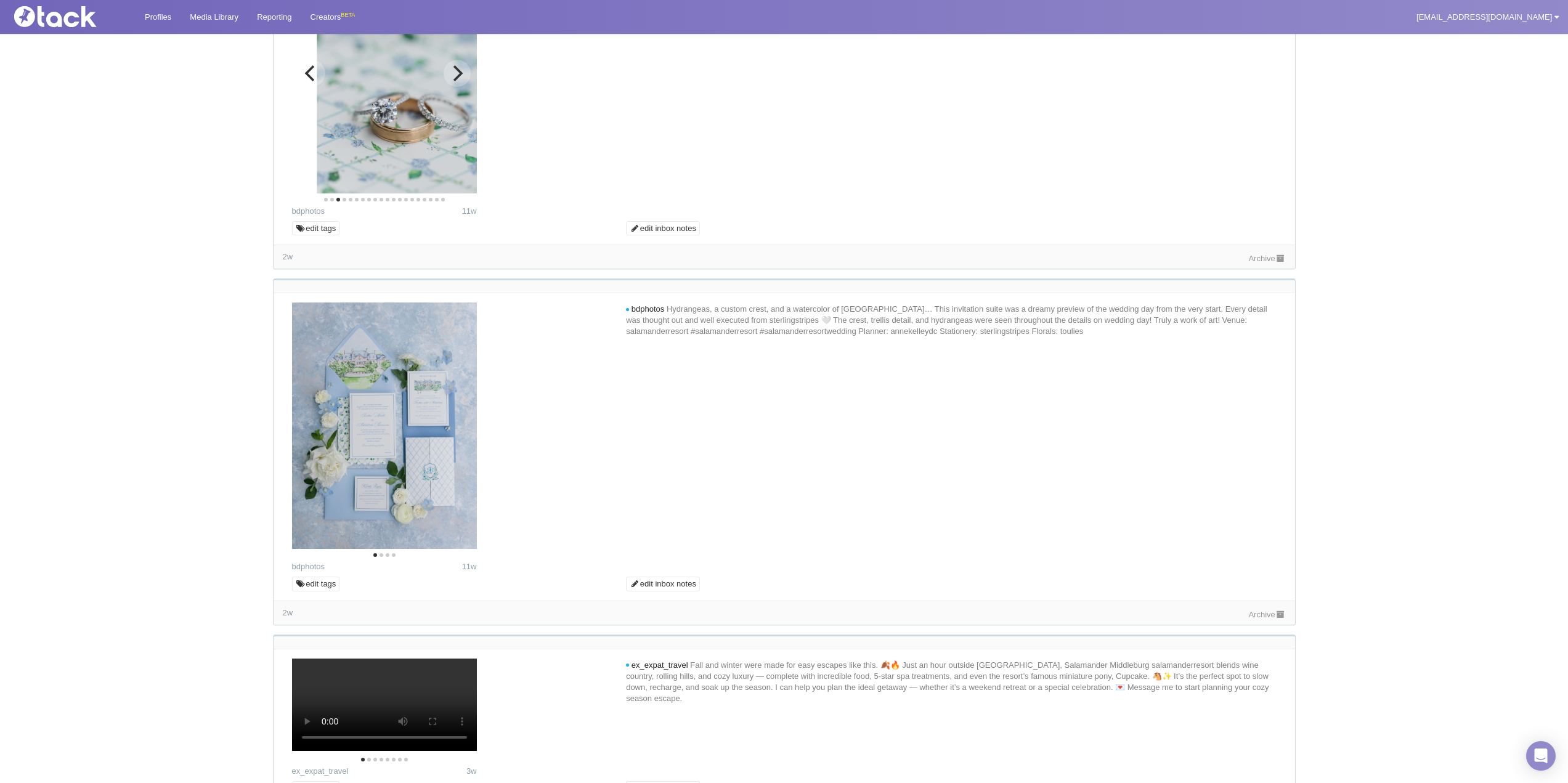
click at [462, 82] on icon "Next" at bounding box center [457, 73] width 16 height 16
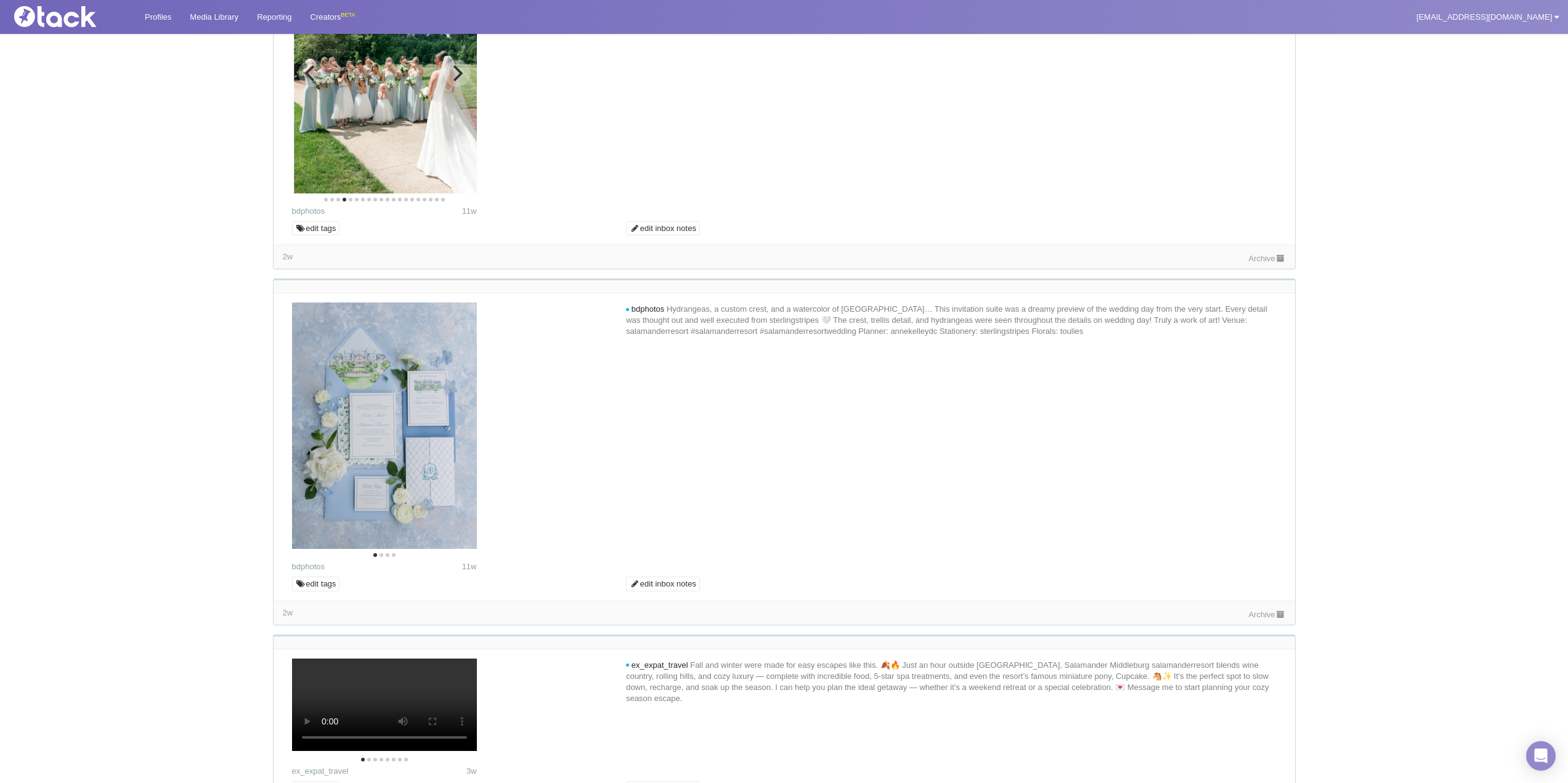
click at [462, 82] on icon "Next" at bounding box center [457, 73] width 16 height 16
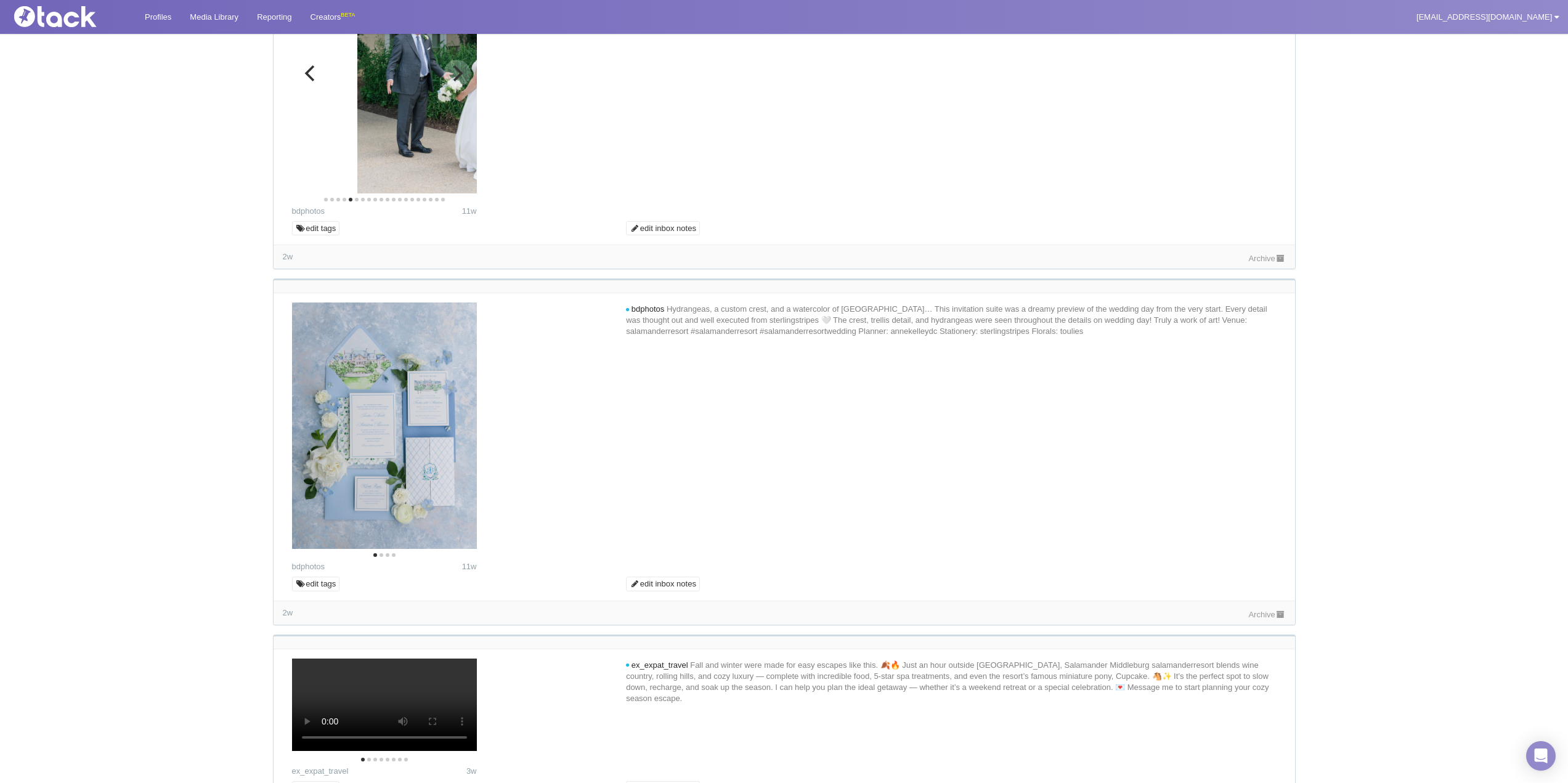
click at [462, 82] on icon "Next" at bounding box center [458, 73] width 10 height 16
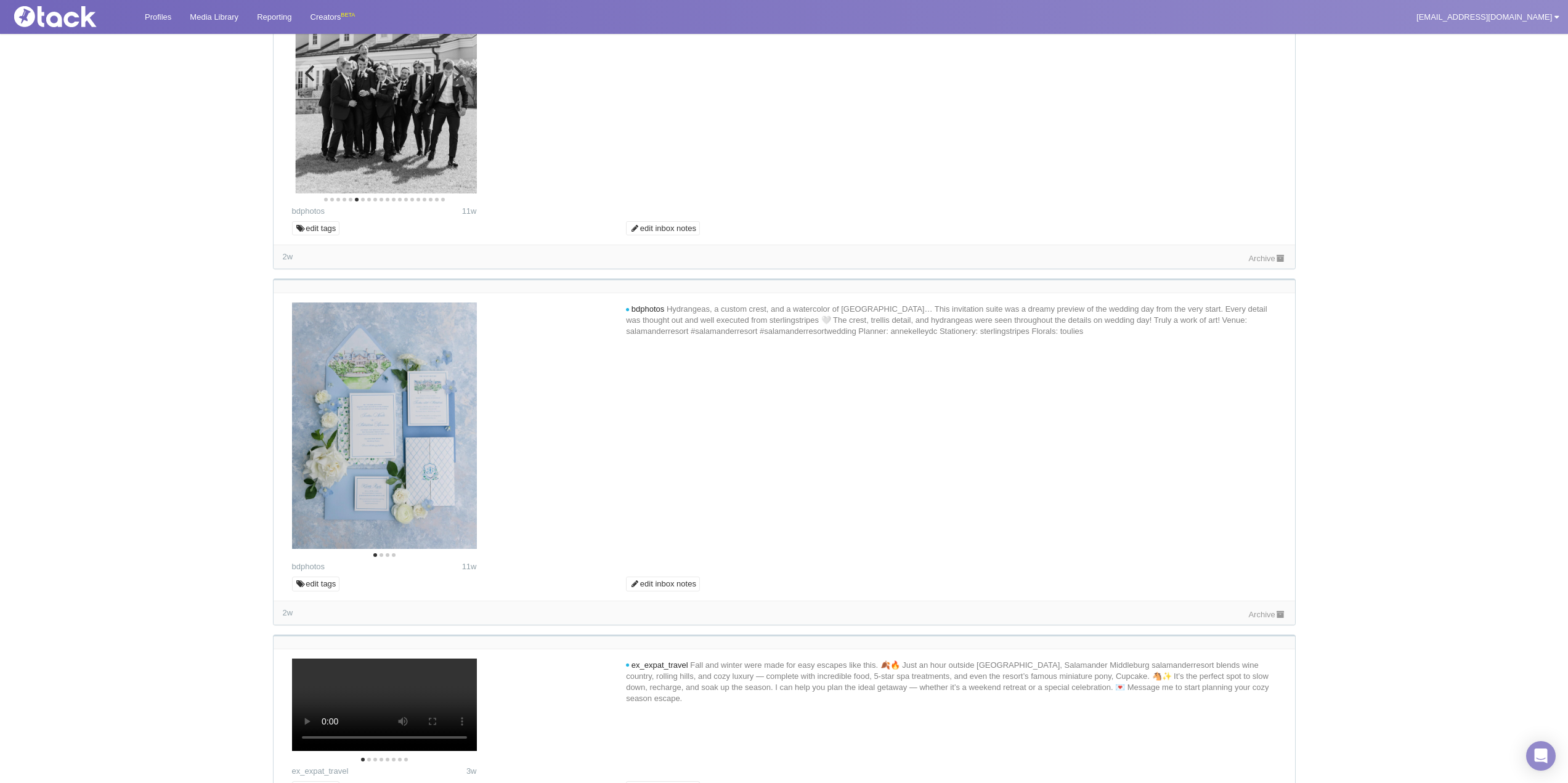
click at [462, 82] on icon "Next" at bounding box center [458, 73] width 10 height 16
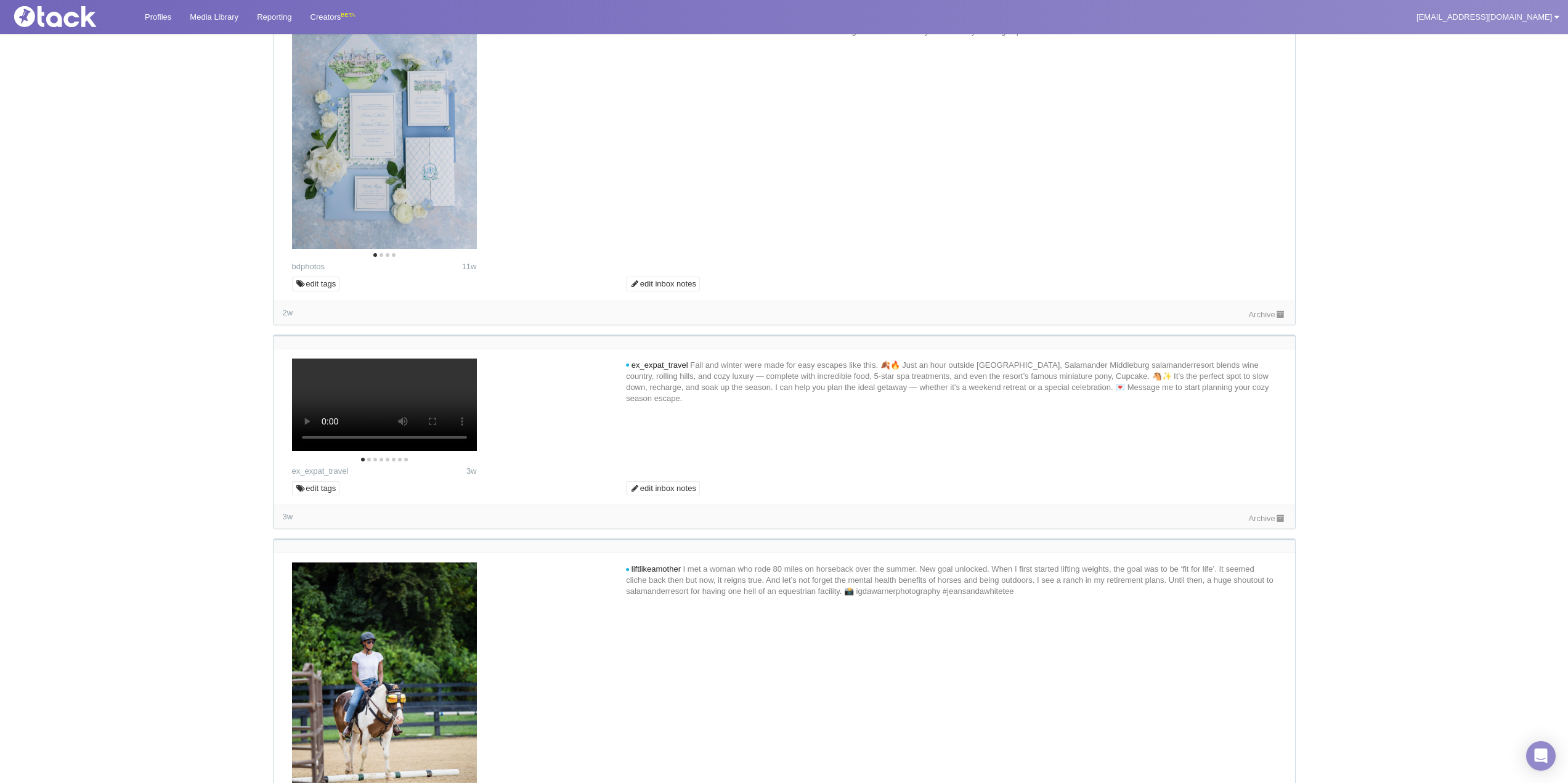
scroll to position [3941, 0]
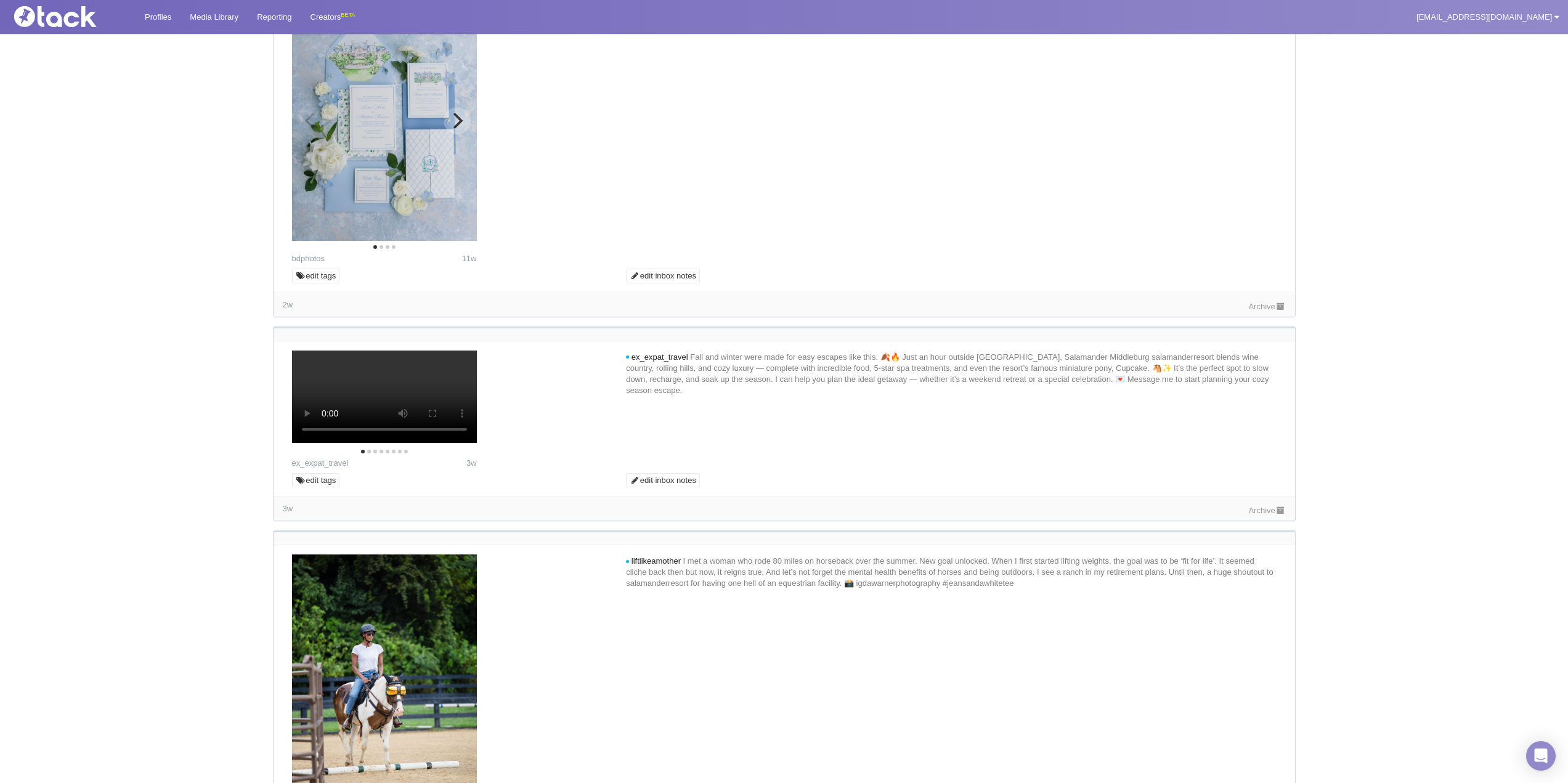
click at [463, 128] on icon "Next" at bounding box center [457, 121] width 16 height 16
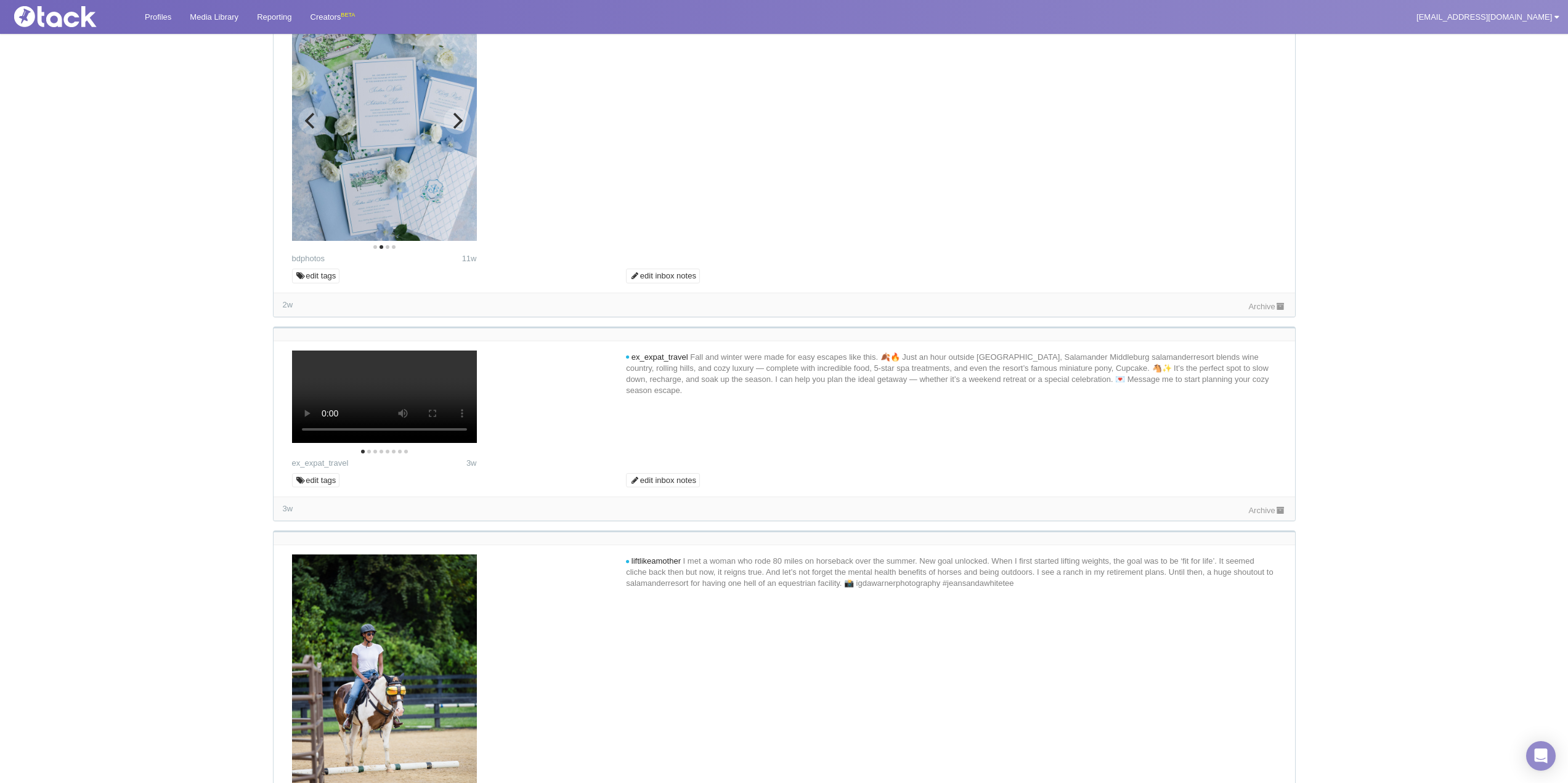
click at [463, 128] on icon "Next" at bounding box center [457, 121] width 16 height 16
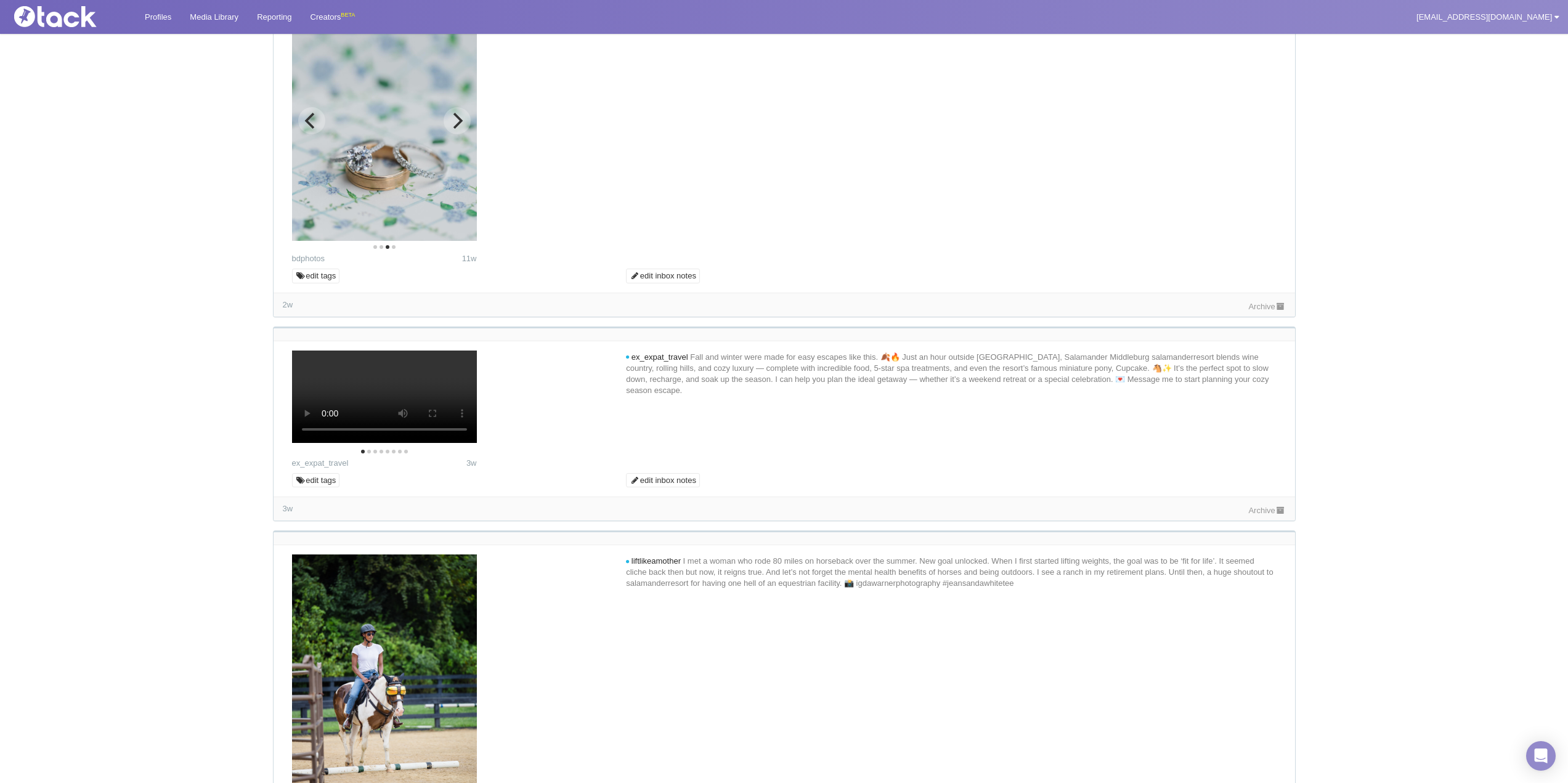
click at [462, 128] on icon "Next" at bounding box center [458, 121] width 10 height 16
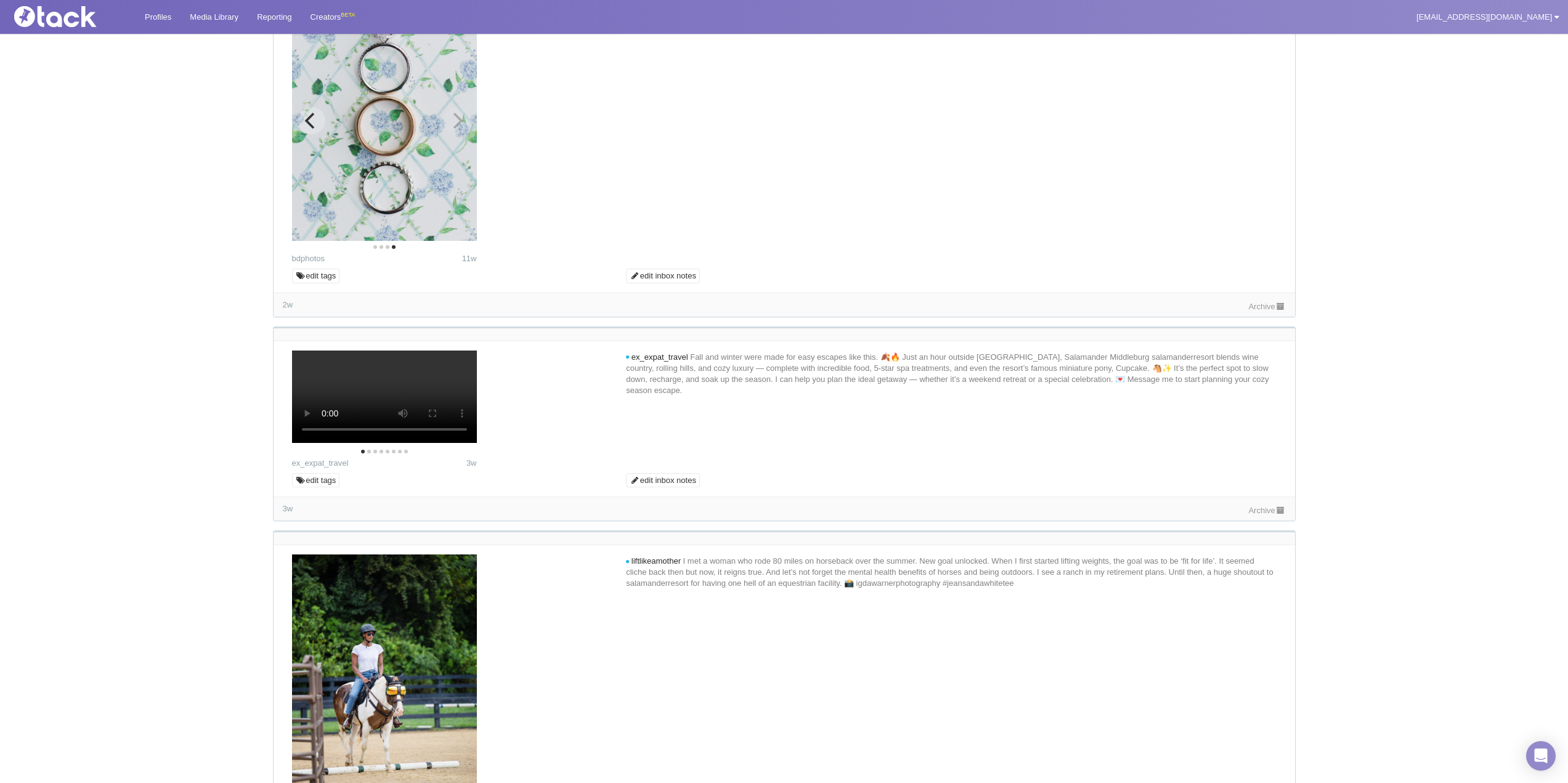
click at [314, 128] on icon "Previous" at bounding box center [309, 121] width 10 height 16
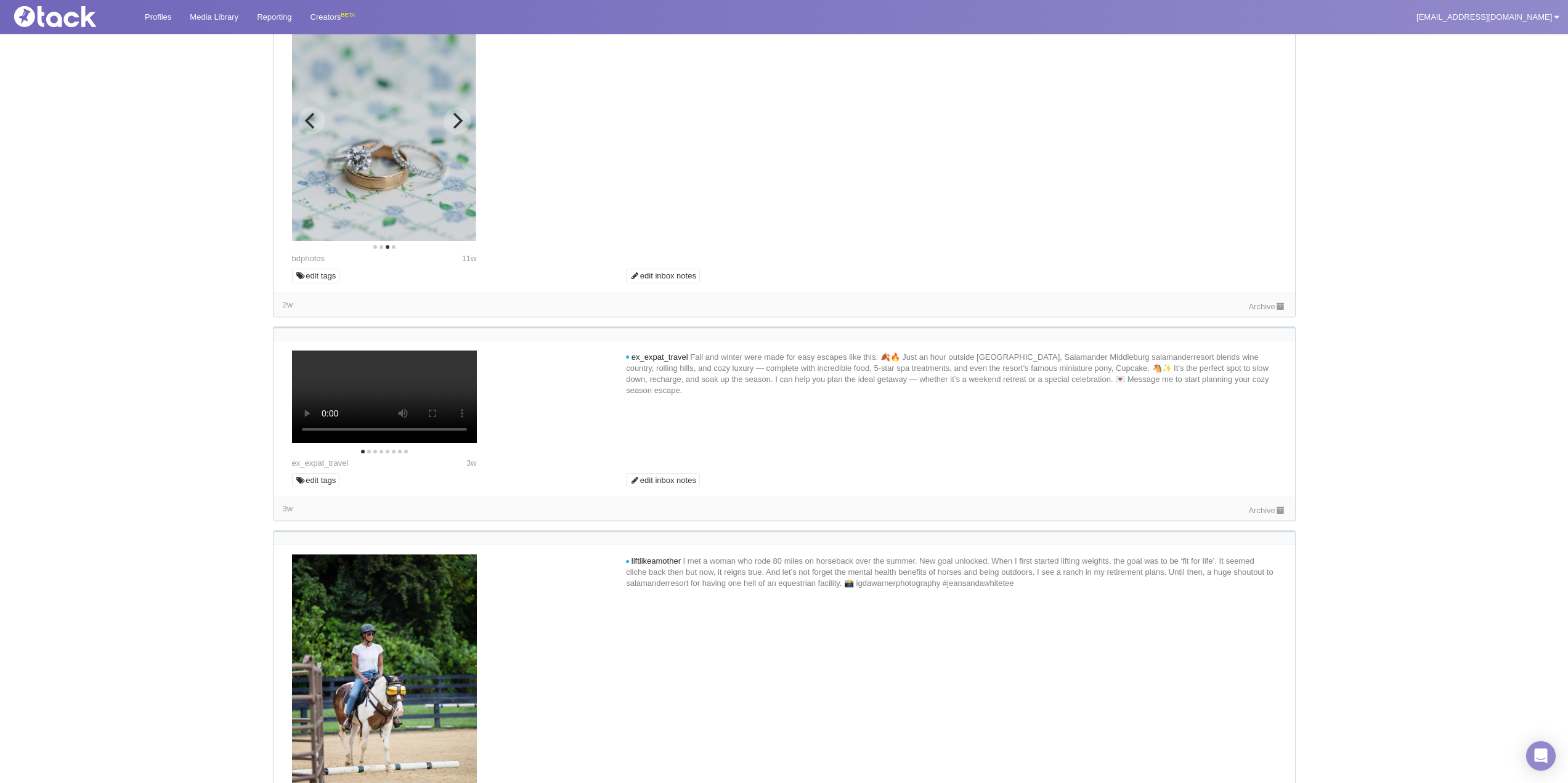
click at [312, 128] on icon "Previous" at bounding box center [311, 121] width 16 height 16
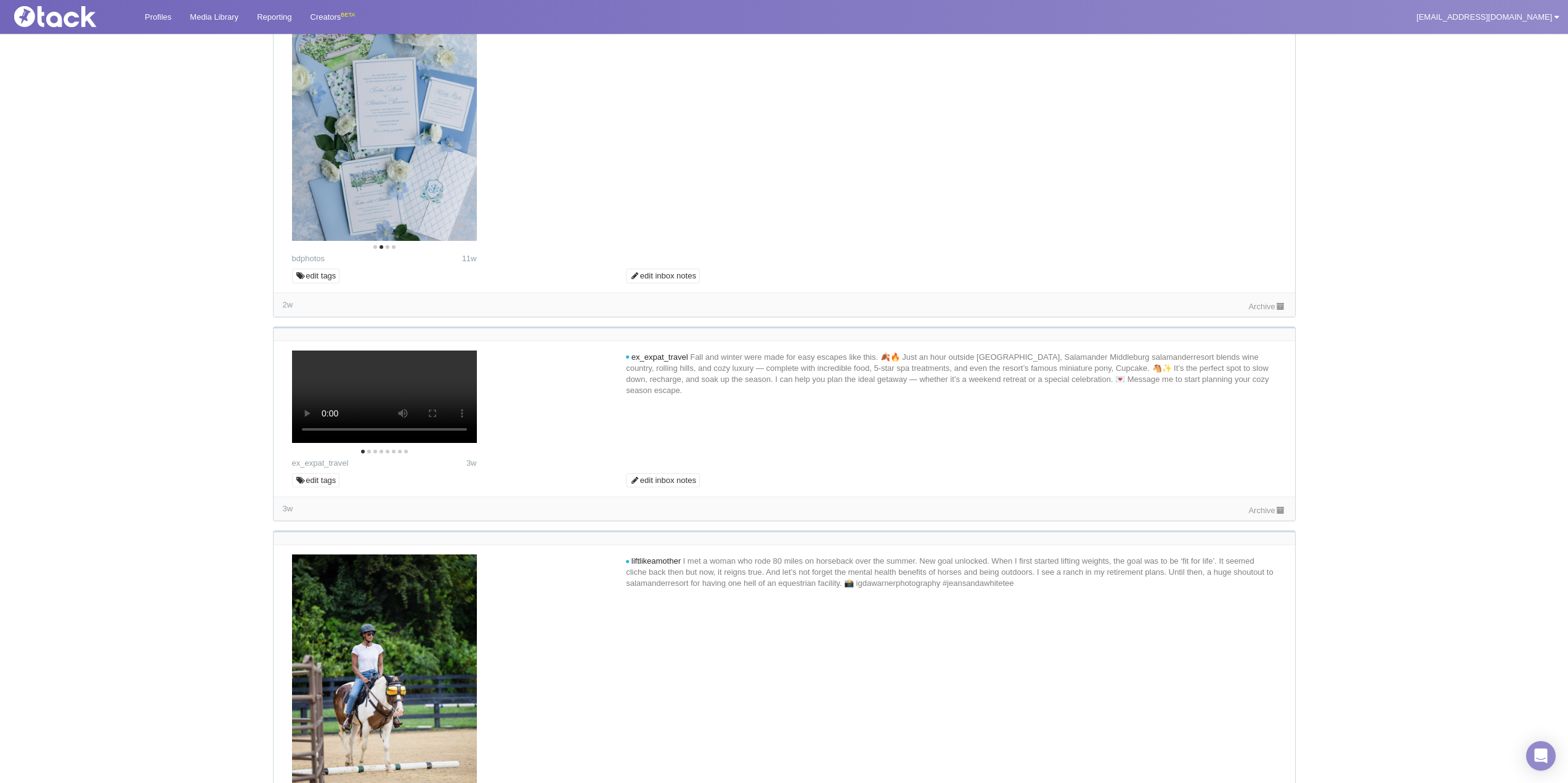
click at [468, 263] on span "11w" at bounding box center [469, 258] width 15 height 10
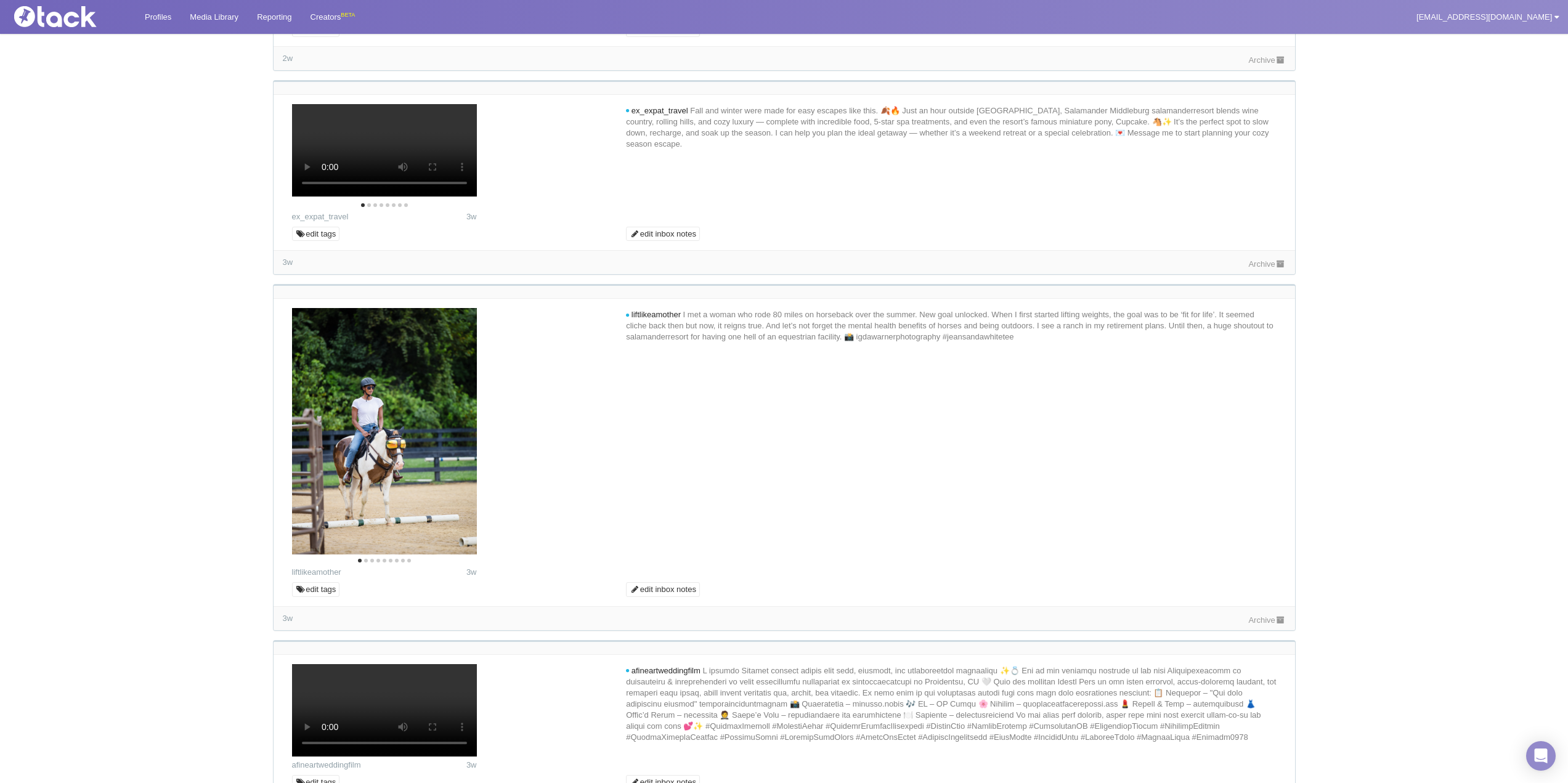
click at [1261, 268] on link "Archive" at bounding box center [1267, 264] width 37 height 10
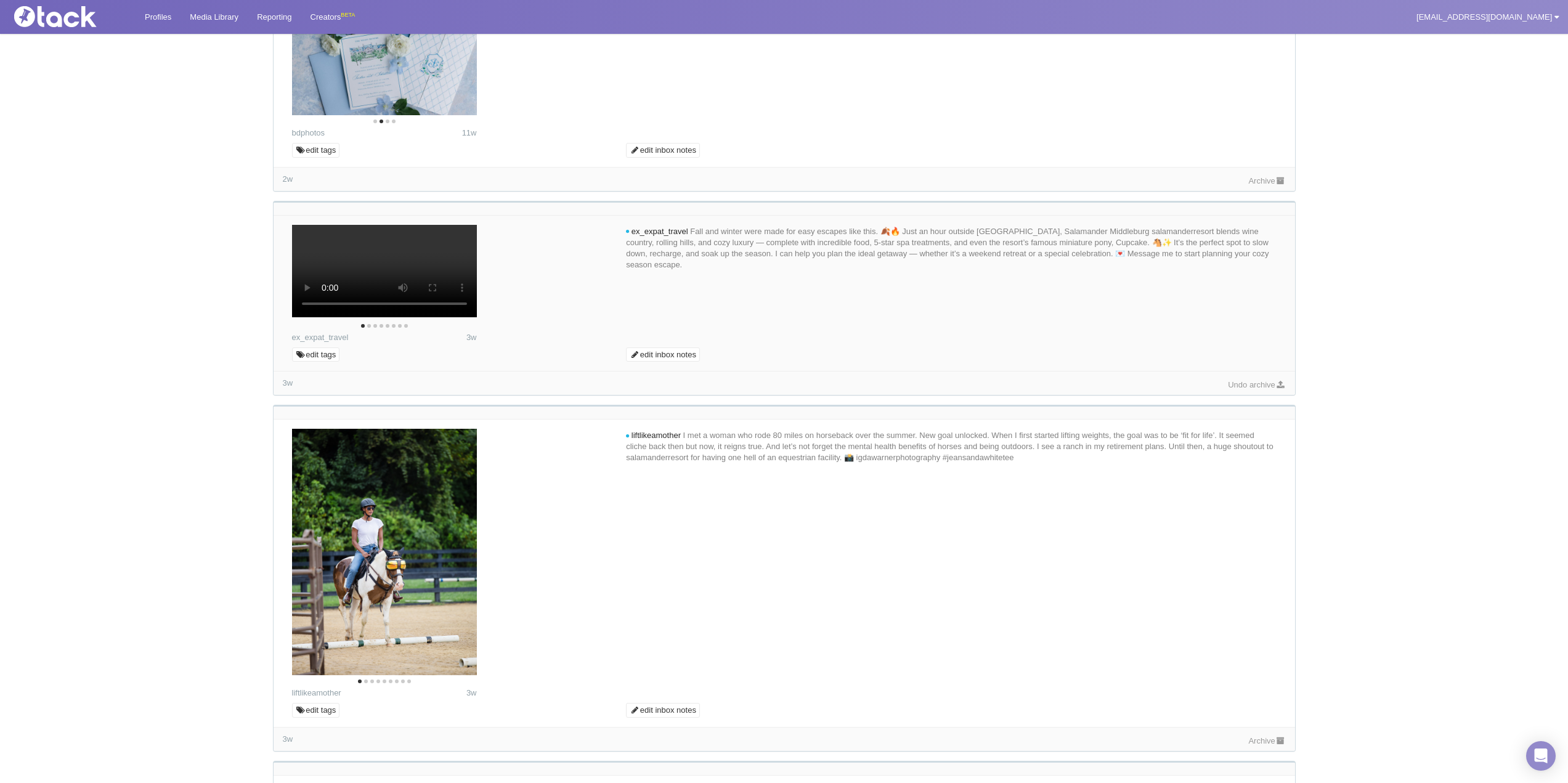
scroll to position [4065, 0]
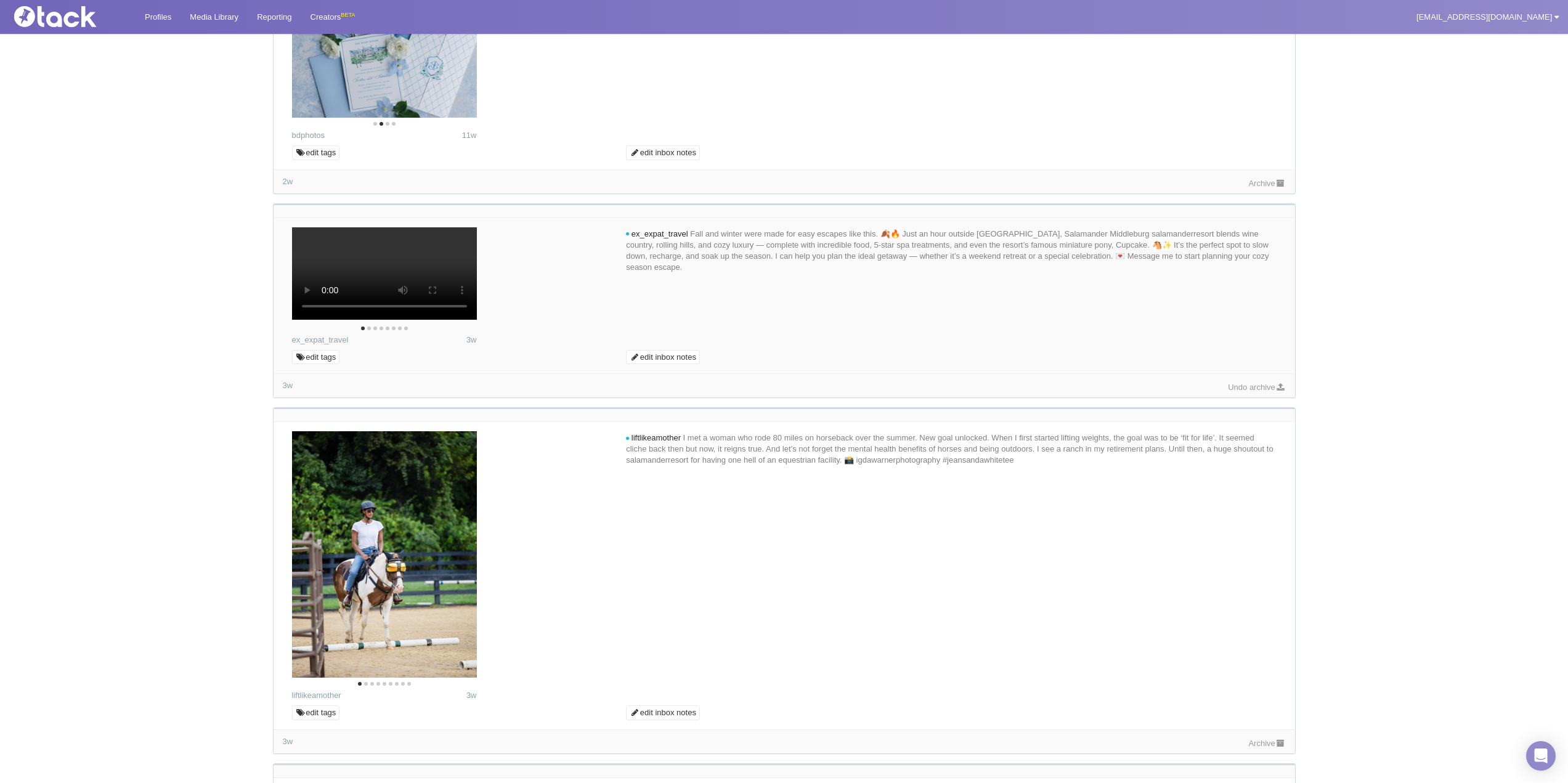
click at [1255, 188] on link "Archive" at bounding box center [1267, 184] width 37 height 10
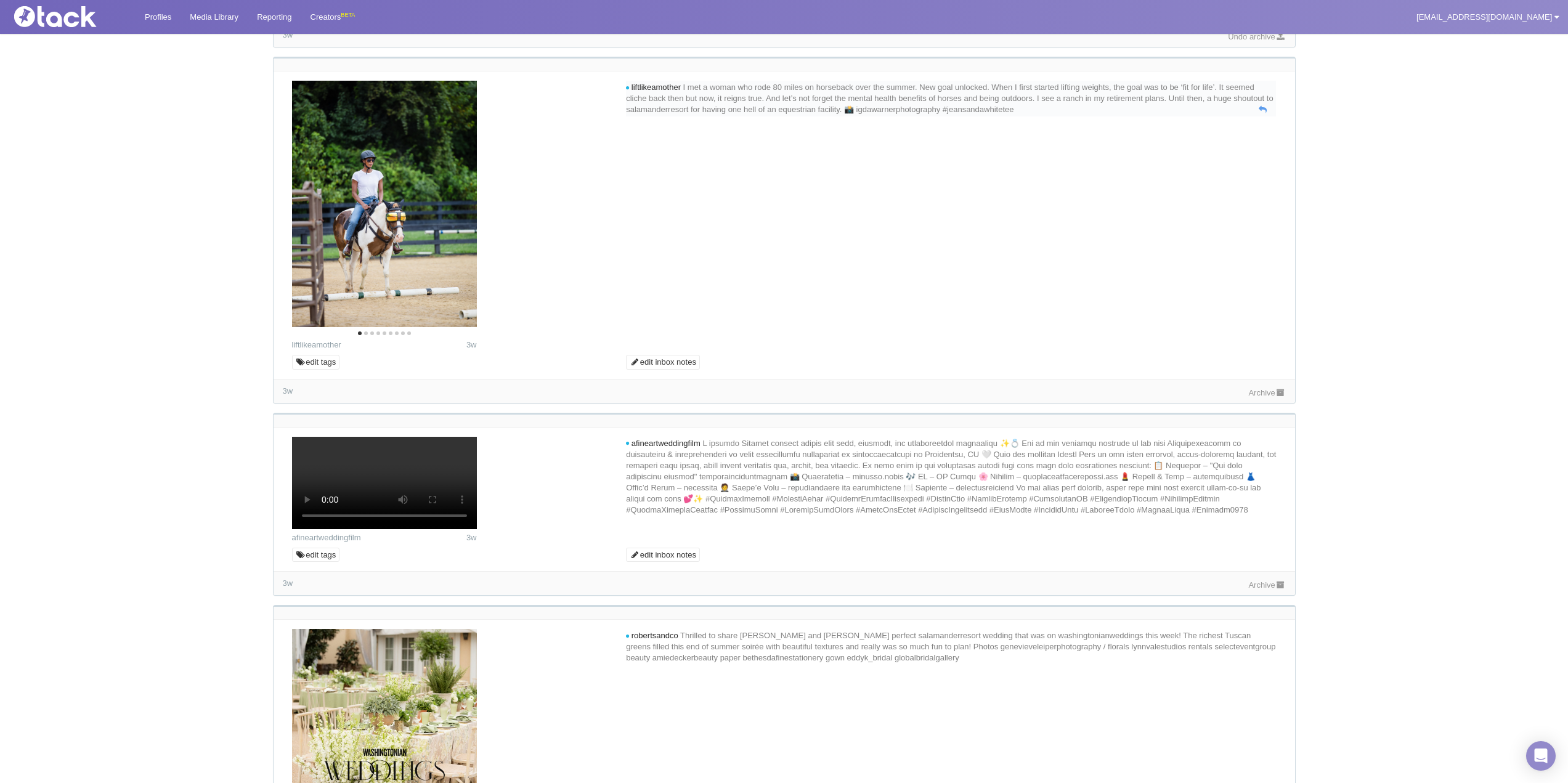
scroll to position [4434, 0]
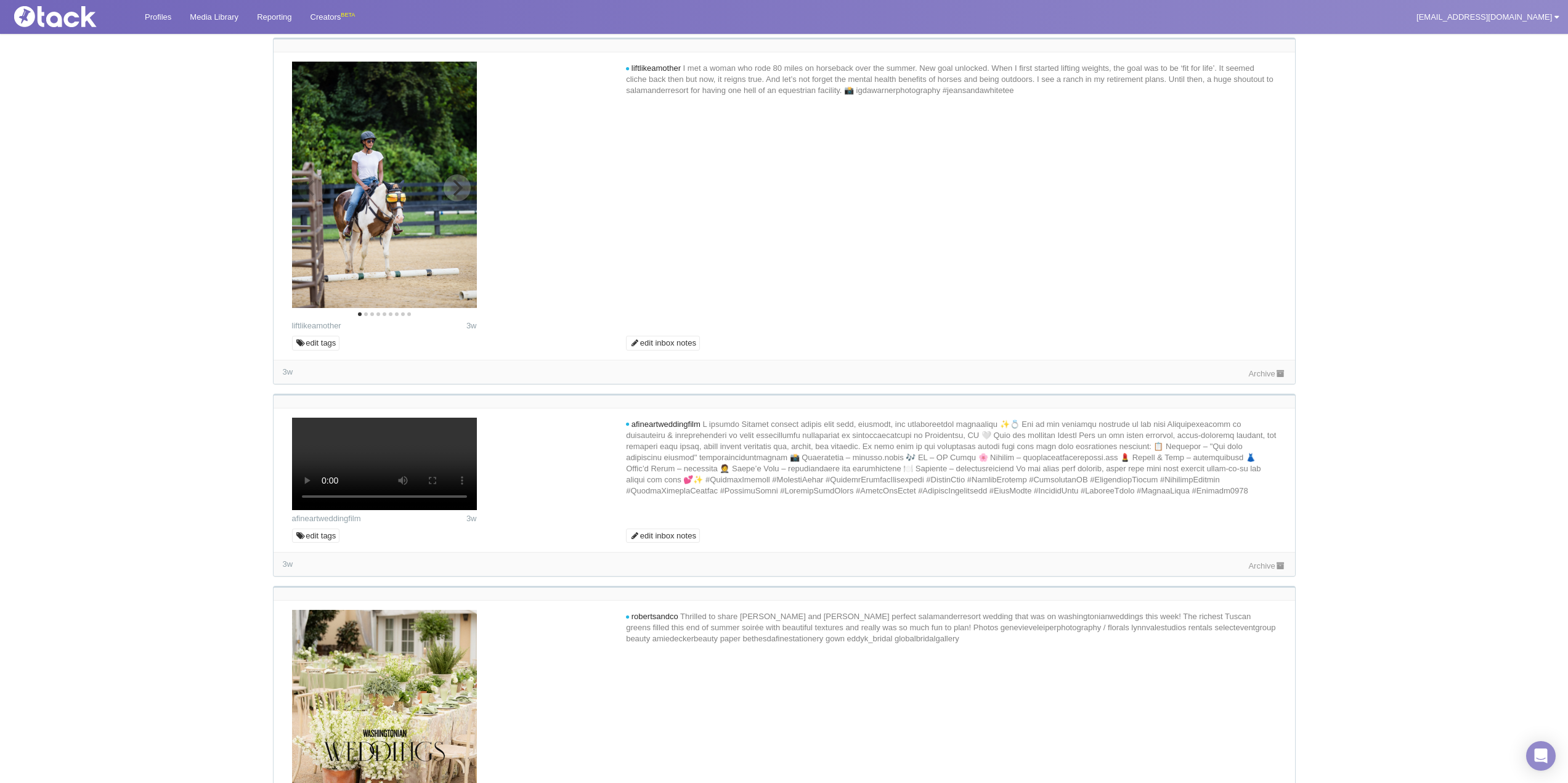
click at [454, 196] on icon "Next" at bounding box center [457, 188] width 16 height 16
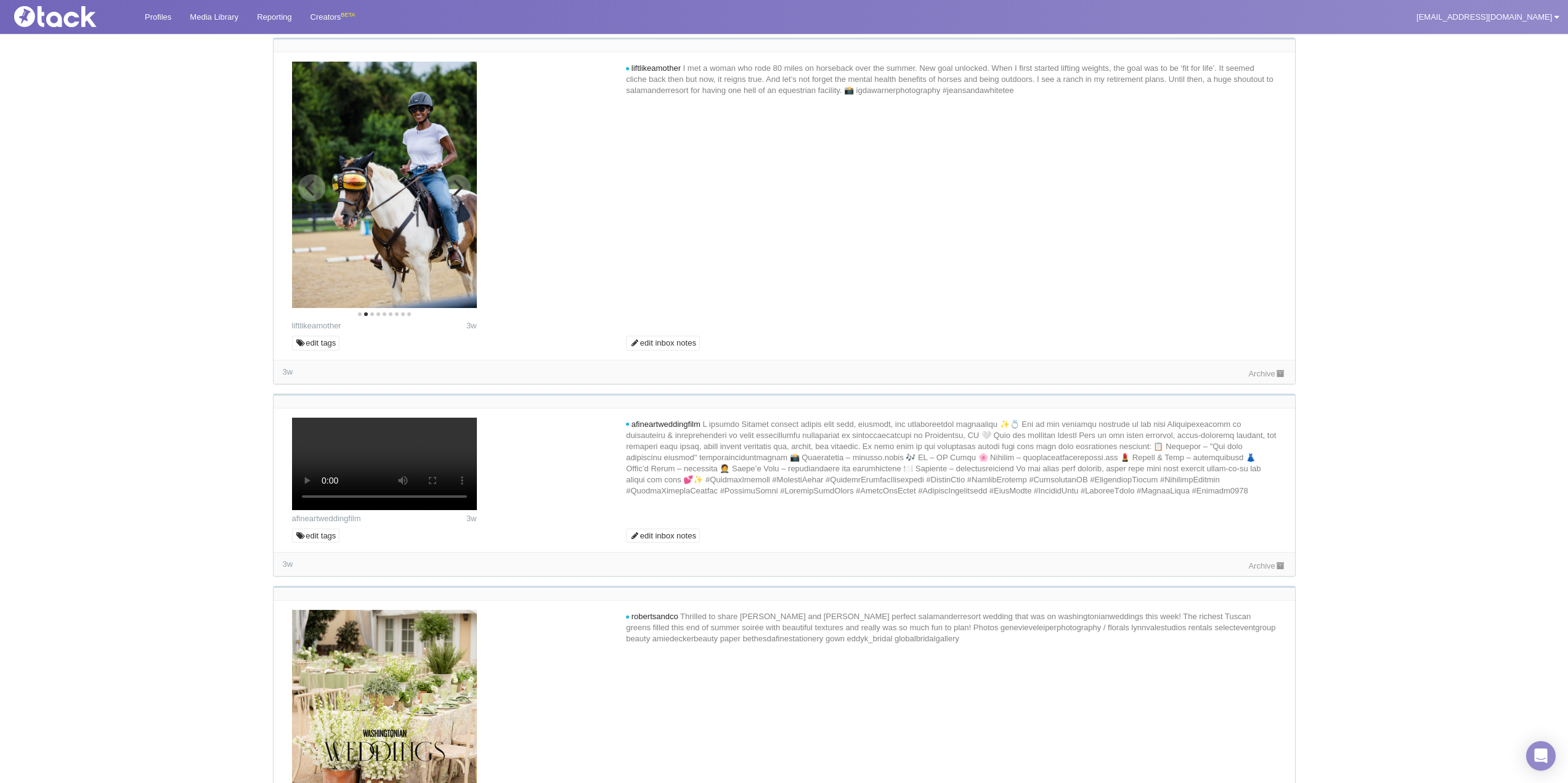
click at [450, 196] on icon "Next" at bounding box center [457, 188] width 16 height 16
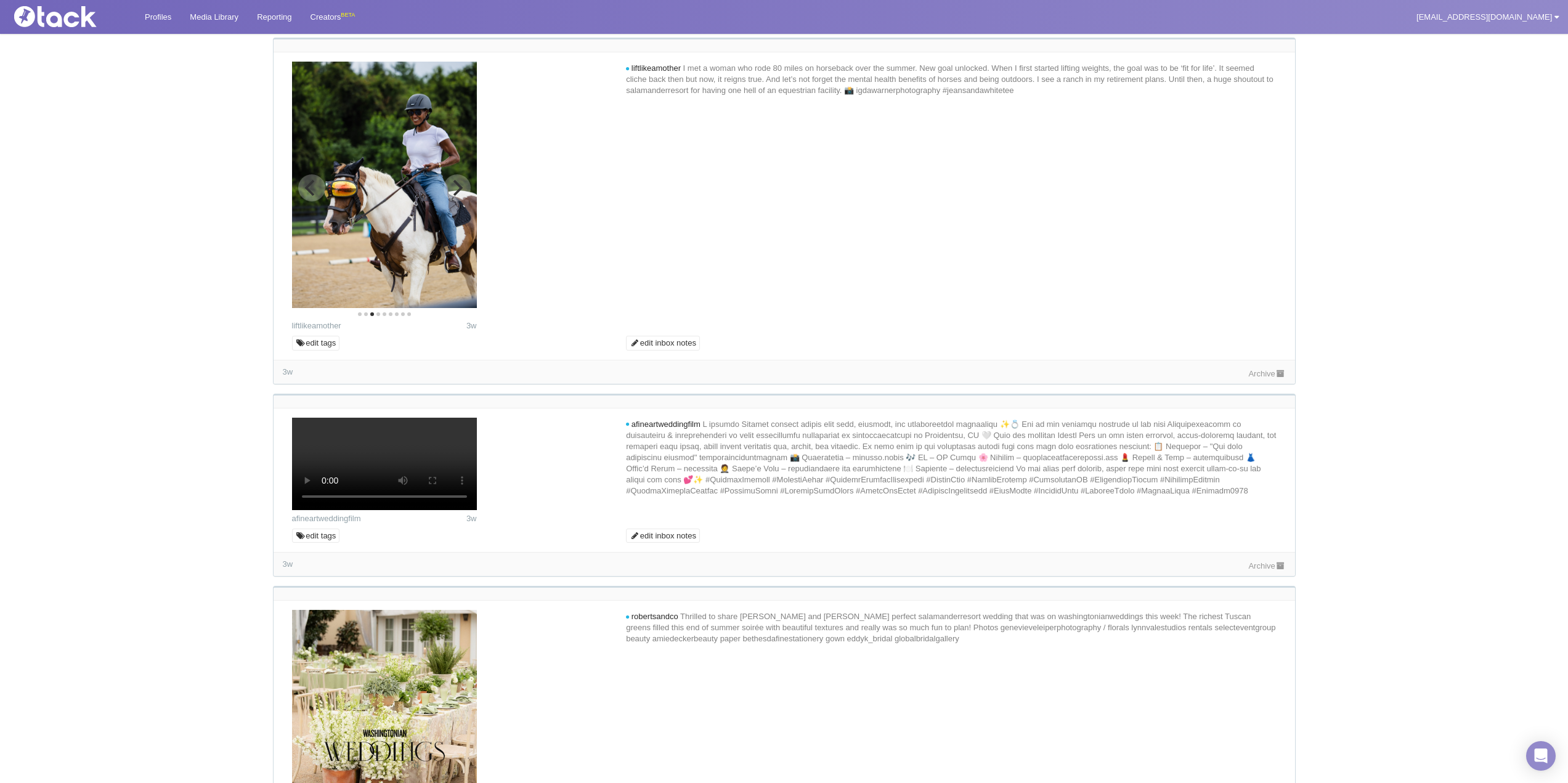
click at [450, 196] on icon "Next" at bounding box center [457, 188] width 16 height 16
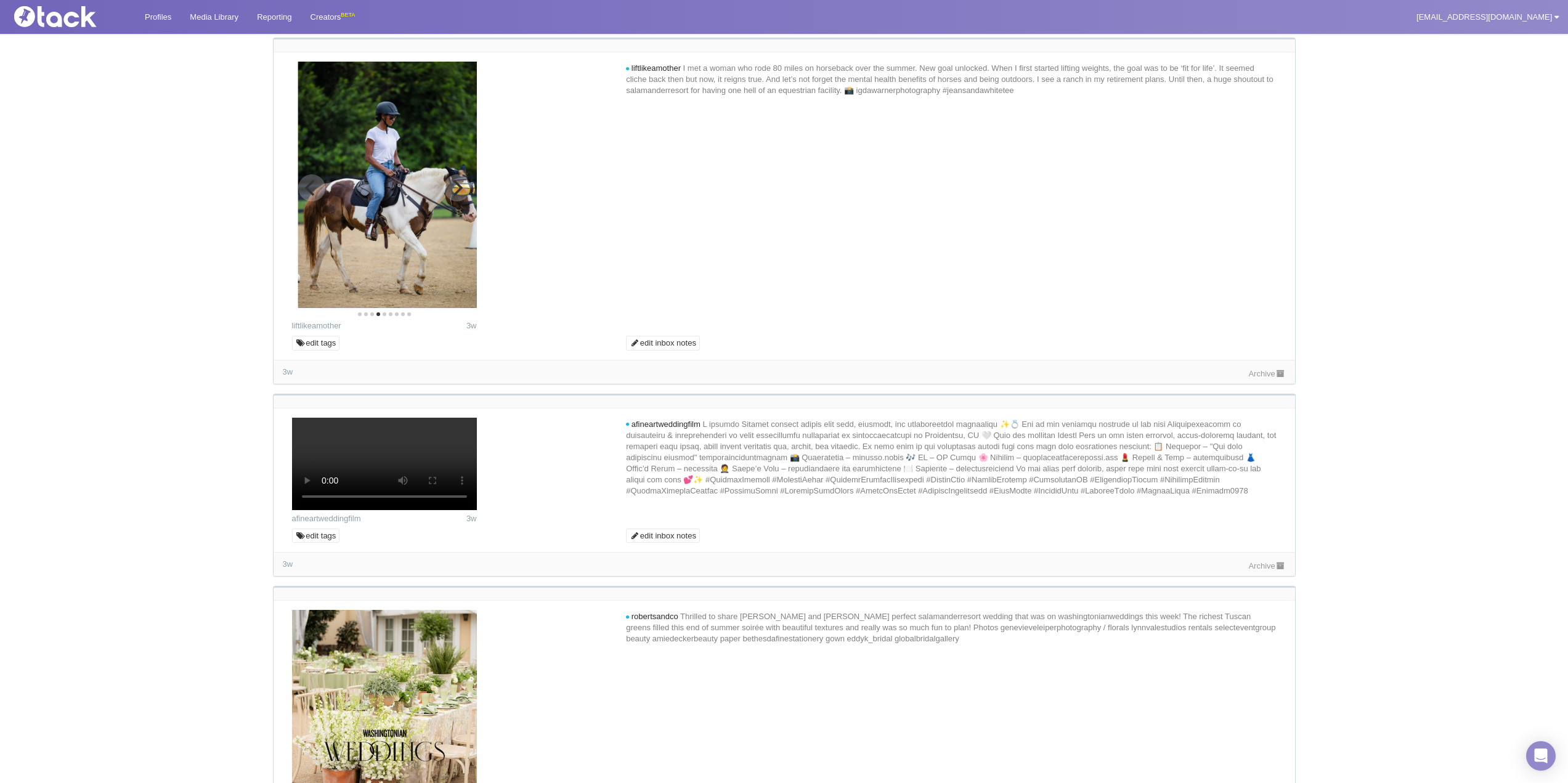
click at [450, 196] on icon "Next" at bounding box center [457, 188] width 16 height 16
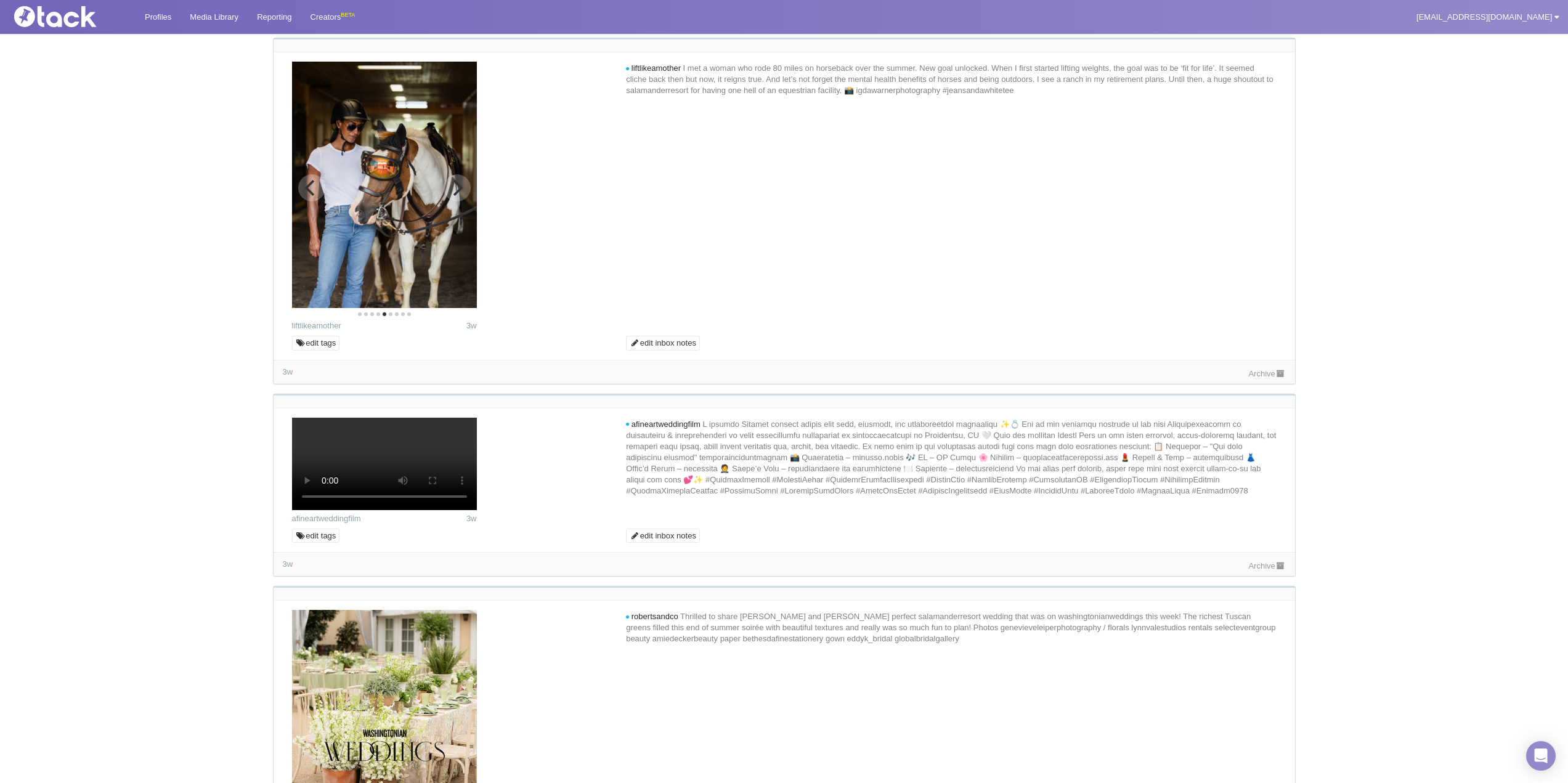
click at [313, 196] on icon "Previous" at bounding box center [311, 188] width 16 height 16
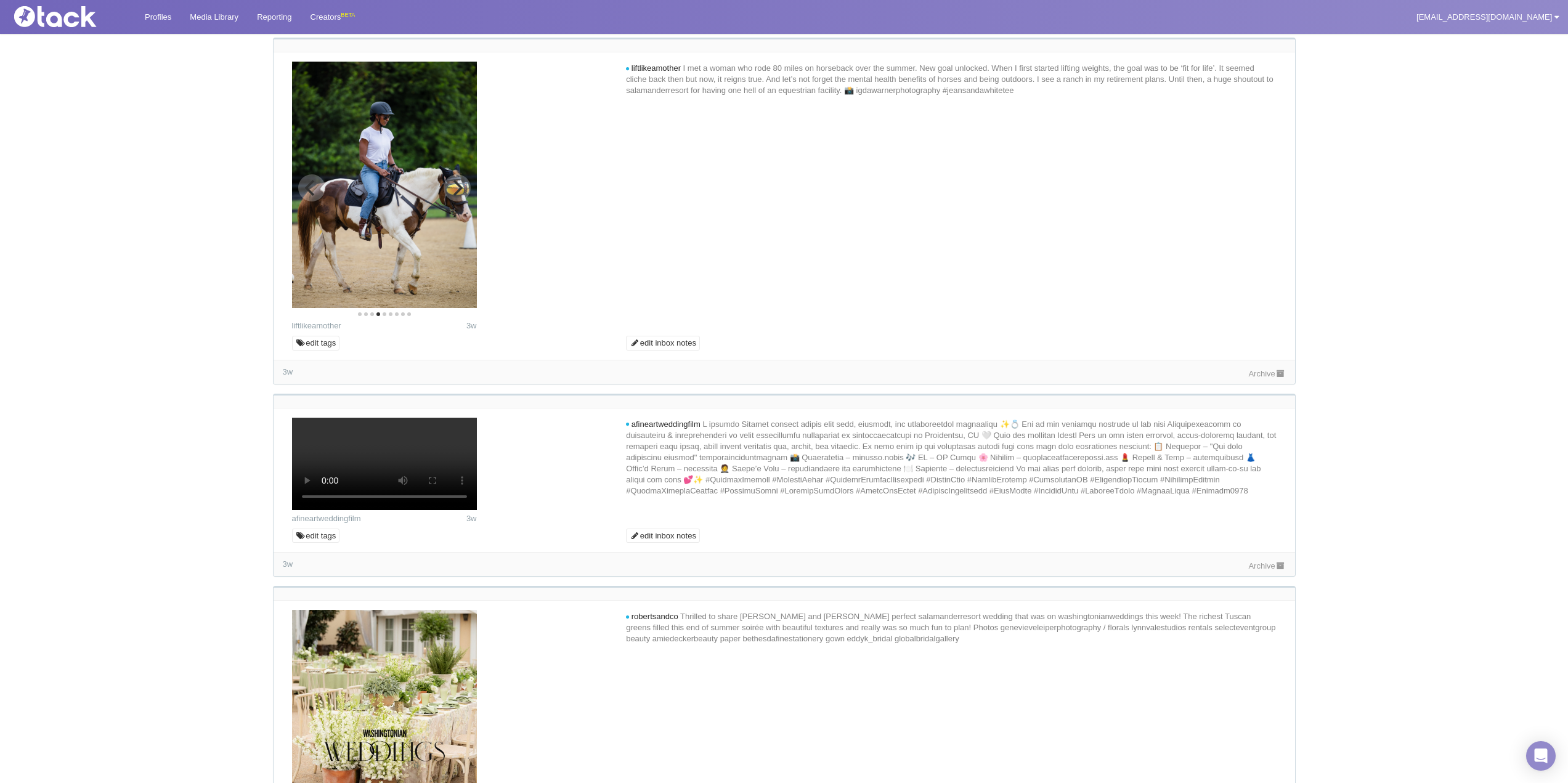
click at [313, 196] on icon "Previous" at bounding box center [311, 188] width 16 height 16
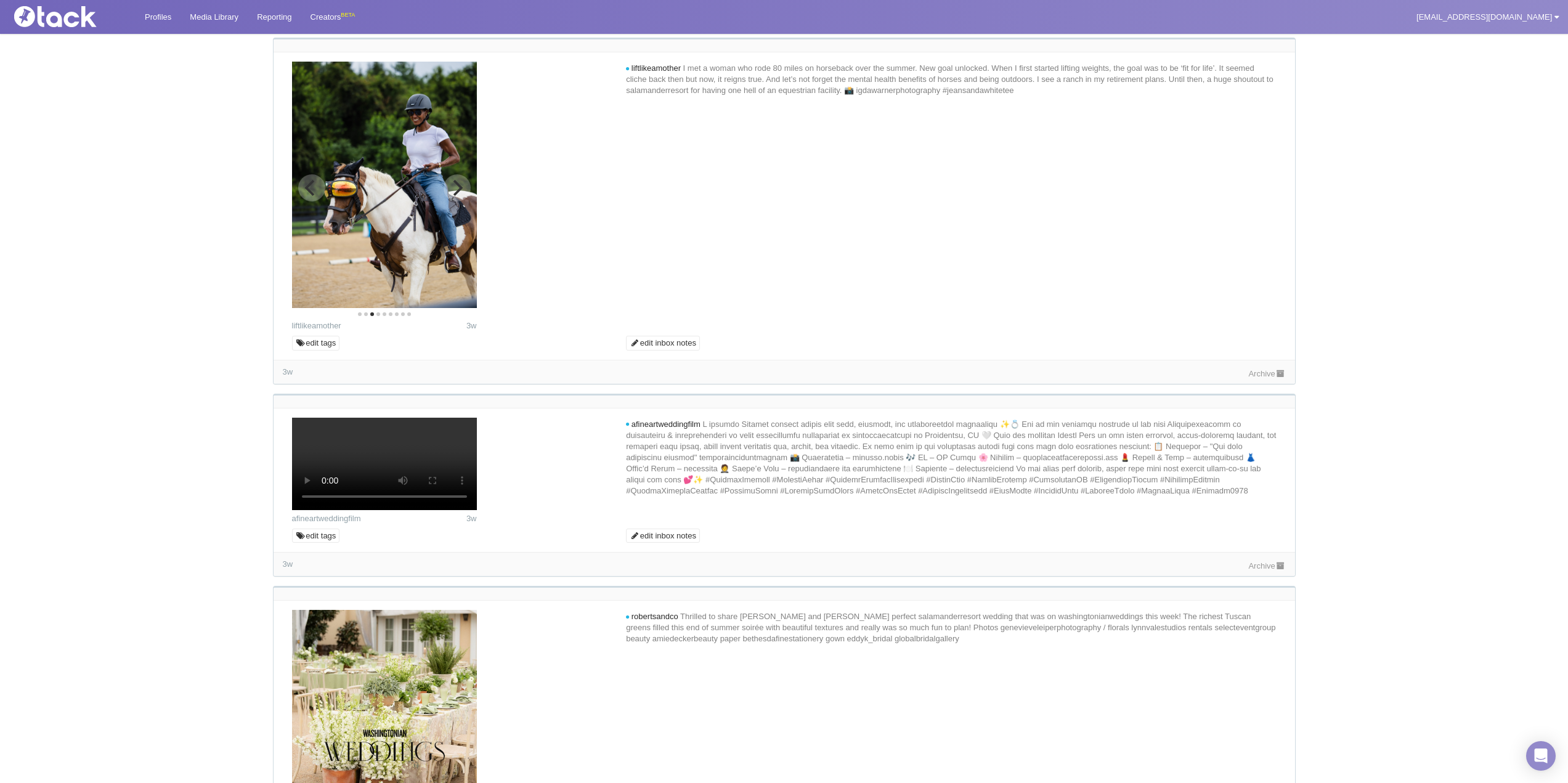
click at [456, 196] on icon "Next" at bounding box center [458, 188] width 10 height 16
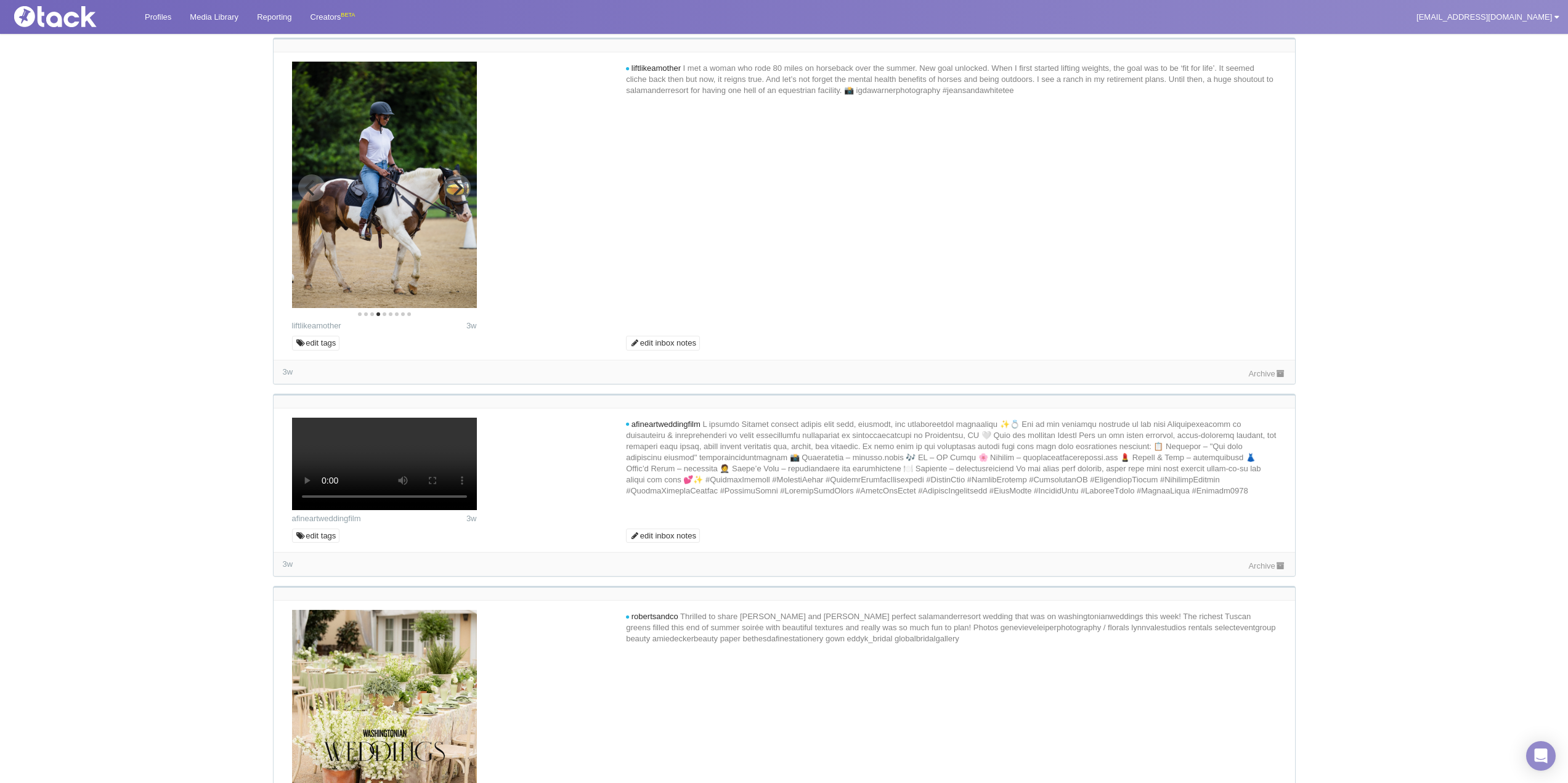
click at [456, 196] on icon "Next" at bounding box center [458, 188] width 10 height 16
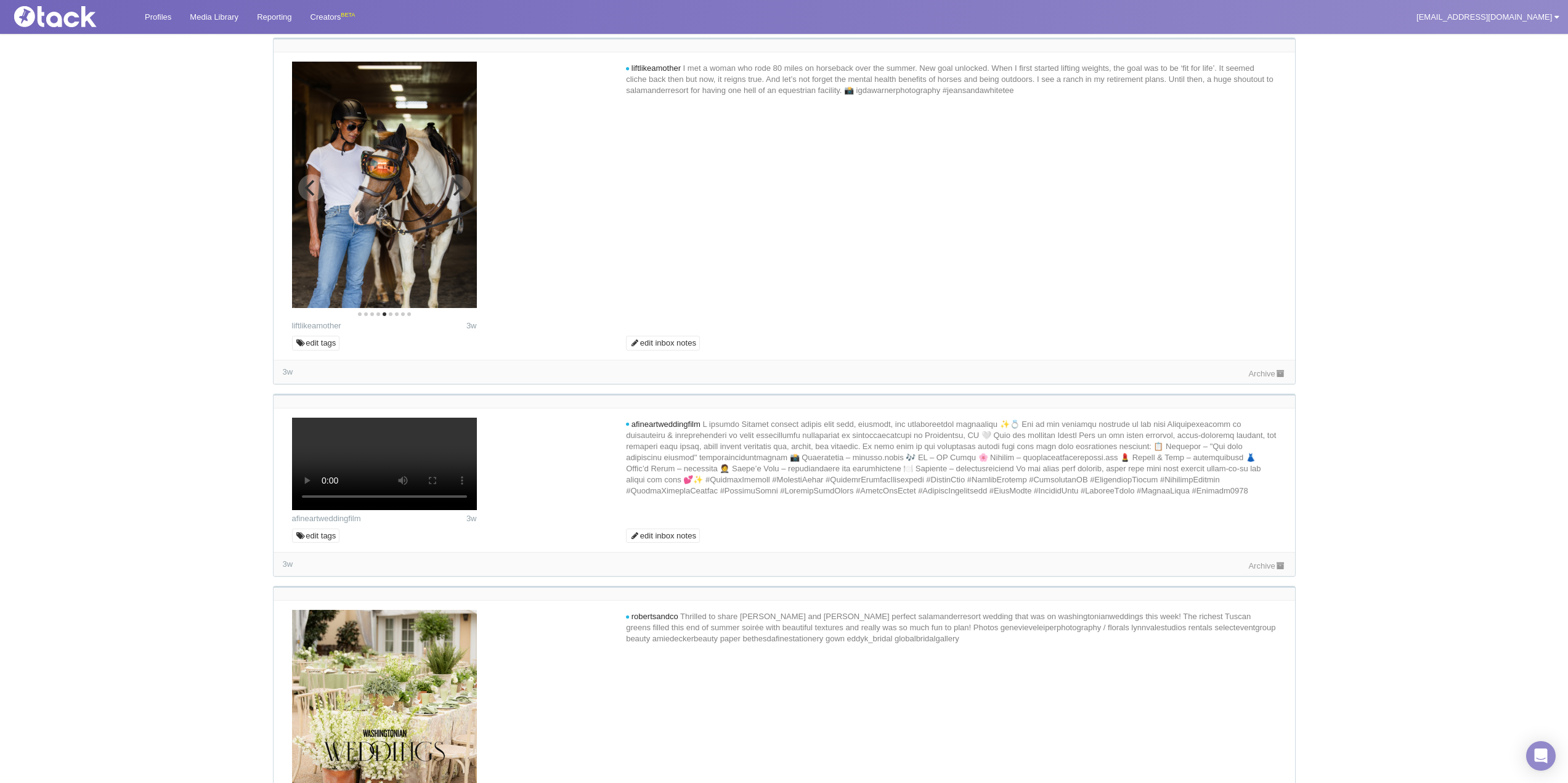
click at [456, 196] on icon "Next" at bounding box center [458, 188] width 10 height 16
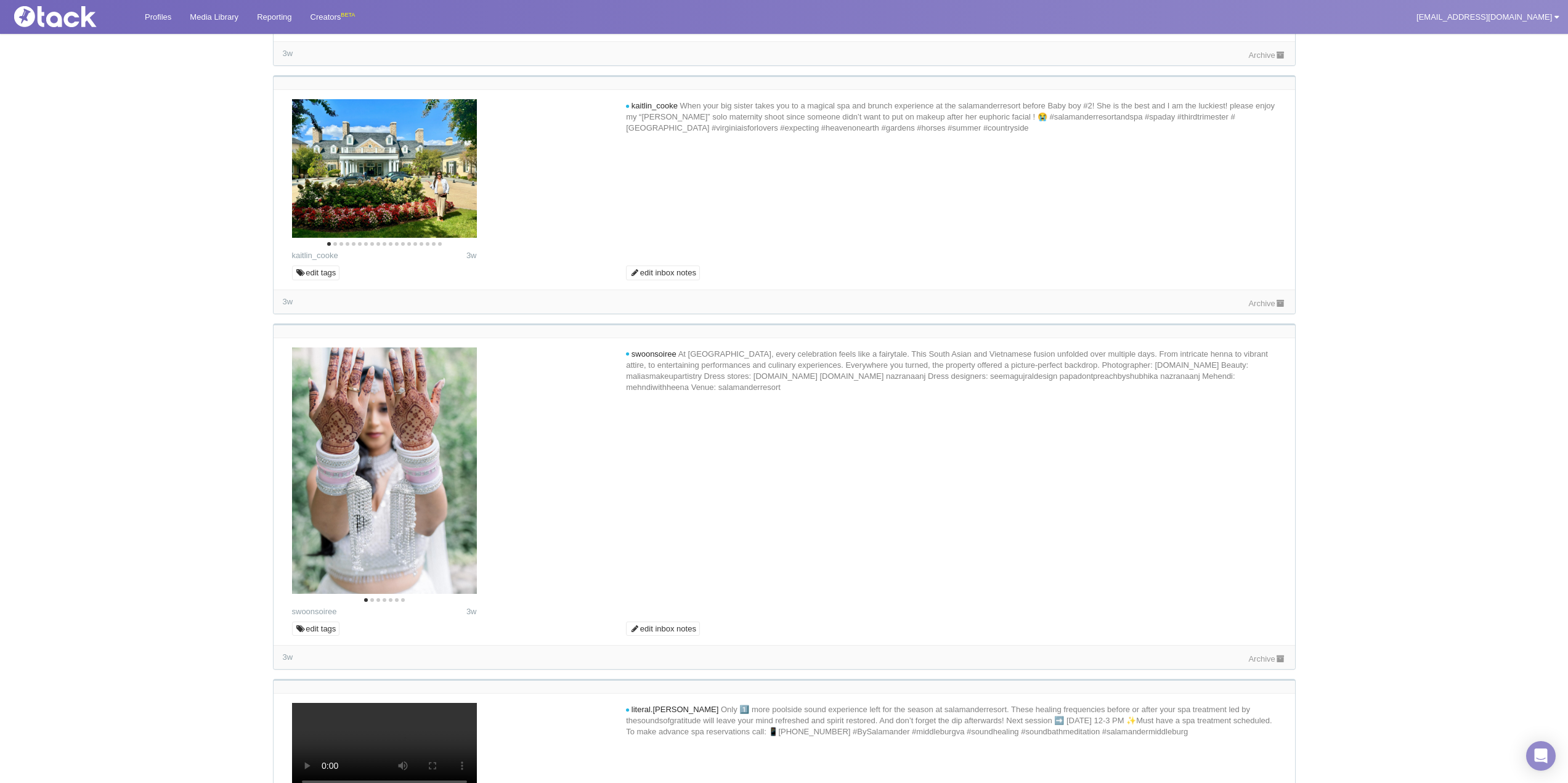
scroll to position [6281, 0]
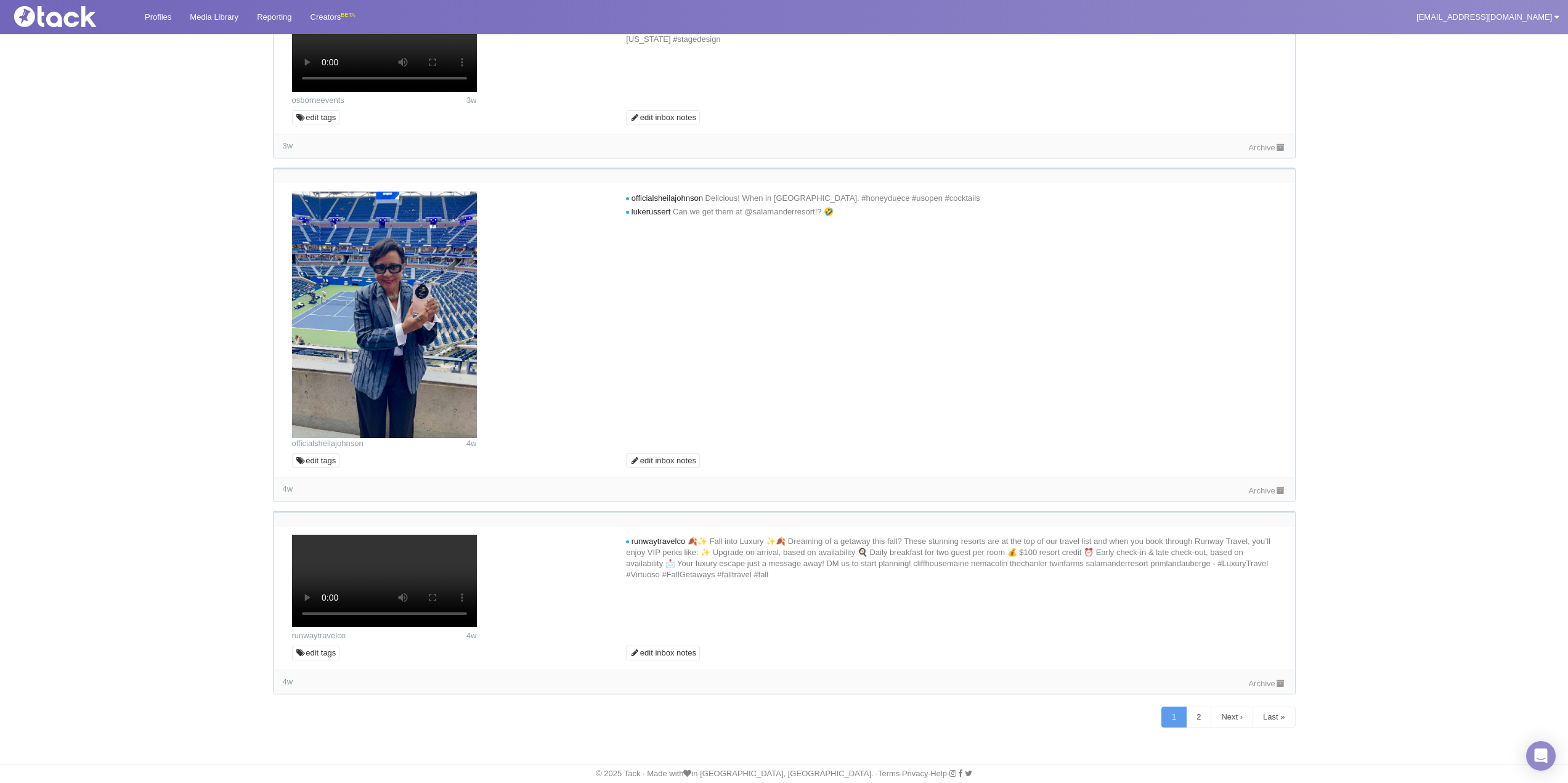
scroll to position [7267, 0]
click at [1266, 152] on link "Archive" at bounding box center [1267, 147] width 37 height 10
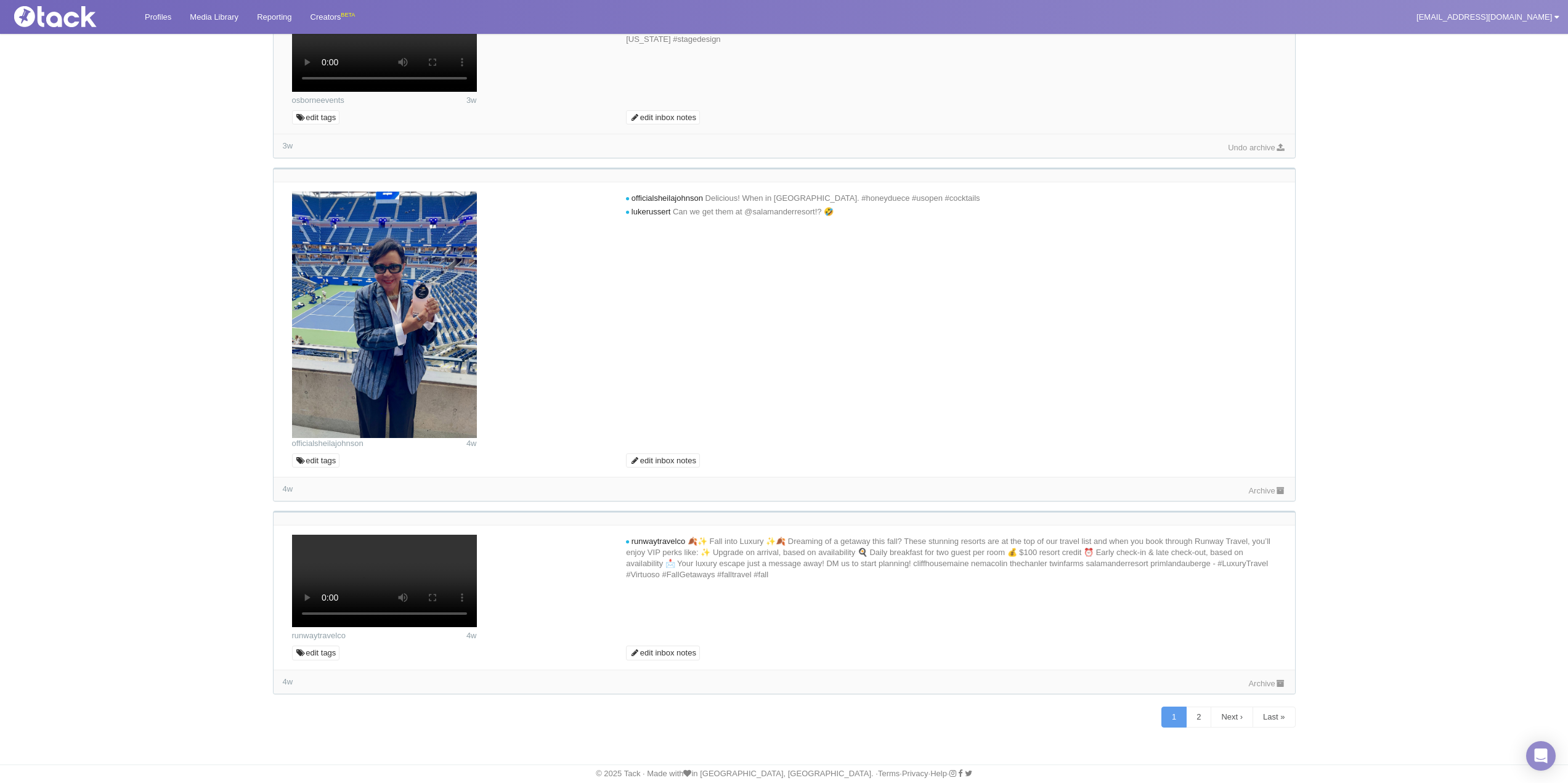
drag, startPoint x: 184, startPoint y: 181, endPoint x: 218, endPoint y: 211, distance: 45.3
drag, startPoint x: 942, startPoint y: 281, endPoint x: 849, endPoint y: 266, distance: 94.2
click at [940, 106] on div at bounding box center [784, 52] width 1003 height 107
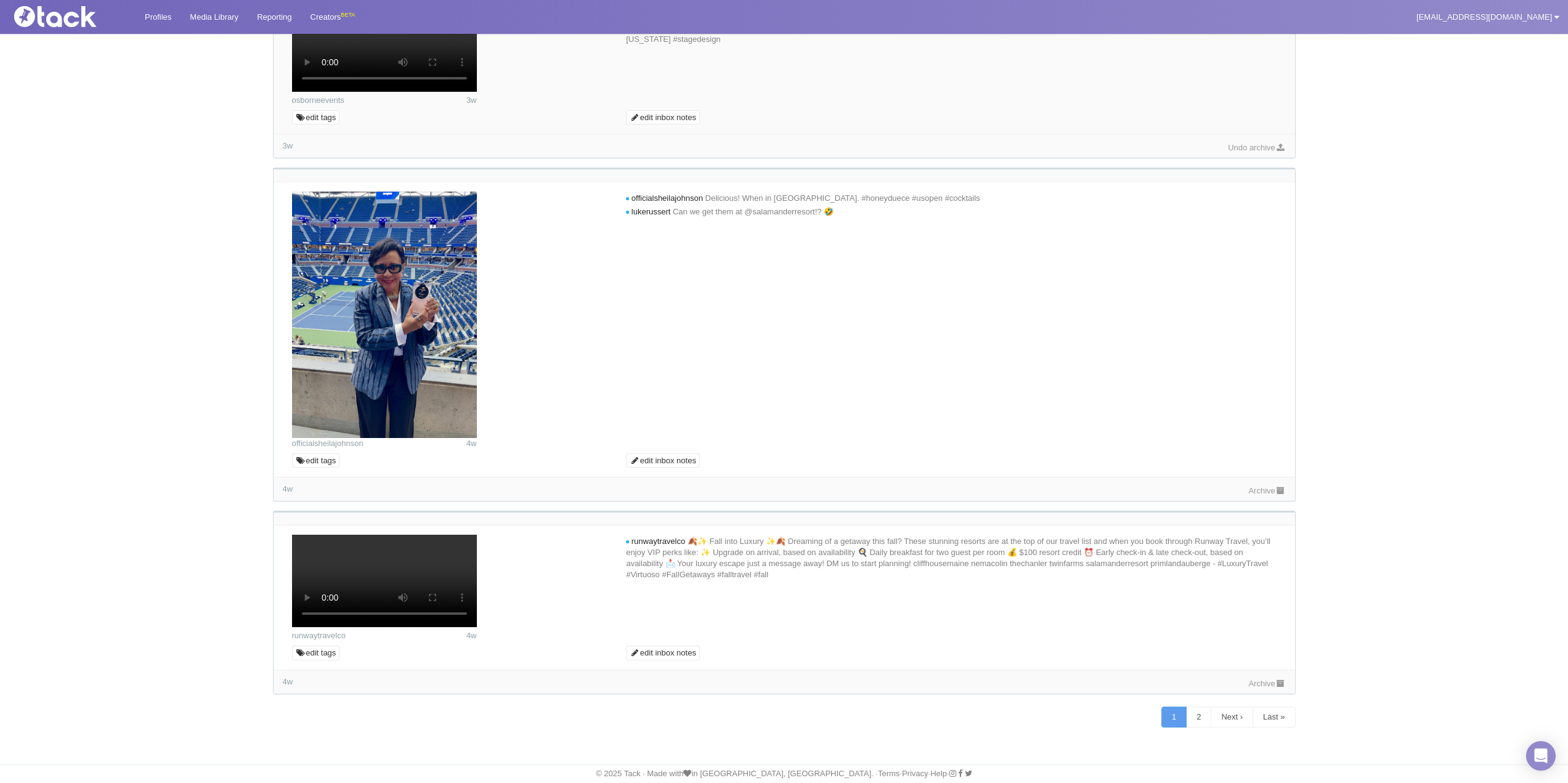
click at [1248, 486] on link "Archive" at bounding box center [1267, 491] width 37 height 10
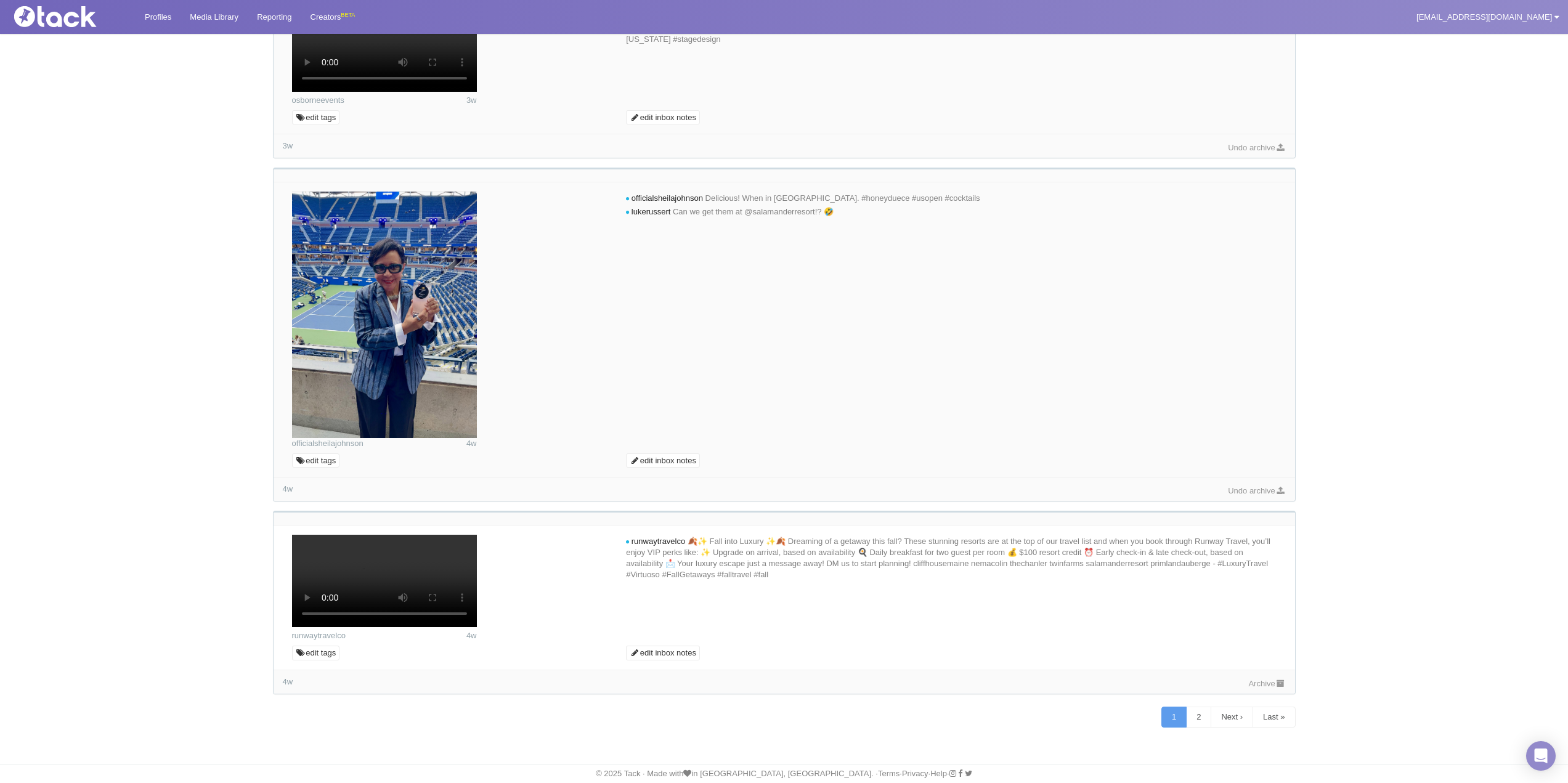
scroll to position [8360, 0]
click at [1267, 684] on link "Archive" at bounding box center [1267, 683] width 37 height 10
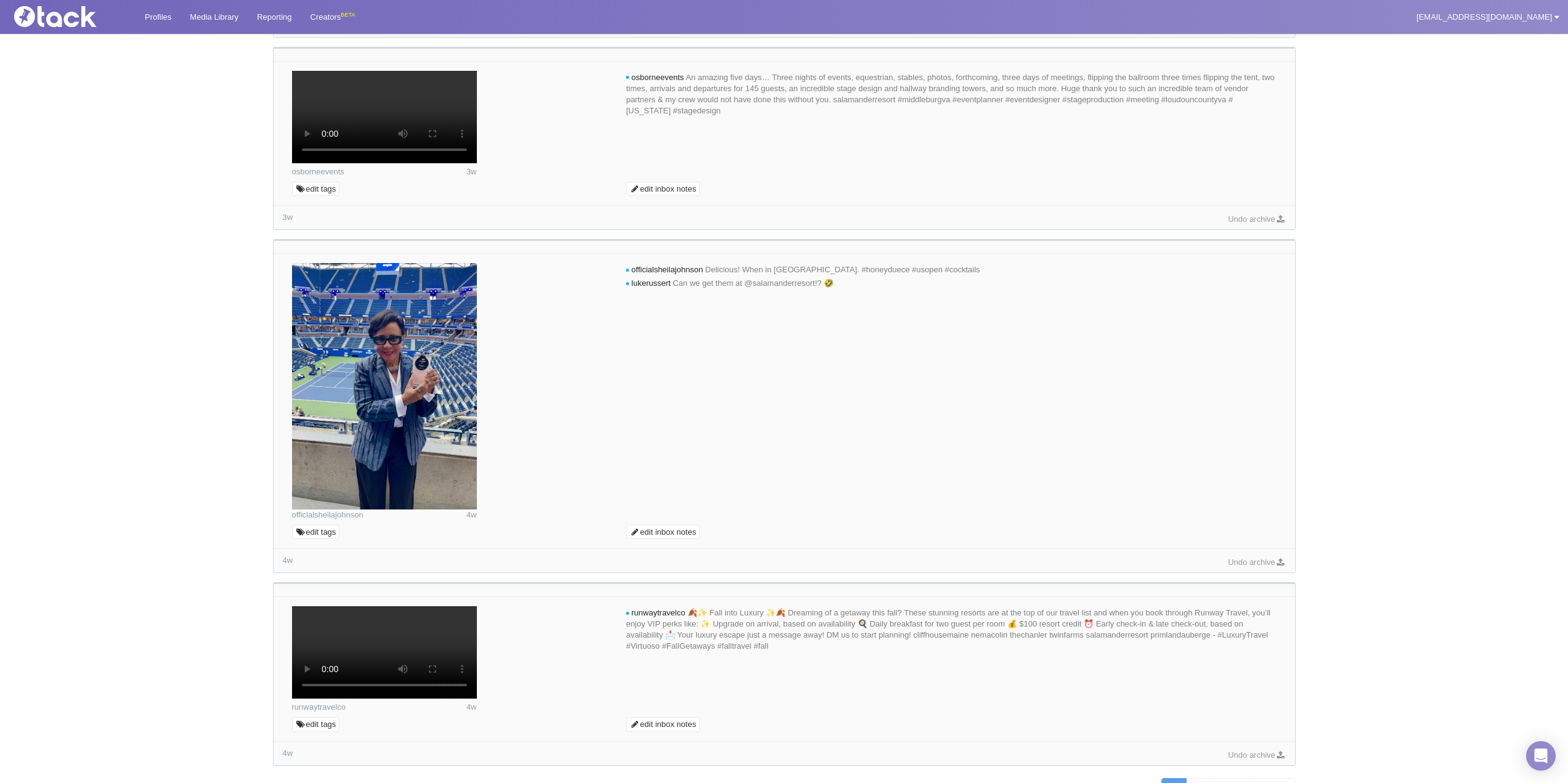
scroll to position [6698, 0]
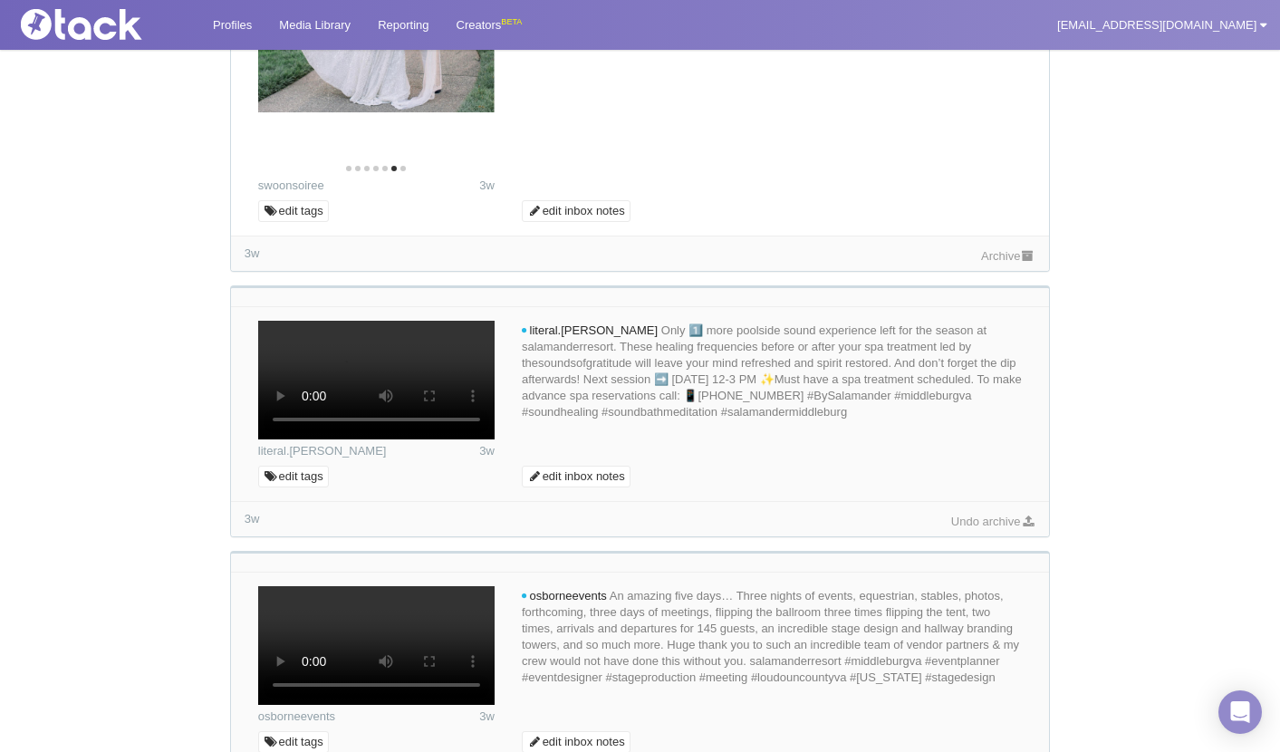
scroll to position [9188, 0]
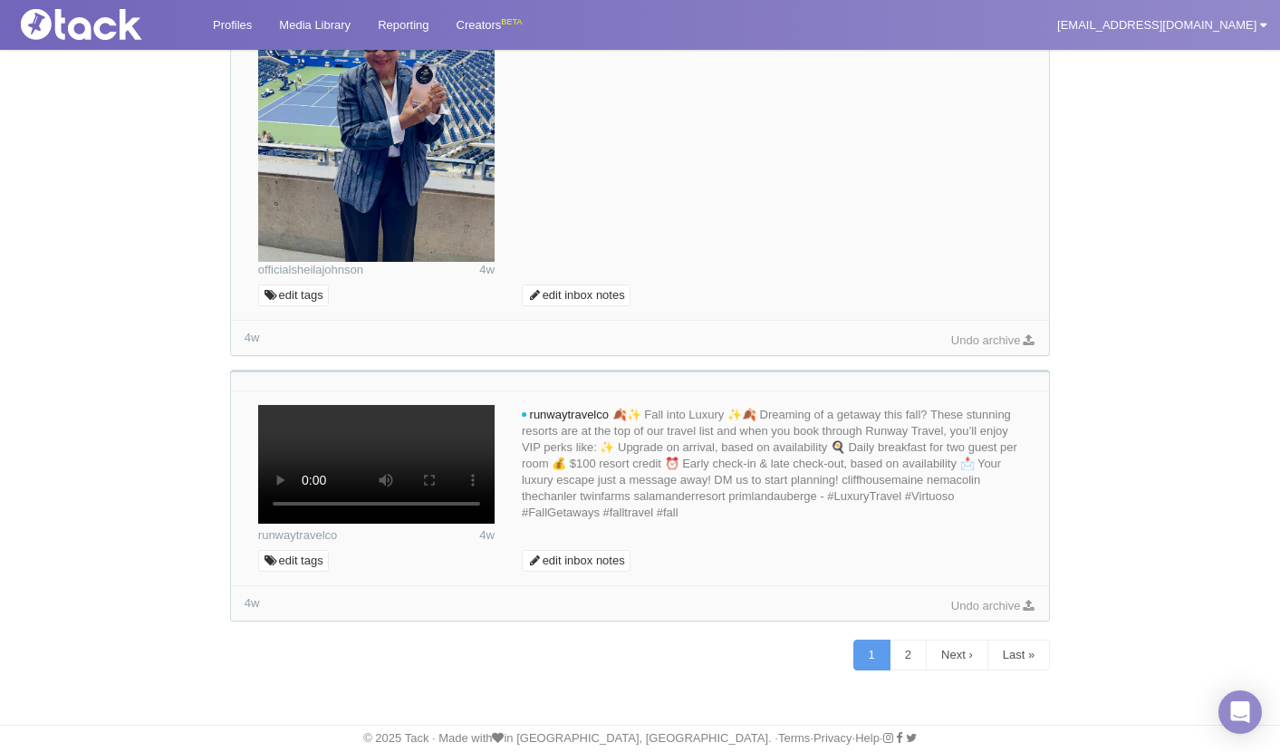
scroll to position [11690, 0]
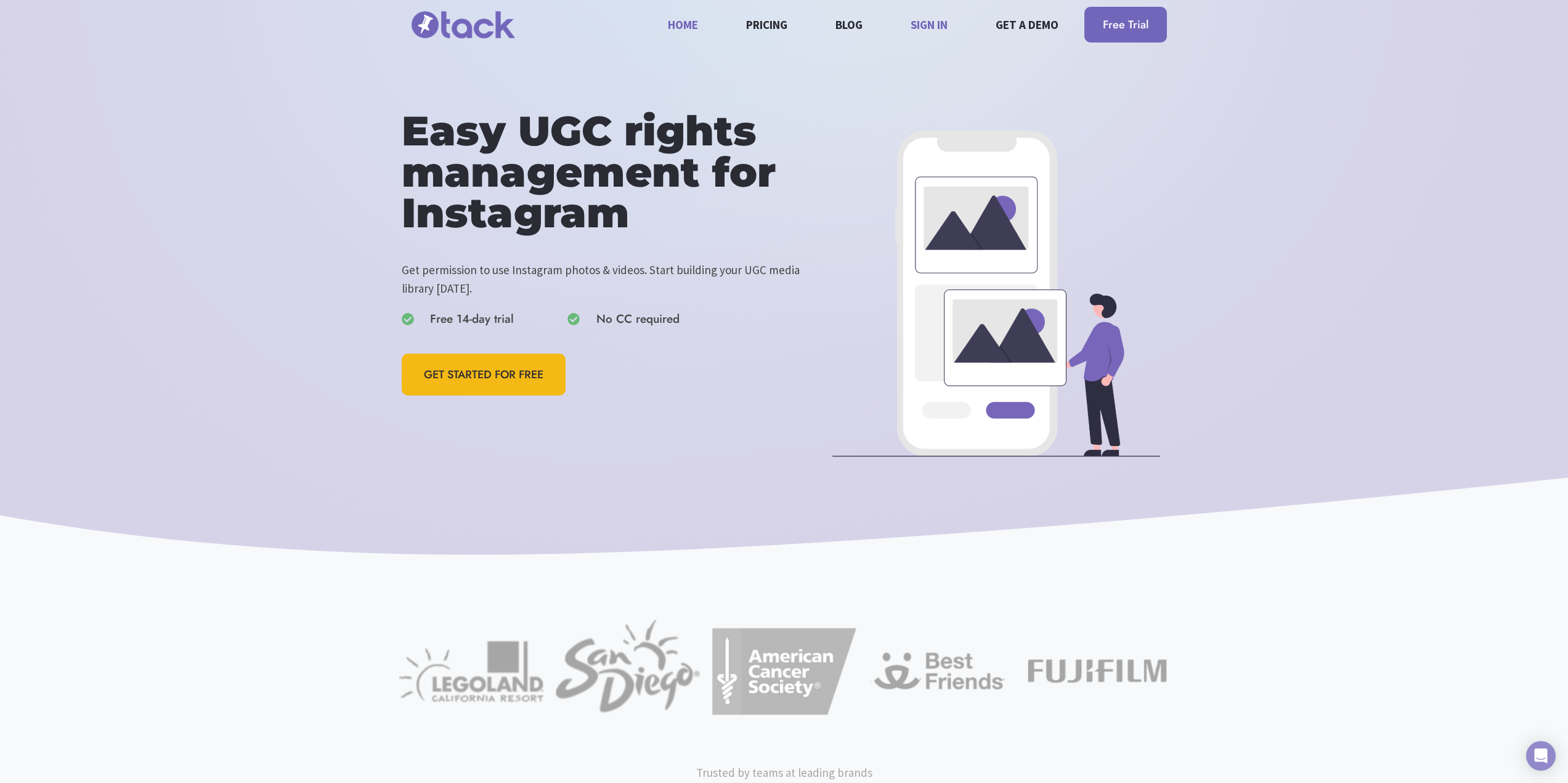
click at [932, 18] on link "Sign in" at bounding box center [929, 24] width 51 height 33
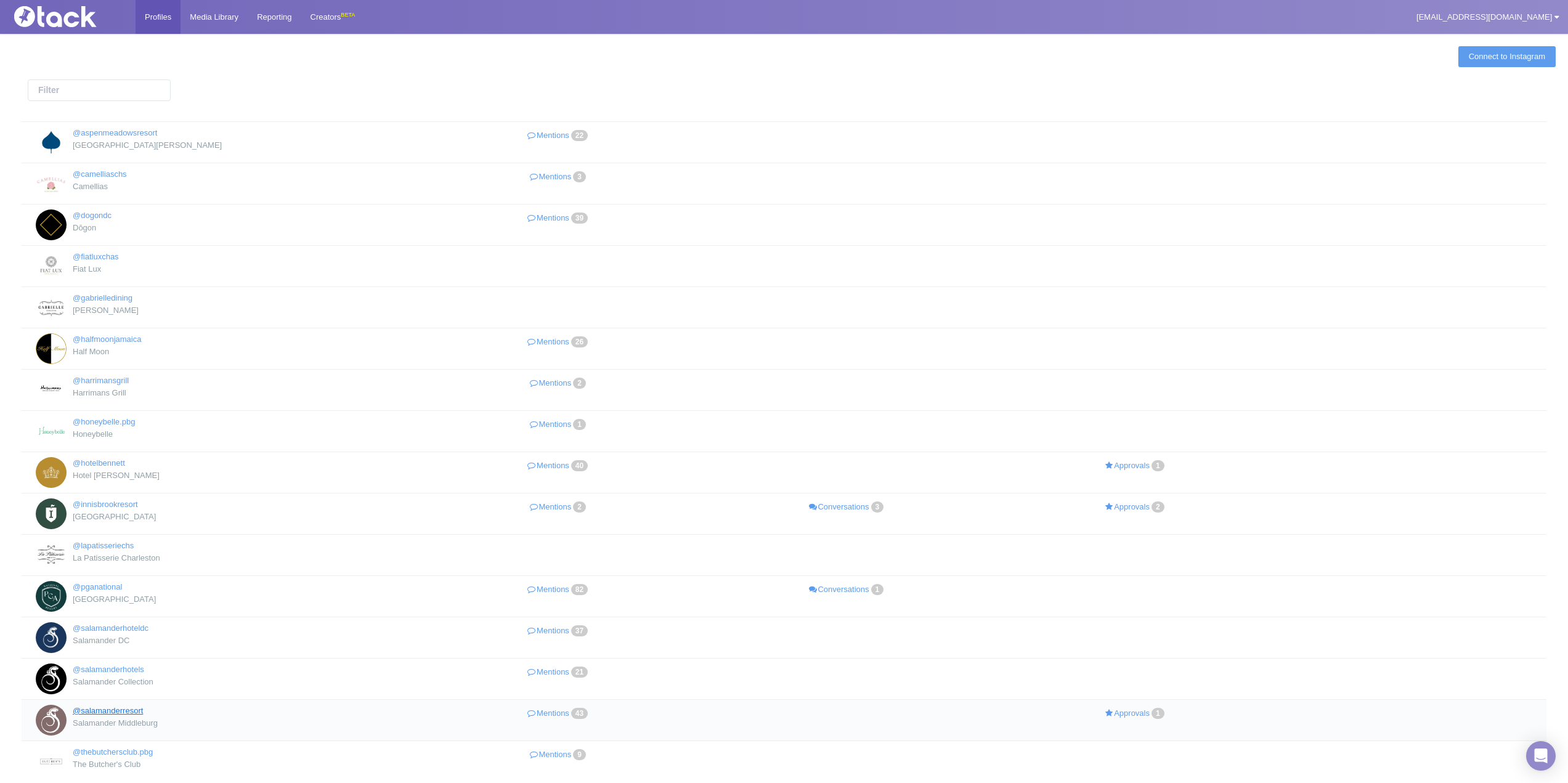
click at [140, 713] on link "@salamanderresort" at bounding box center [107, 710] width 70 height 10
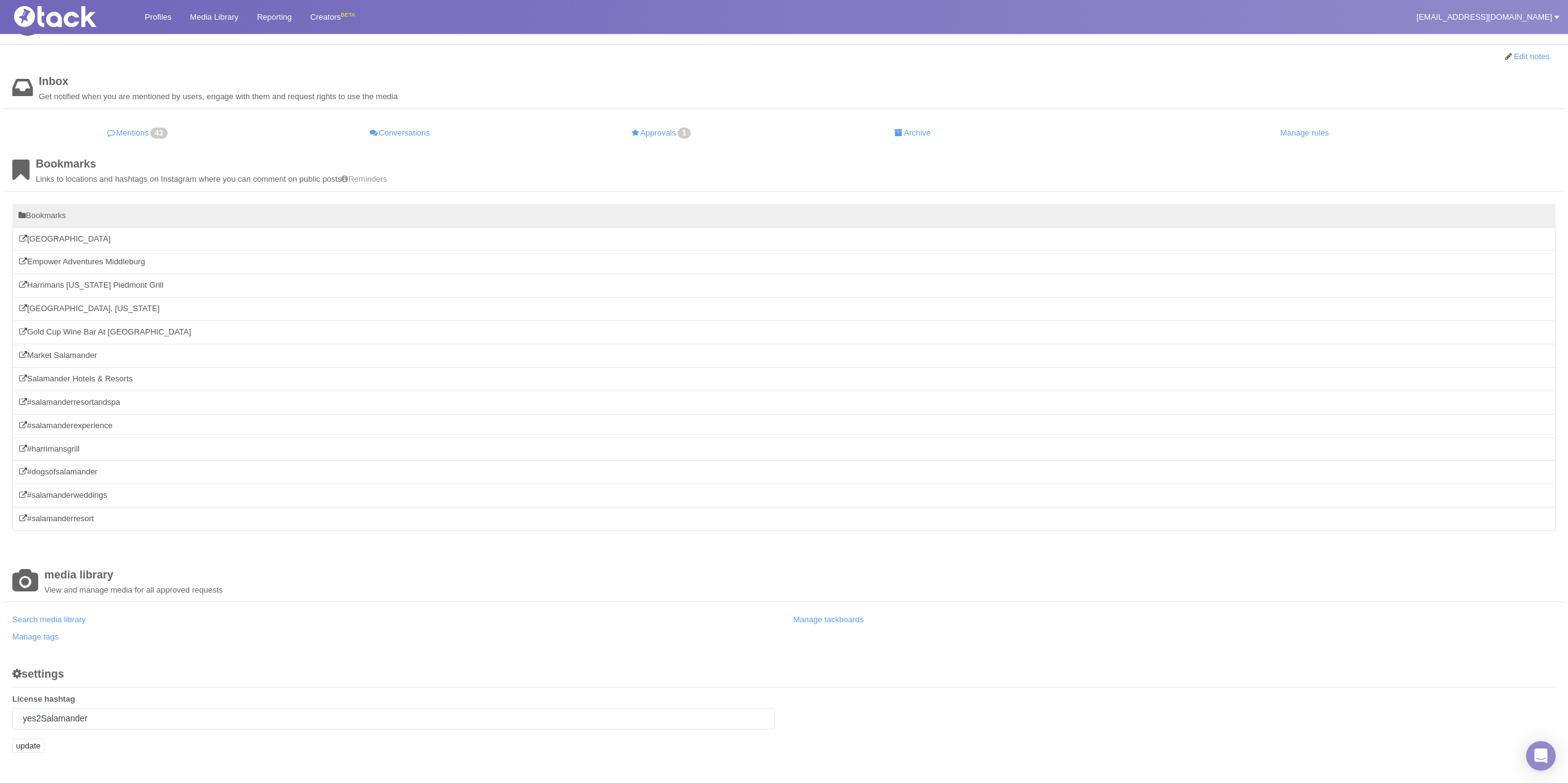
scroll to position [61, 0]
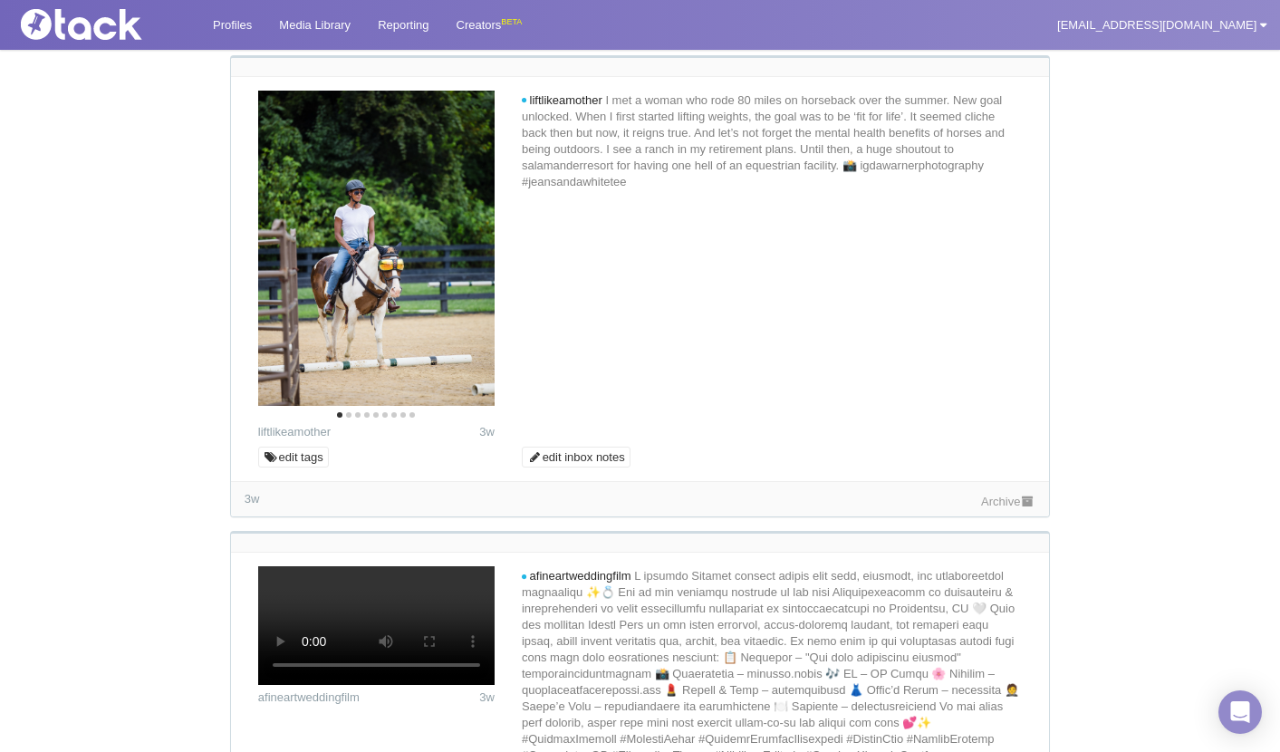
scroll to position [11690, 0]
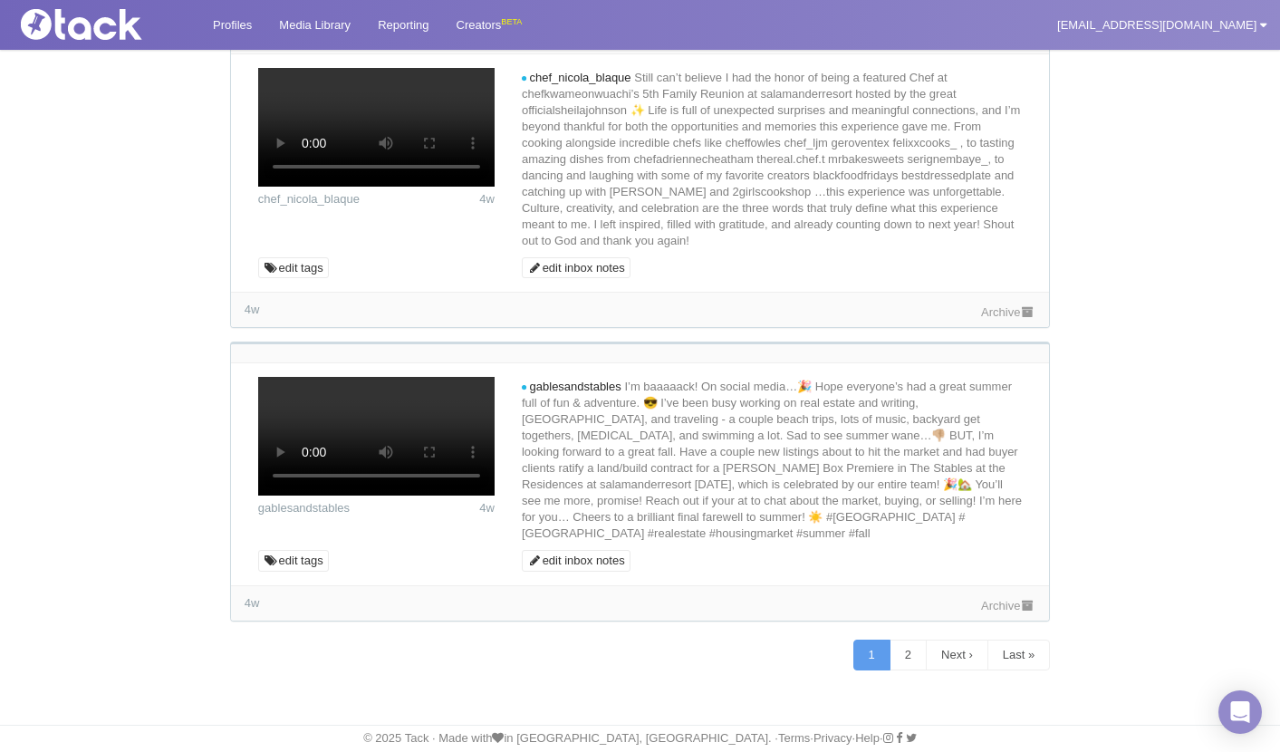
click at [997, 319] on link "Archive" at bounding box center [1008, 312] width 54 height 14
click at [993, 612] on link "Archive" at bounding box center [1008, 606] width 54 height 14
click at [999, 10] on link "Archive" at bounding box center [1008, 3] width 54 height 14
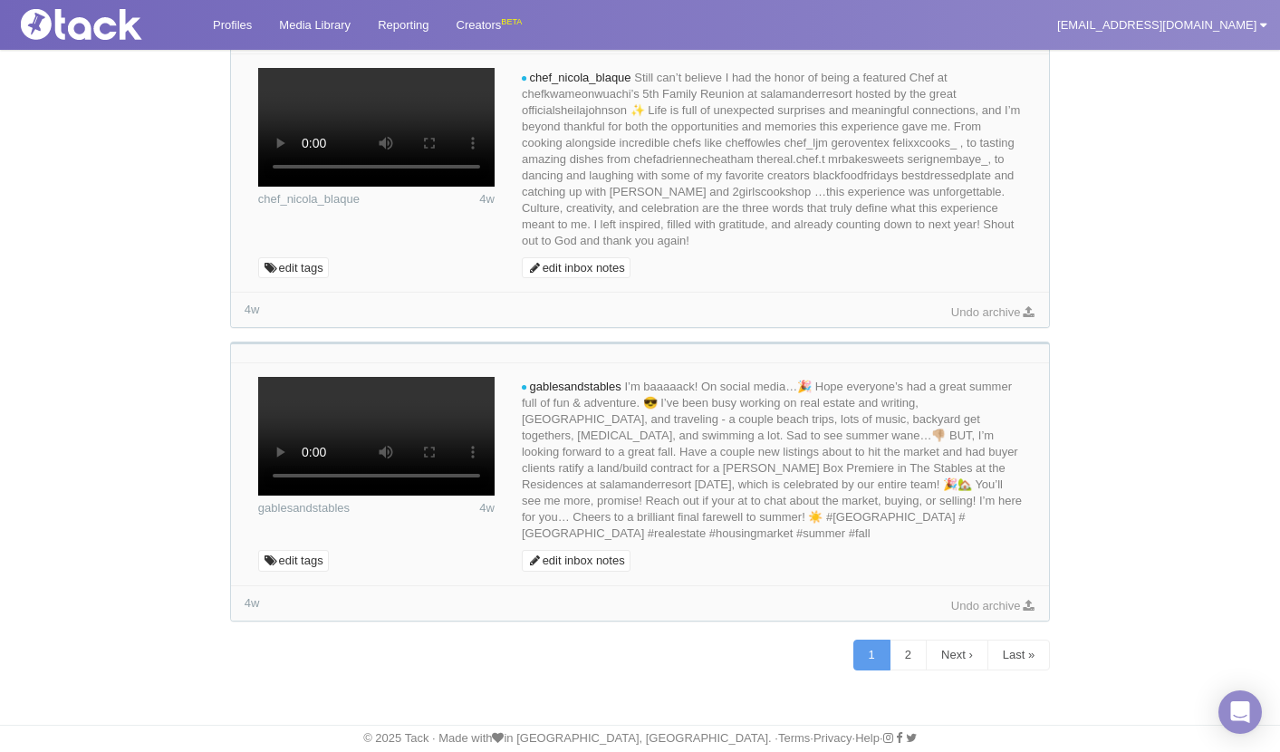
scroll to position [10422, 0]
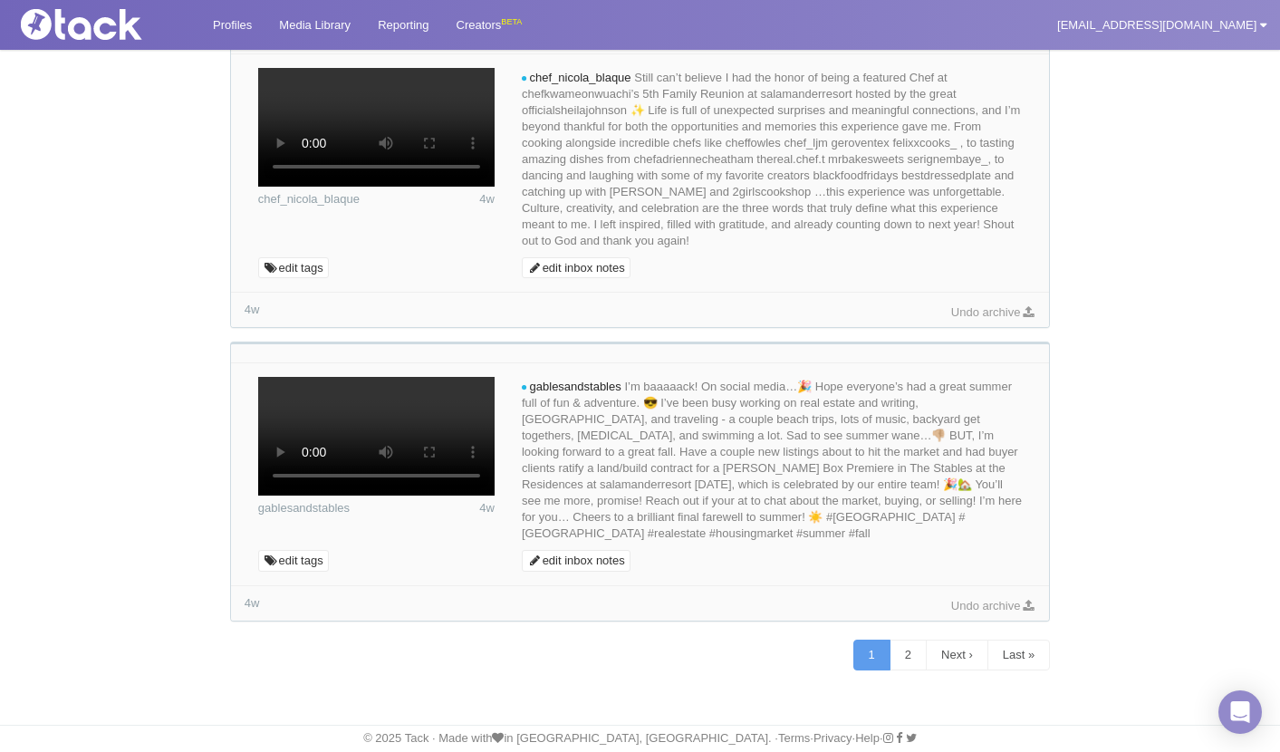
scroll to position [12113, 0]
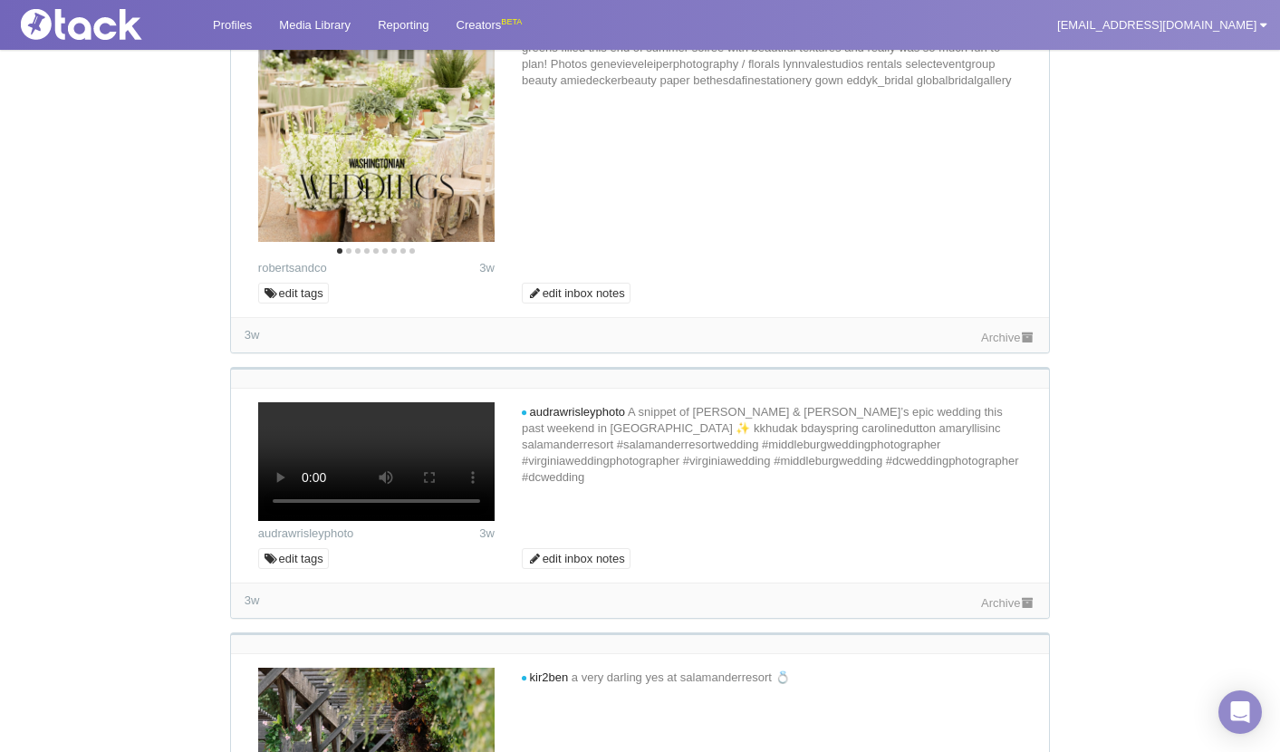
scroll to position [4019, 0]
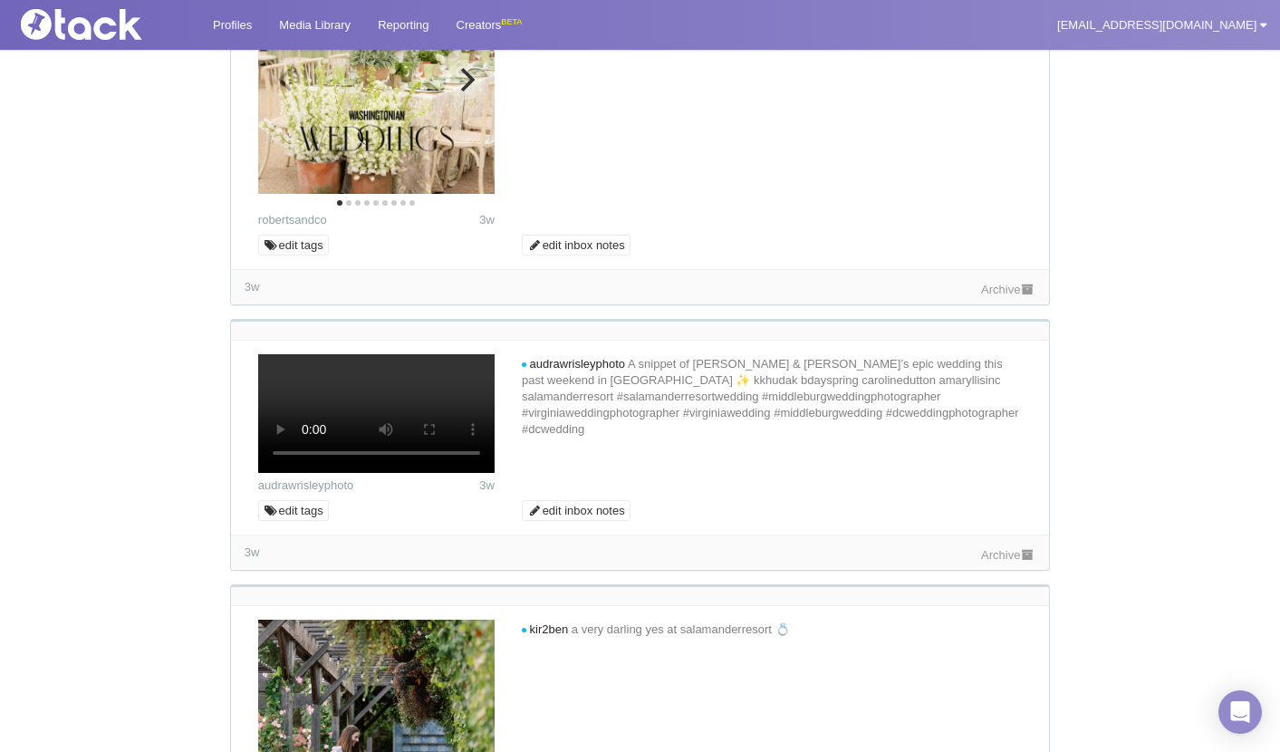
click at [474, 92] on icon "Next" at bounding box center [466, 80] width 24 height 24
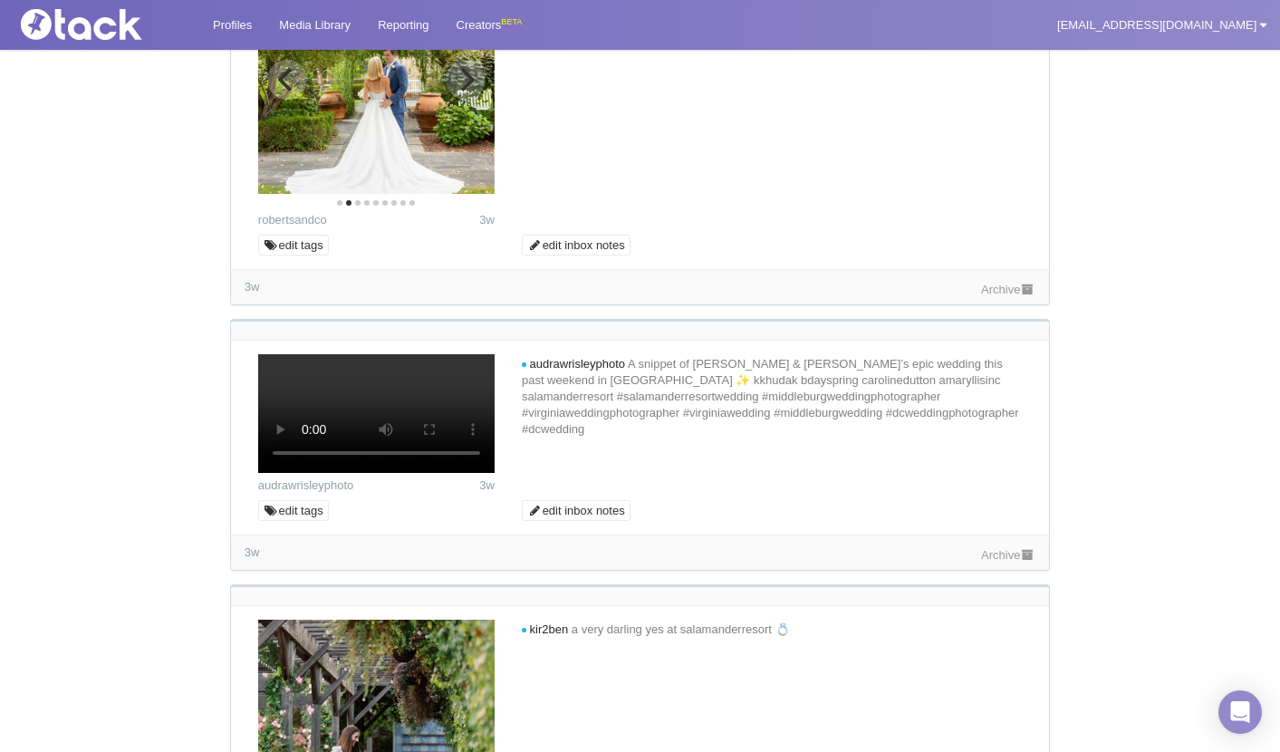
click at [475, 92] on icon "Next" at bounding box center [466, 80] width 24 height 24
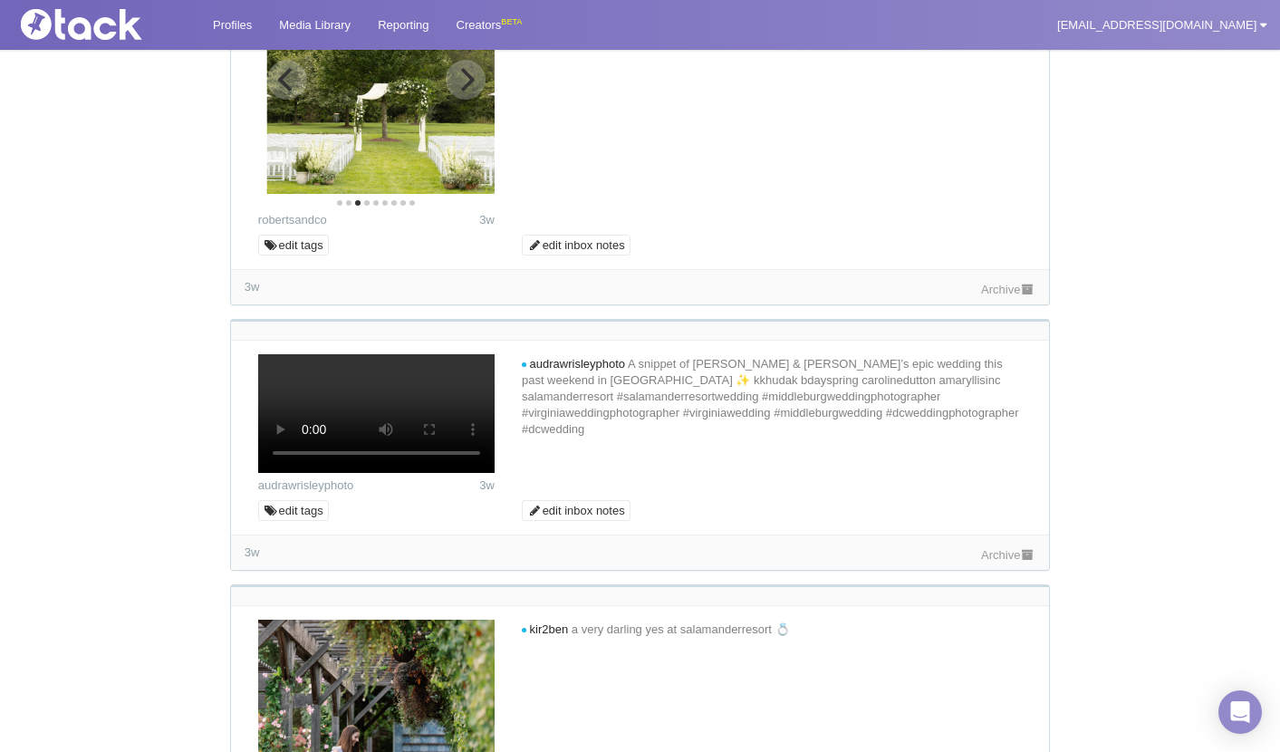
click at [475, 92] on icon "Next" at bounding box center [466, 80] width 24 height 24
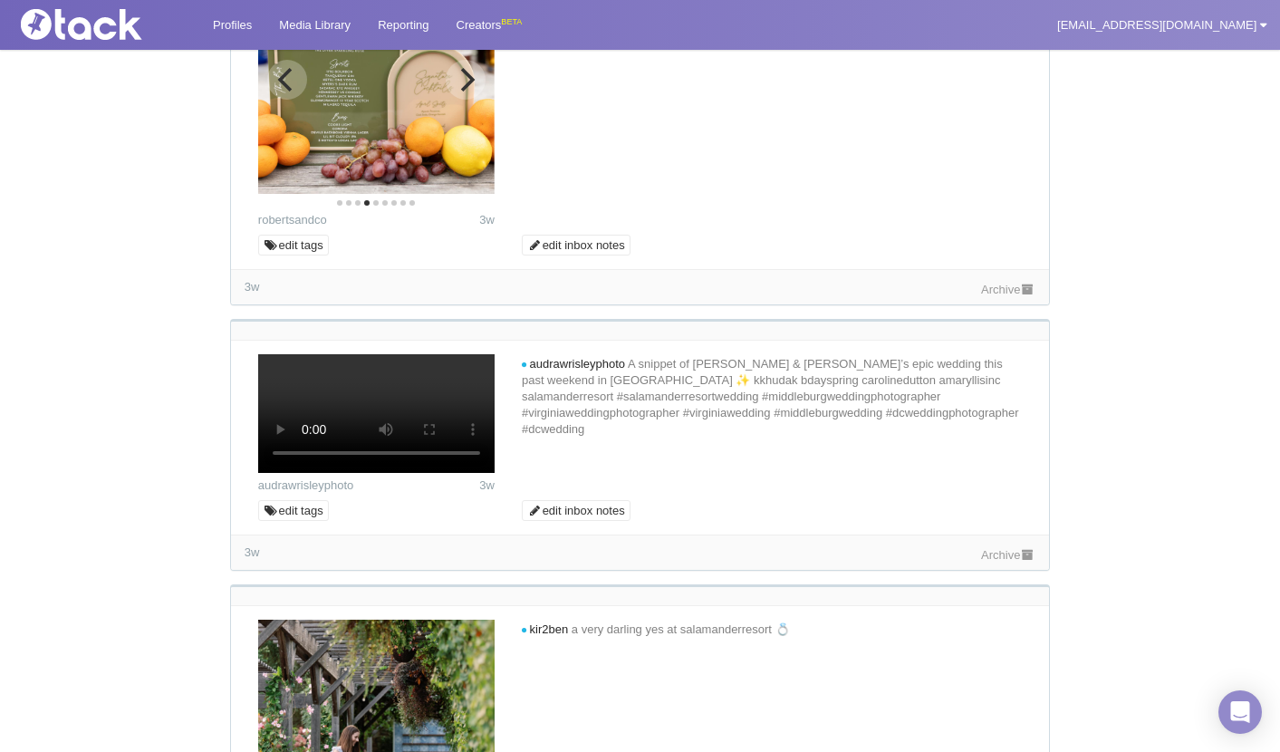
click at [475, 92] on icon "Next" at bounding box center [466, 80] width 24 height 24
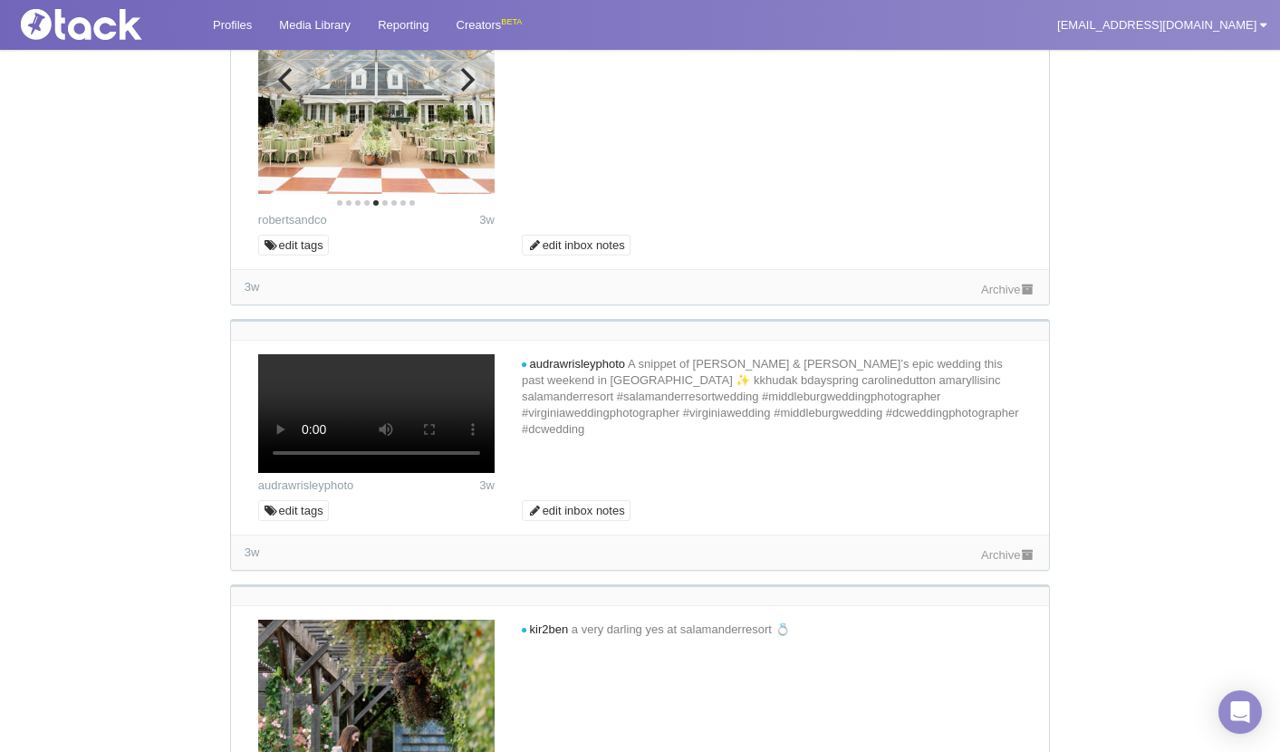
click at [475, 92] on icon "Next" at bounding box center [466, 80] width 24 height 24
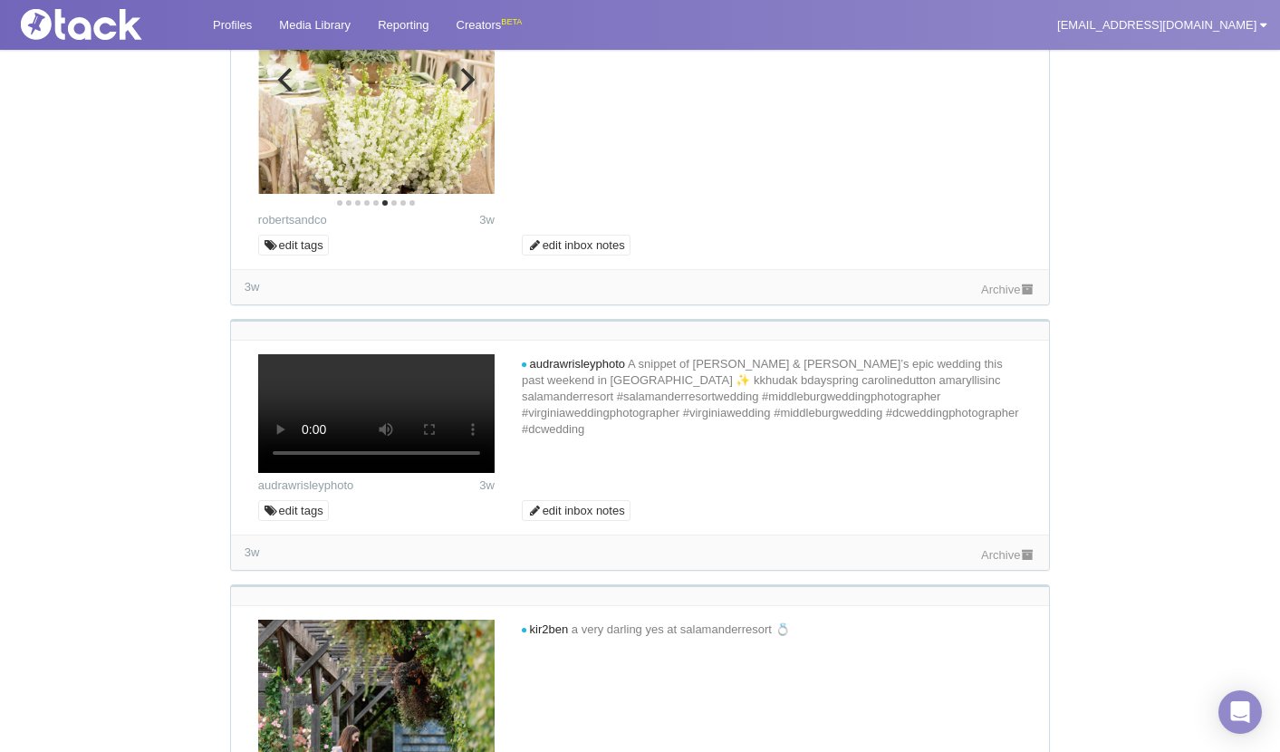
click at [475, 92] on icon "Next" at bounding box center [466, 80] width 24 height 24
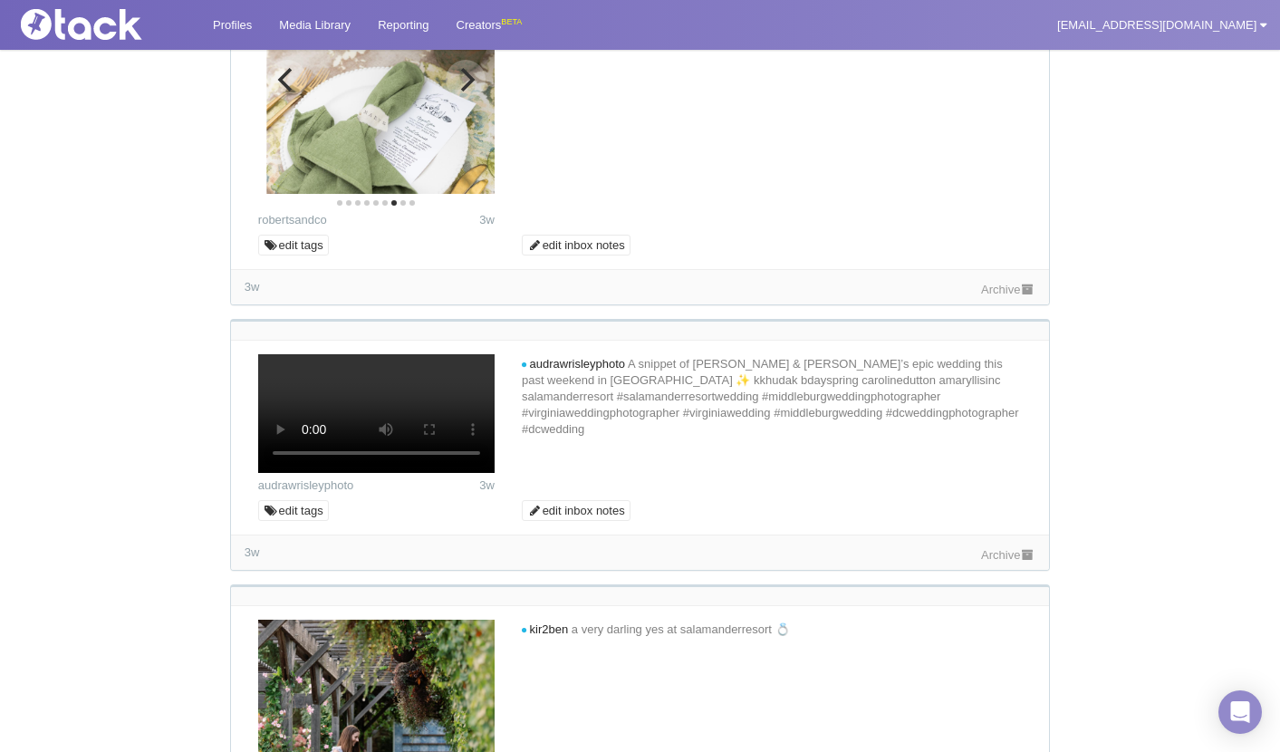
click at [475, 92] on icon "Next" at bounding box center [466, 80] width 24 height 24
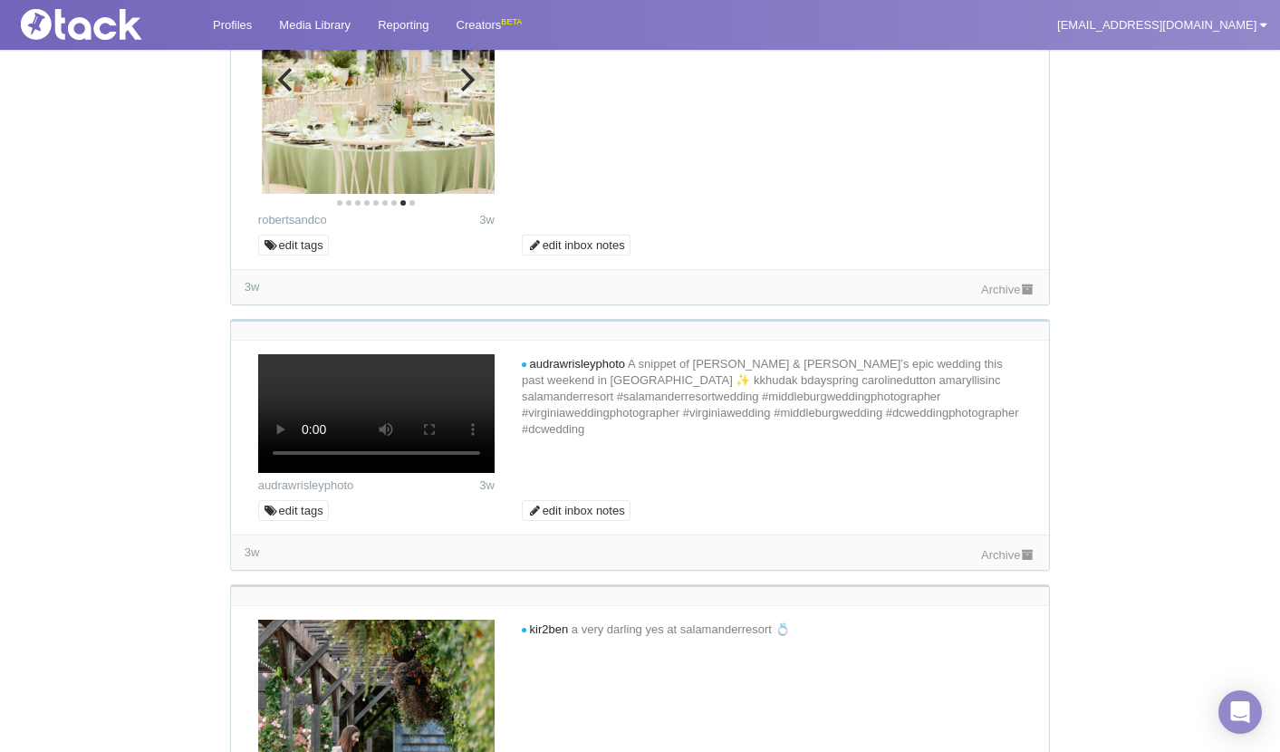
click at [475, 92] on icon "Next" at bounding box center [466, 80] width 24 height 24
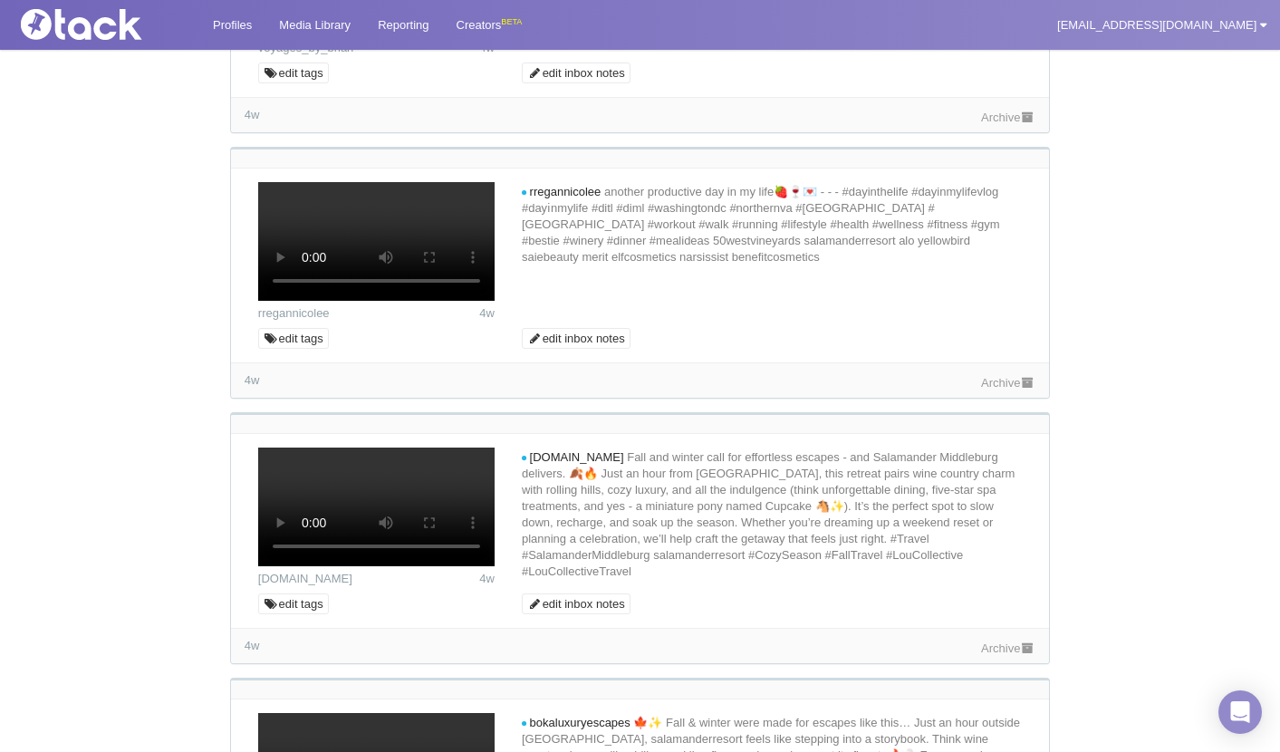
scroll to position [6012, 0]
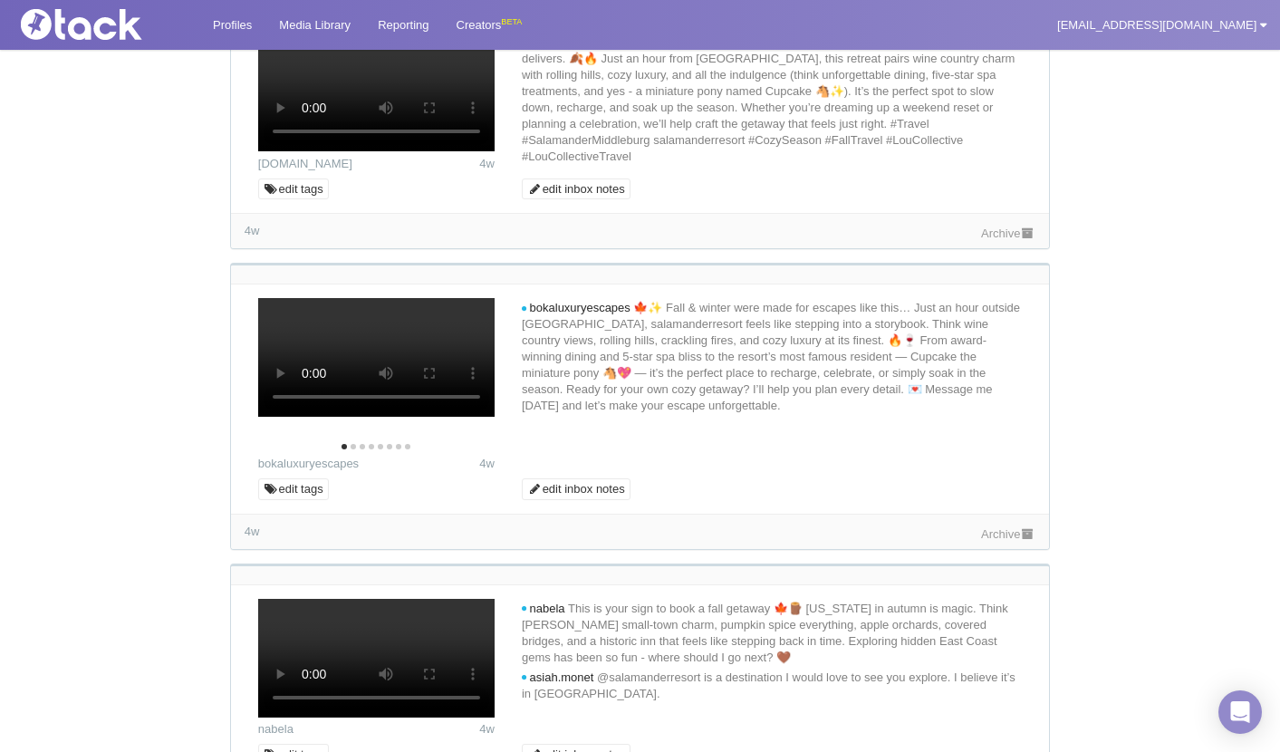
scroll to position [6375, 0]
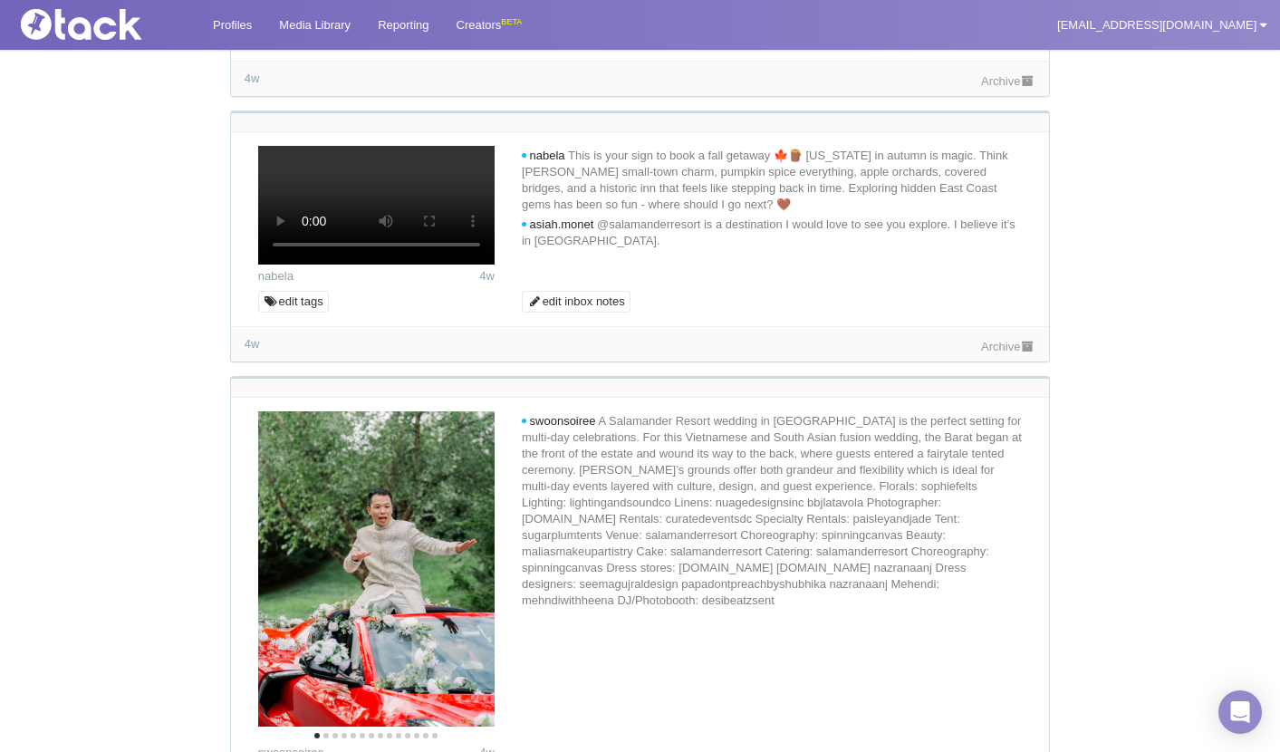
scroll to position [6828, 0]
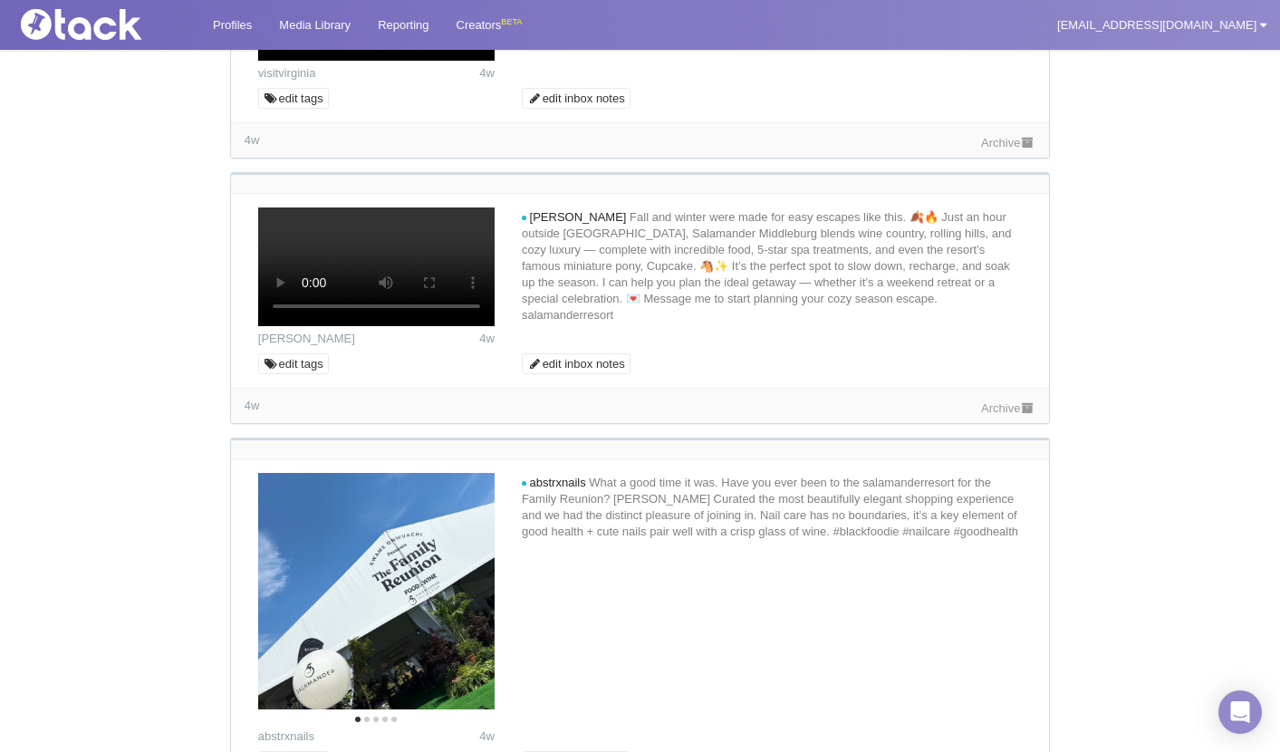
scroll to position [7643, 0]
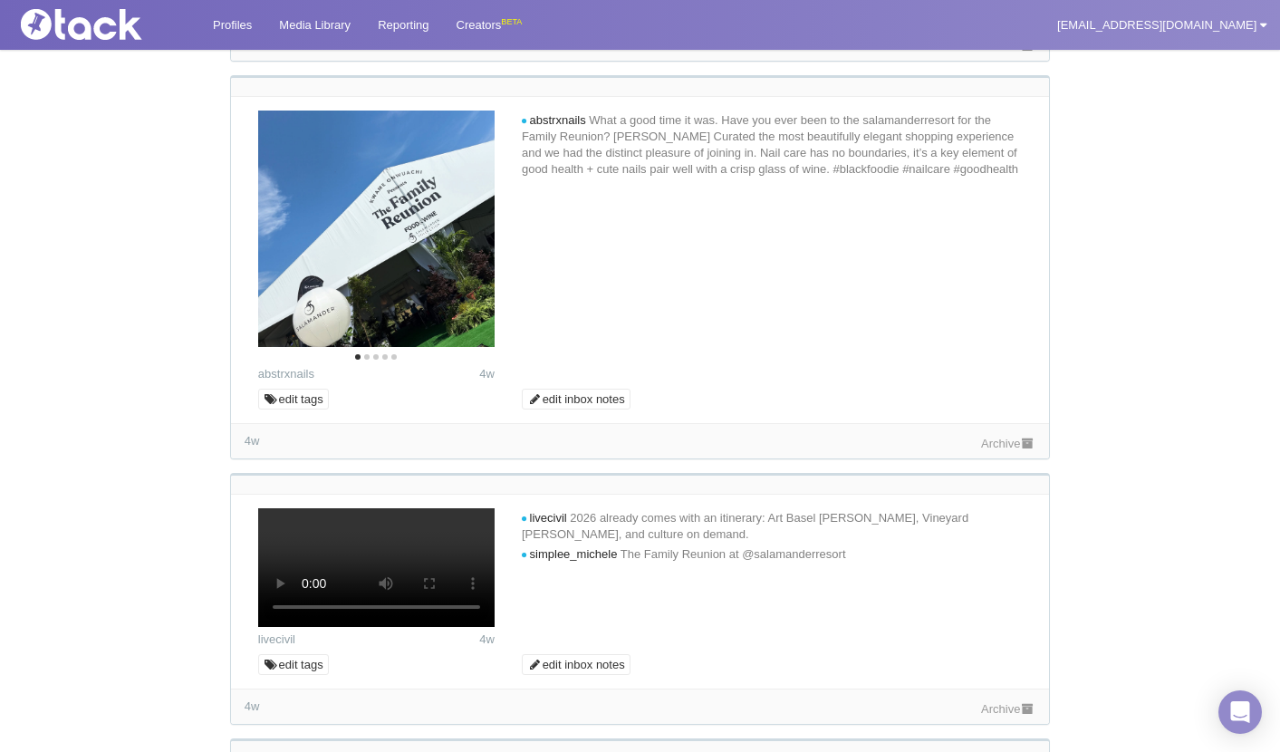
scroll to position [8187, 0]
